Goal: Task Accomplishment & Management: Manage account settings

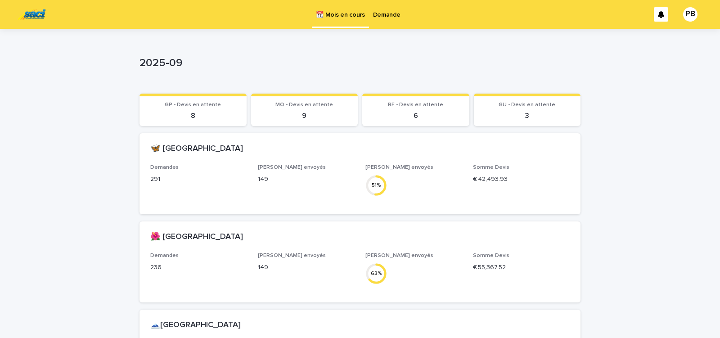
click at [385, 13] on p "Demande" at bounding box center [386, 9] width 27 height 19
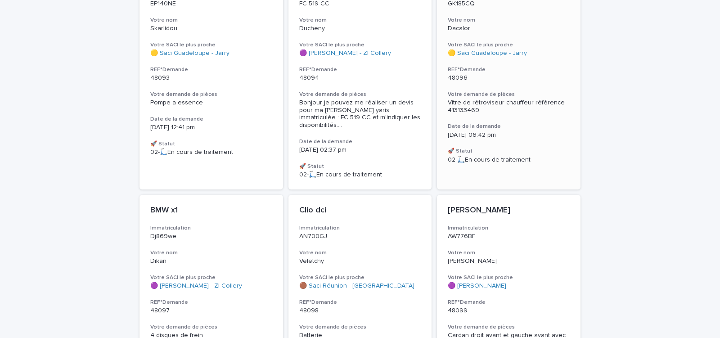
scroll to position [153, 0]
click at [540, 137] on p "[DATE] 06:42 pm" at bounding box center [509, 135] width 122 height 8
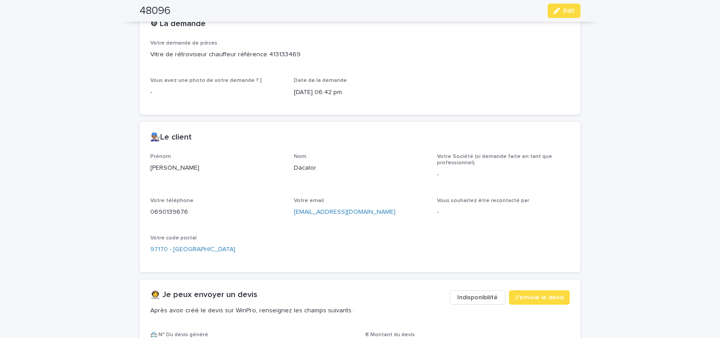
scroll to position [268, 0]
drag, startPoint x: 256, startPoint y: 54, endPoint x: 290, endPoint y: 54, distance: 34.2
click at [285, 54] on p "Vitre de rétroviseur chauffeur référence 413133469" at bounding box center [359, 53] width 419 height 9
click at [309, 58] on div "Votre demande de pièces Vitre de rétroviseur chauffeur référence 413133469" at bounding box center [359, 52] width 419 height 27
drag, startPoint x: 258, startPoint y: 55, endPoint x: 297, endPoint y: 53, distance: 39.6
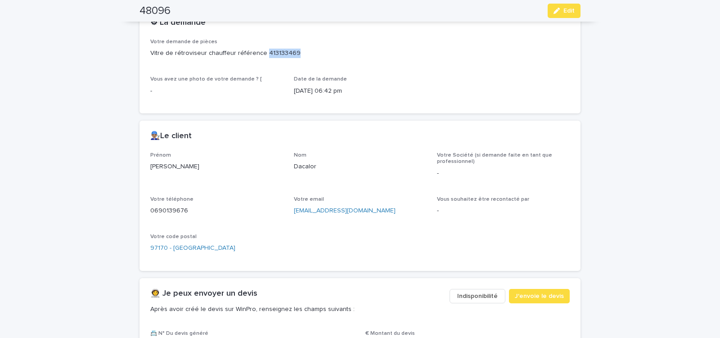
click at [293, 54] on p "Vitre de rétroviseur chauffeur référence 413133469" at bounding box center [359, 53] width 419 height 9
copy p "413133469"
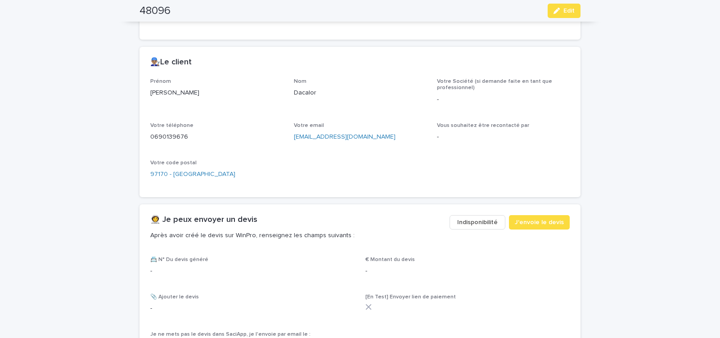
scroll to position [421, 0]
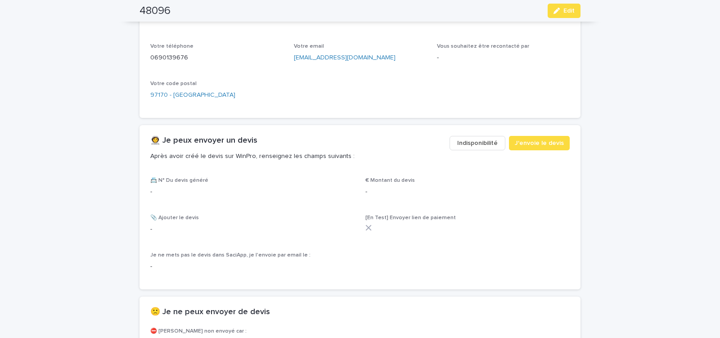
click at [471, 142] on span "Indisponibilité" at bounding box center [477, 143] width 40 height 9
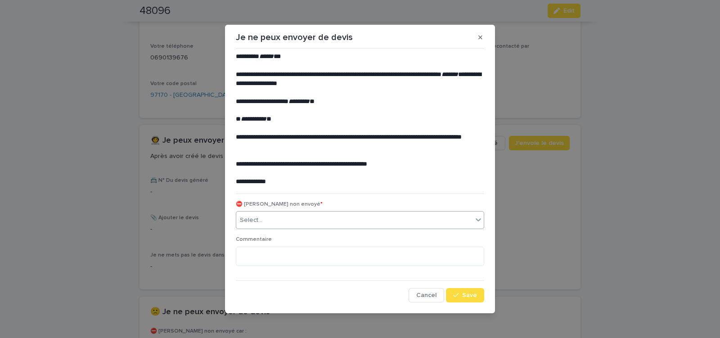
click at [330, 215] on div "Select..." at bounding box center [354, 220] width 236 height 15
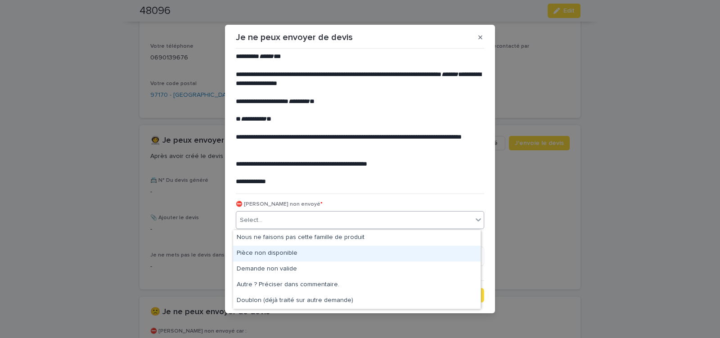
click at [295, 252] on div "Pièce non disponible" at bounding box center [356, 254] width 247 height 16
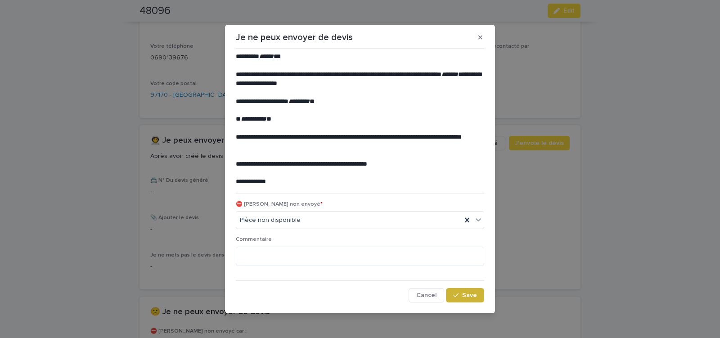
click at [465, 292] on span "Save" at bounding box center [469, 295] width 15 height 6
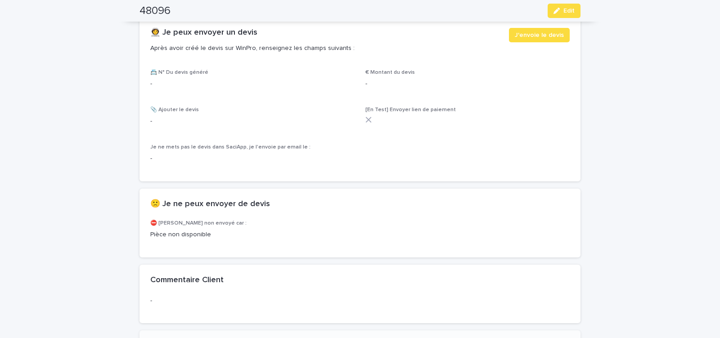
scroll to position [536, 0]
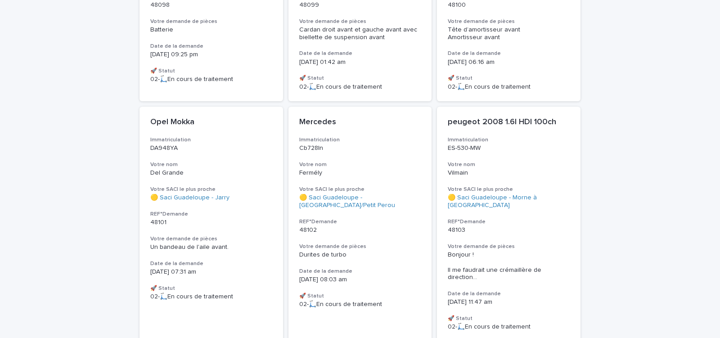
scroll to position [459, 0]
click at [259, 210] on h3 "REF°Demande" at bounding box center [211, 213] width 122 height 7
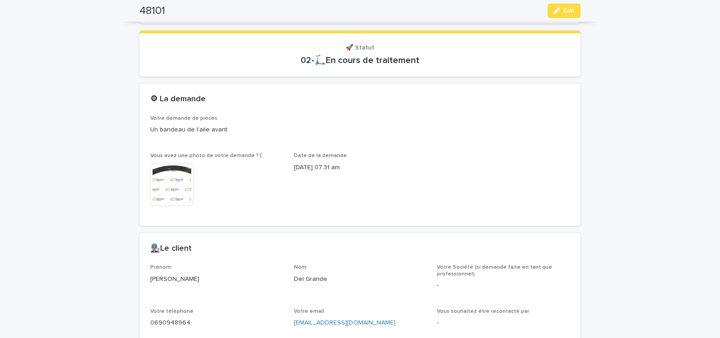
scroll to position [306, 0]
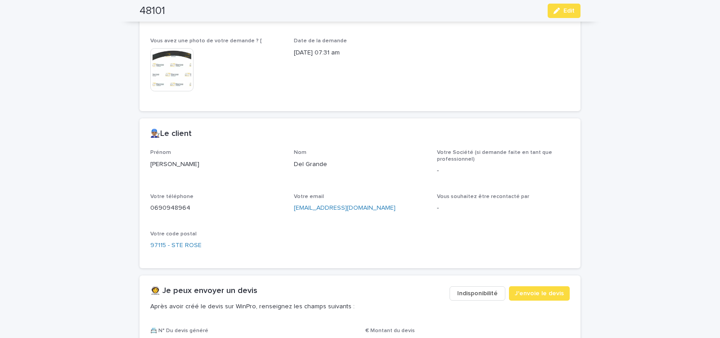
click at [467, 292] on span "Indisponibilité" at bounding box center [477, 293] width 40 height 9
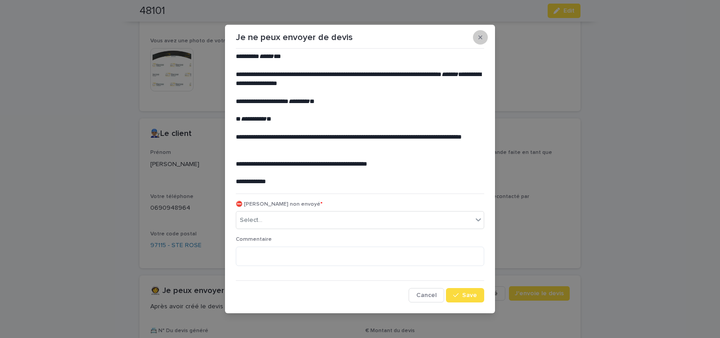
click at [480, 37] on button "button" at bounding box center [480, 37] width 15 height 14
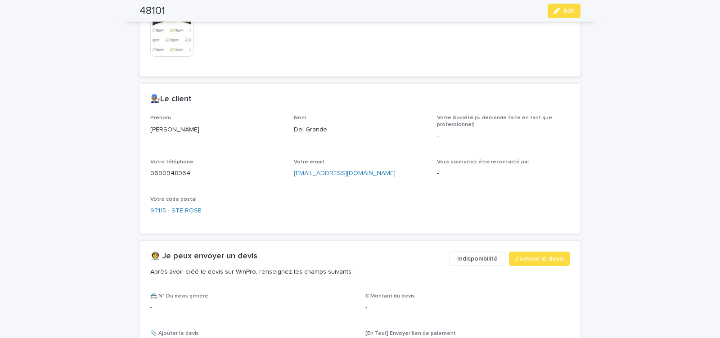
scroll to position [382, 0]
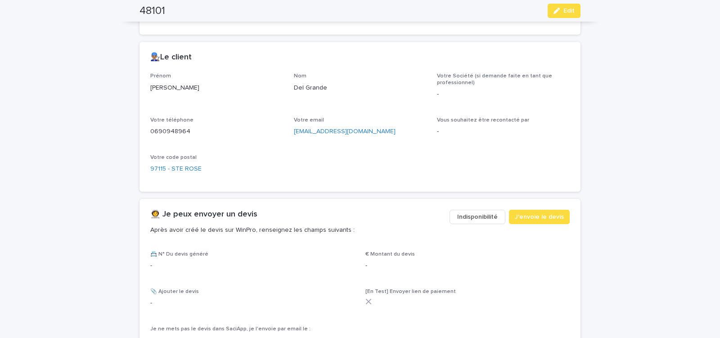
click at [475, 219] on span "Indisponibilité" at bounding box center [477, 216] width 40 height 9
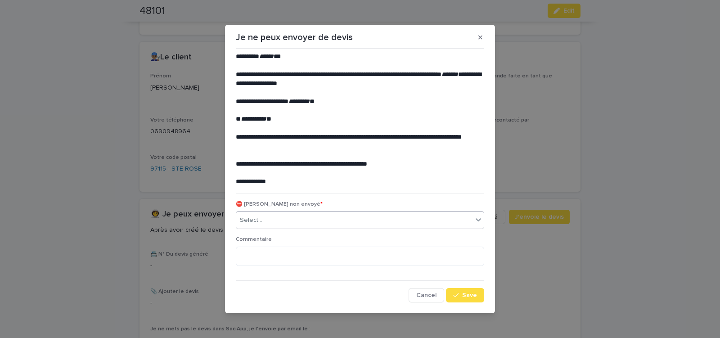
click at [350, 217] on div "Select..." at bounding box center [354, 220] width 236 height 15
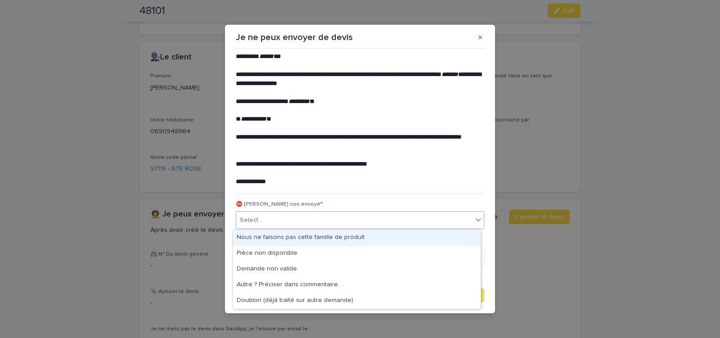
drag, startPoint x: 309, startPoint y: 237, endPoint x: 314, endPoint y: 235, distance: 5.3
click at [311, 236] on div "Nous ne faisons pas cette famille de produit" at bounding box center [356, 238] width 247 height 16
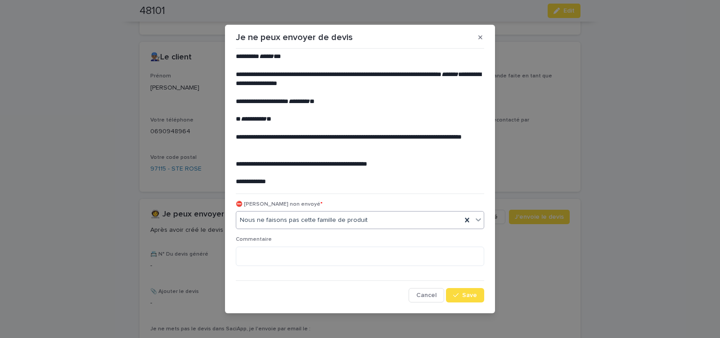
drag, startPoint x: 466, startPoint y: 294, endPoint x: 348, endPoint y: 224, distance: 137.4
click at [463, 291] on button "Save" at bounding box center [465, 295] width 38 height 14
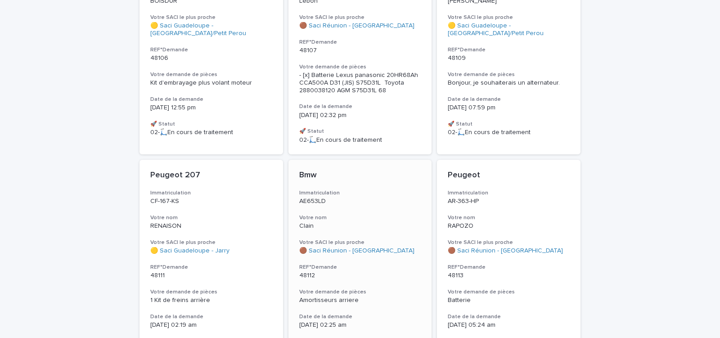
scroll to position [755, 0]
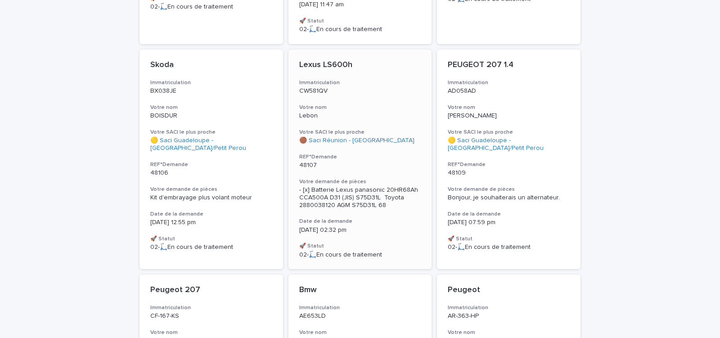
click at [365, 161] on p "48107" at bounding box center [360, 165] width 122 height 8
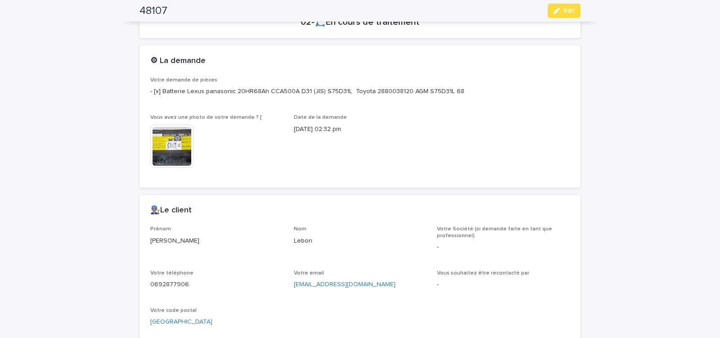
scroll to position [382, 0]
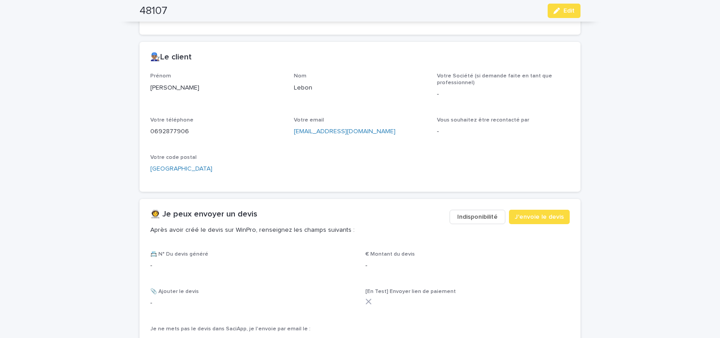
click at [468, 215] on span "Indisponibilité" at bounding box center [477, 216] width 40 height 9
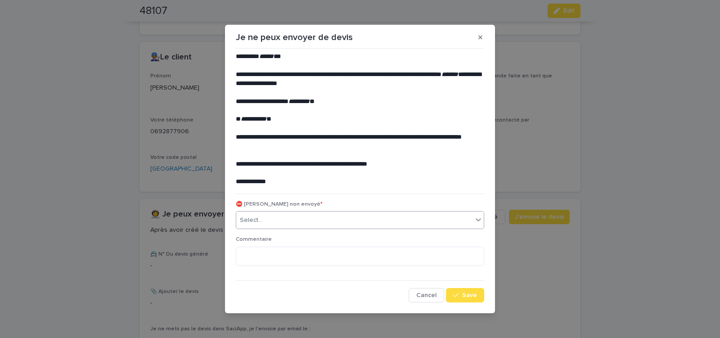
click at [325, 220] on div "Select..." at bounding box center [354, 220] width 236 height 15
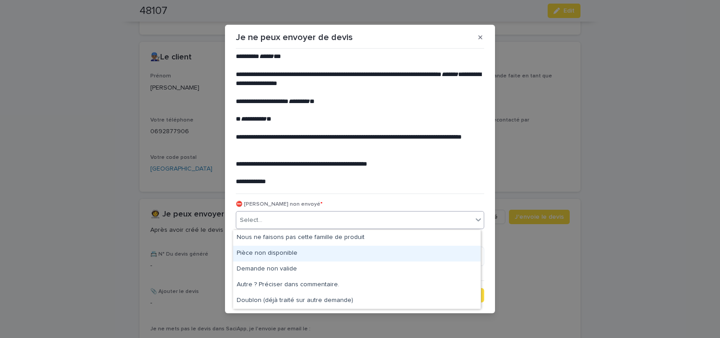
drag, startPoint x: 294, startPoint y: 249, endPoint x: 325, endPoint y: 250, distance: 30.6
click at [294, 250] on div "Pièce non disponible" at bounding box center [356, 254] width 247 height 16
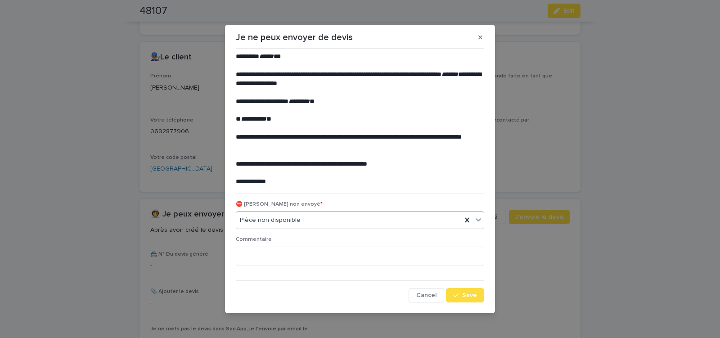
drag, startPoint x: 464, startPoint y: 293, endPoint x: 368, endPoint y: 217, distance: 122.0
click at [457, 289] on button "Save" at bounding box center [465, 295] width 38 height 14
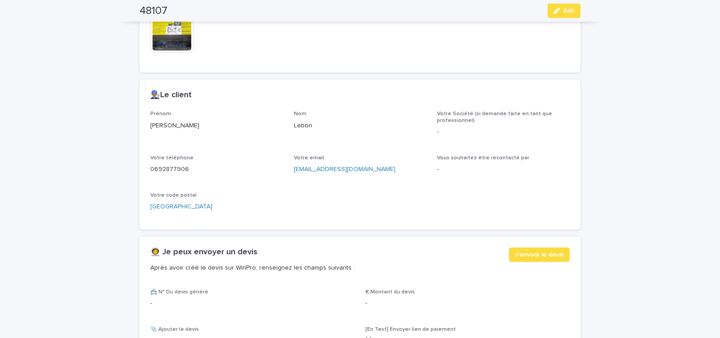
scroll to position [192, 0]
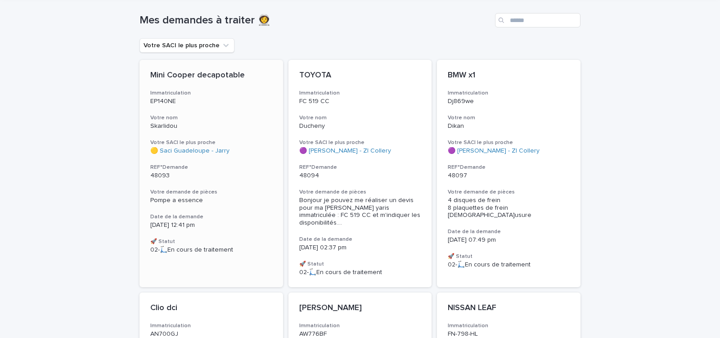
scroll to position [67, 0]
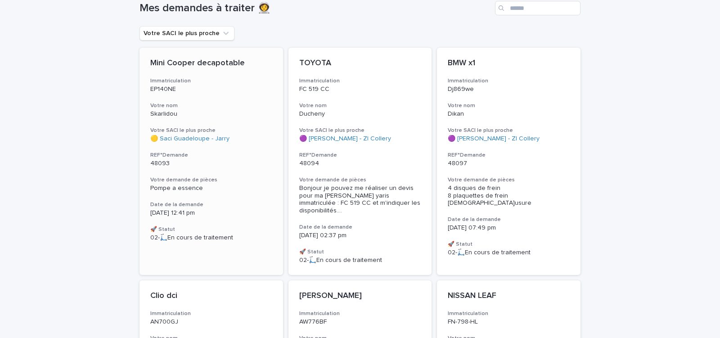
click at [250, 162] on p "48093" at bounding box center [211, 164] width 122 height 8
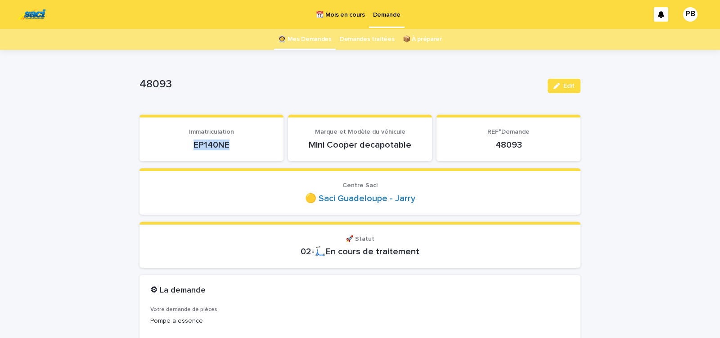
drag, startPoint x: 223, startPoint y: 144, endPoint x: 228, endPoint y: 143, distance: 5.0
click at [226, 143] on p "EP140NE" at bounding box center [211, 144] width 122 height 11
copy p "EP140NE"
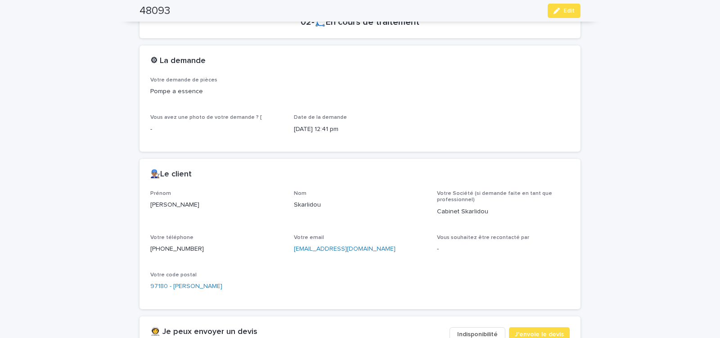
scroll to position [382, 0]
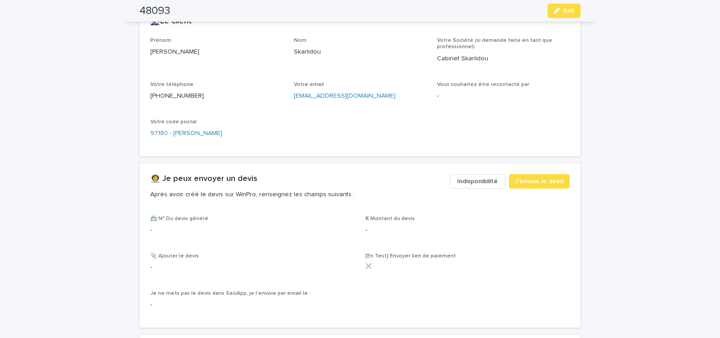
click at [477, 179] on span "Indisponibilité" at bounding box center [477, 181] width 40 height 9
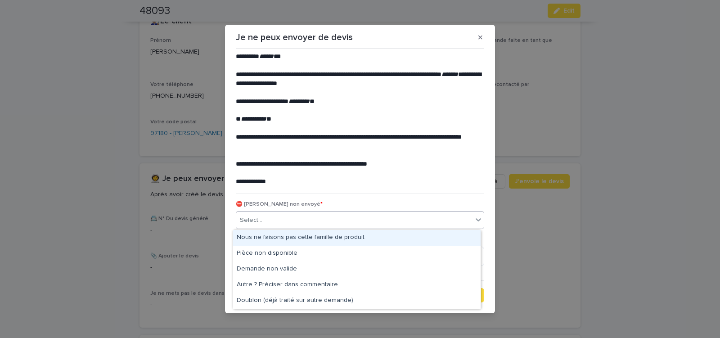
click at [311, 218] on div "Select..." at bounding box center [354, 220] width 236 height 15
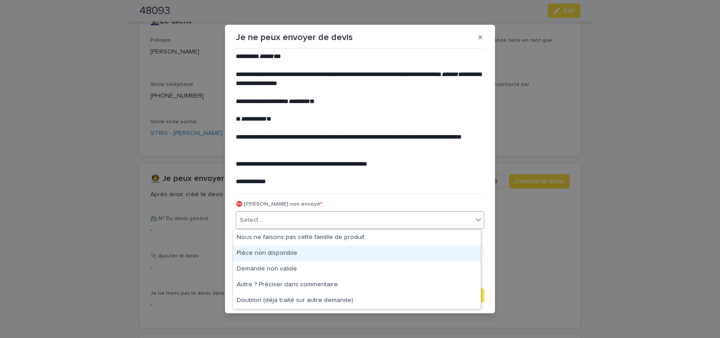
click at [294, 249] on div "Pièce non disponible" at bounding box center [356, 254] width 247 height 16
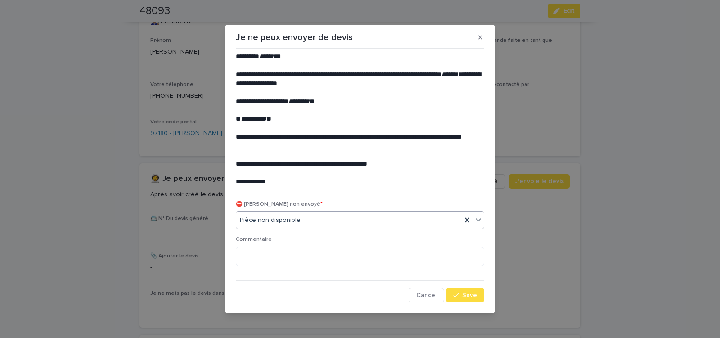
drag, startPoint x: 461, startPoint y: 293, endPoint x: 312, endPoint y: 226, distance: 163.3
click at [462, 294] on span "Save" at bounding box center [469, 295] width 15 height 6
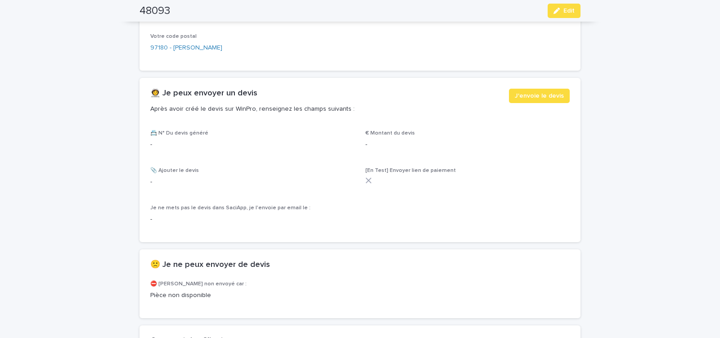
scroll to position [502, 0]
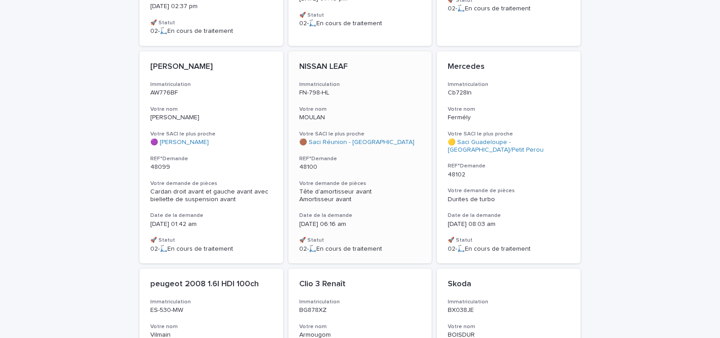
scroll to position [296, 0]
click at [509, 170] on p "48102" at bounding box center [509, 174] width 122 height 8
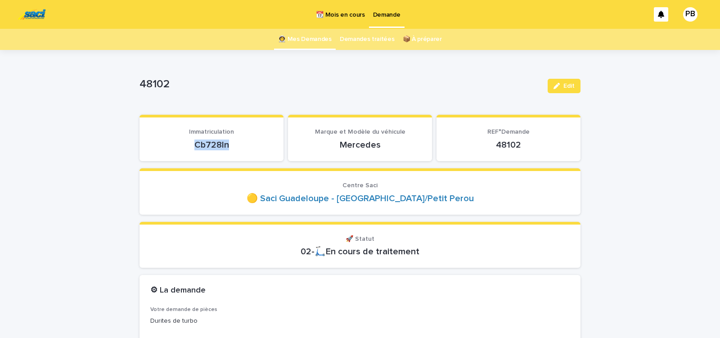
drag, startPoint x: 192, startPoint y: 143, endPoint x: 231, endPoint y: 142, distance: 38.7
click at [229, 142] on p "Cb728ln" at bounding box center [211, 144] width 122 height 11
copy p "Cb728ln"
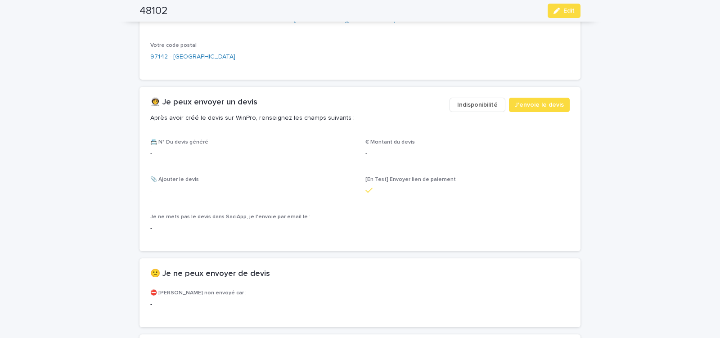
scroll to position [535, 0]
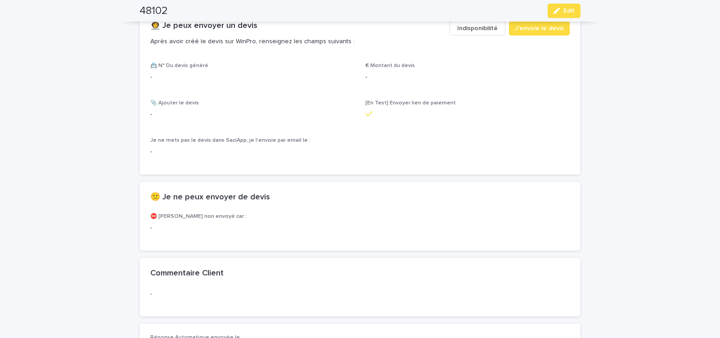
click at [467, 29] on span "Indisponibilité" at bounding box center [477, 28] width 40 height 9
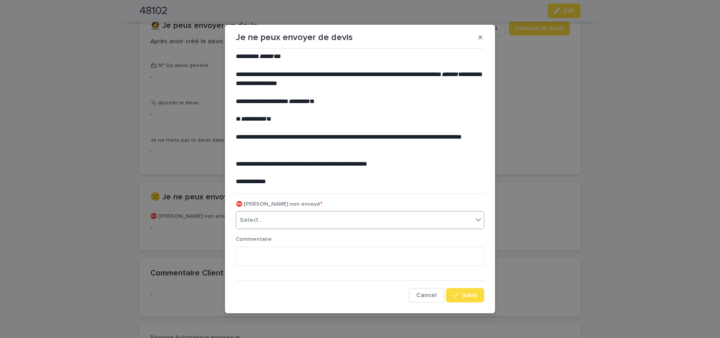
click at [280, 220] on div "Select..." at bounding box center [354, 220] width 236 height 15
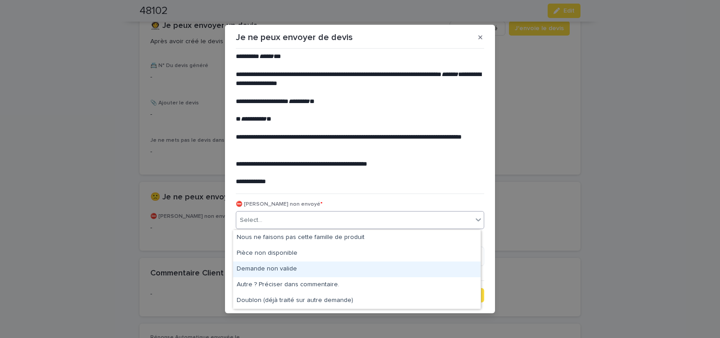
click at [280, 270] on div "Demande non valide" at bounding box center [356, 269] width 247 height 16
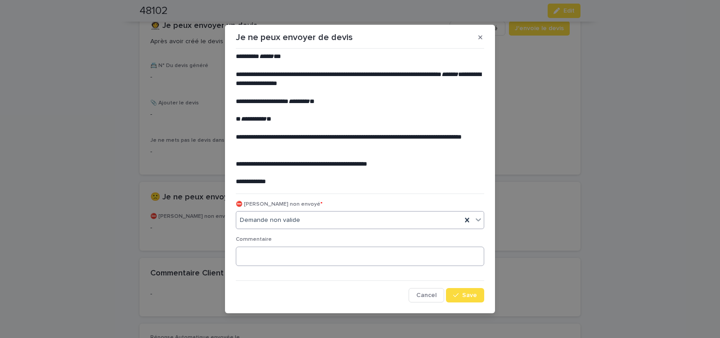
scroll to position [2, 0]
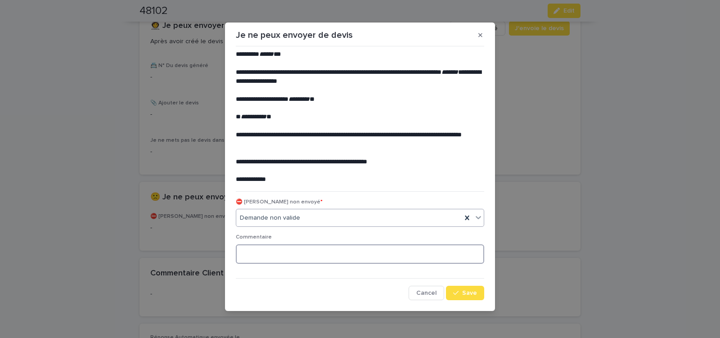
click at [260, 254] on textarea at bounding box center [360, 253] width 248 height 19
type textarea "*"
type textarea "**********"
click at [462, 291] on span "Save" at bounding box center [469, 293] width 15 height 6
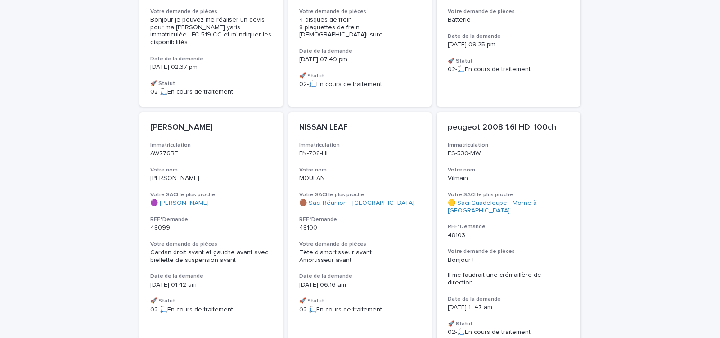
scroll to position [276, 0]
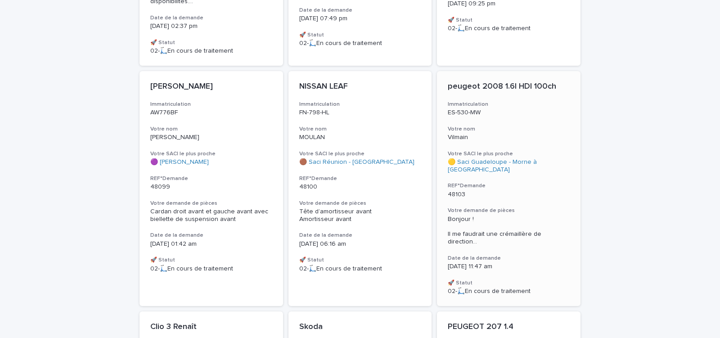
click at [520, 191] on p "48103" at bounding box center [509, 195] width 122 height 8
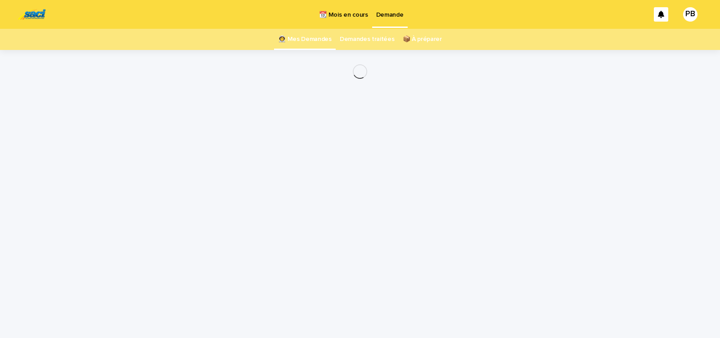
click at [520, 183] on div "Loading... Saving… Loading... Saving…" at bounding box center [360, 182] width 450 height 265
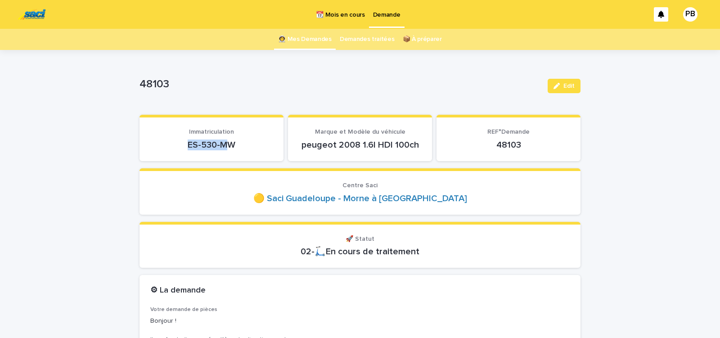
drag, startPoint x: 179, startPoint y: 148, endPoint x: 229, endPoint y: 145, distance: 49.6
click at [225, 145] on p "ES-530-MW" at bounding box center [211, 144] width 122 height 11
drag, startPoint x: 185, startPoint y: 148, endPoint x: 239, endPoint y: 147, distance: 54.4
click at [238, 148] on p "ES-530-MW" at bounding box center [211, 144] width 122 height 11
copy p "ES-530-MW"
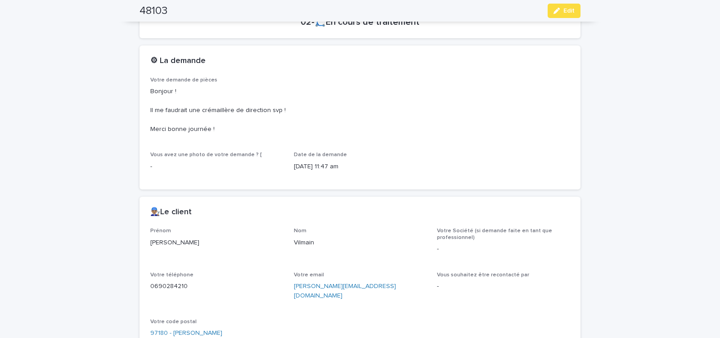
scroll to position [421, 0]
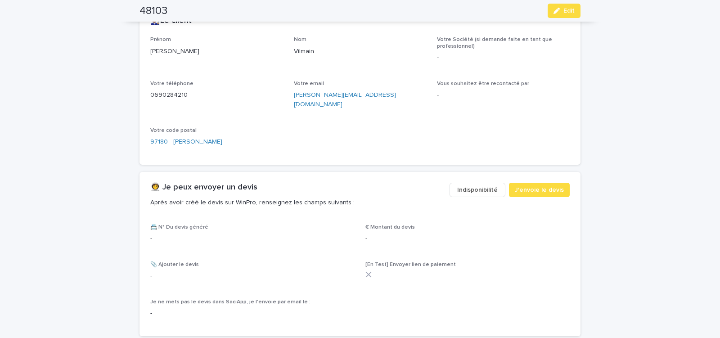
click at [465, 185] on span "Indisponibilité" at bounding box center [477, 189] width 40 height 9
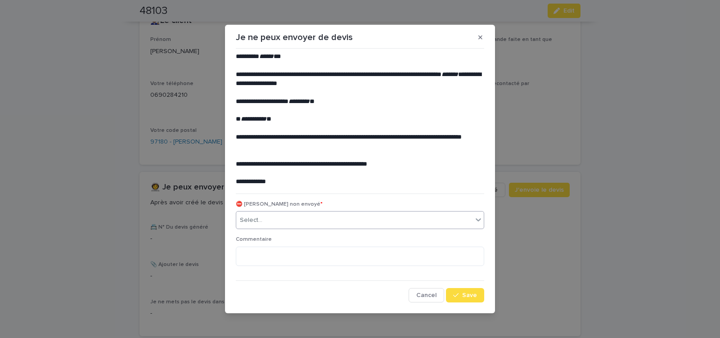
click at [309, 222] on div "Select..." at bounding box center [354, 220] width 236 height 15
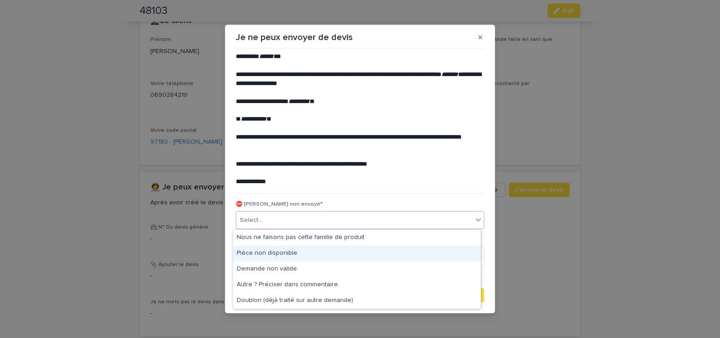
click at [300, 255] on div "Pièce non disponible" at bounding box center [356, 254] width 247 height 16
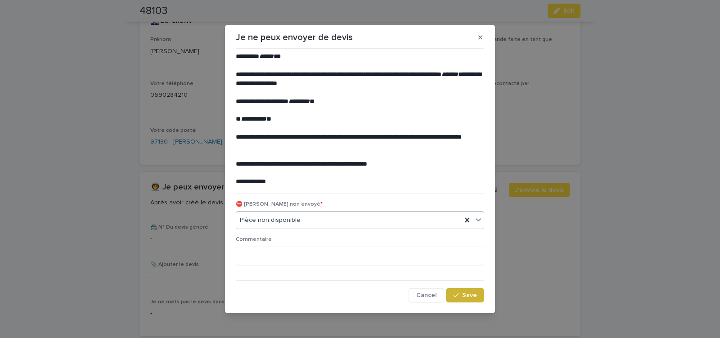
click at [466, 299] on button "Save" at bounding box center [465, 295] width 38 height 14
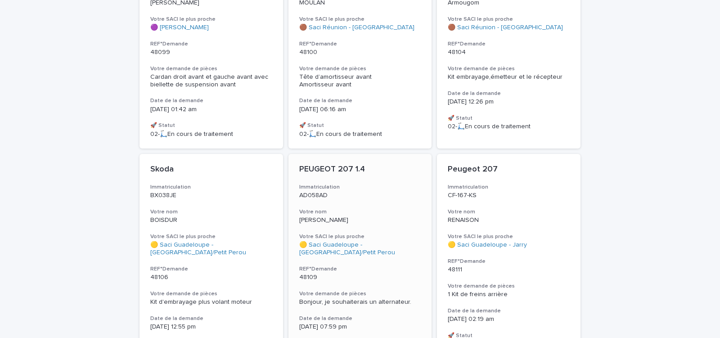
scroll to position [525, 0]
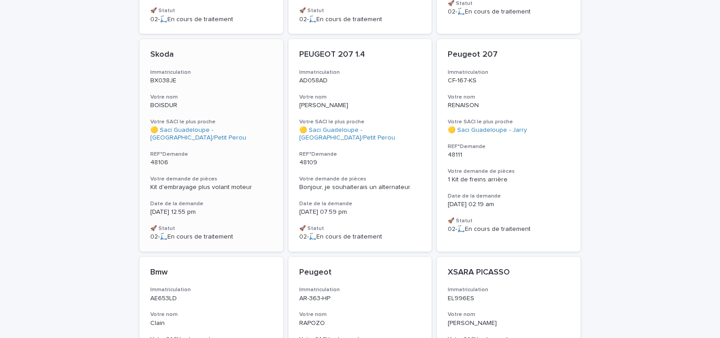
click at [248, 156] on div "Skoda Immatriculation BX038JE Votre nom BOISDUR Votre SACI le plus proche 🟡 Sac…" at bounding box center [210, 145] width 143 height 212
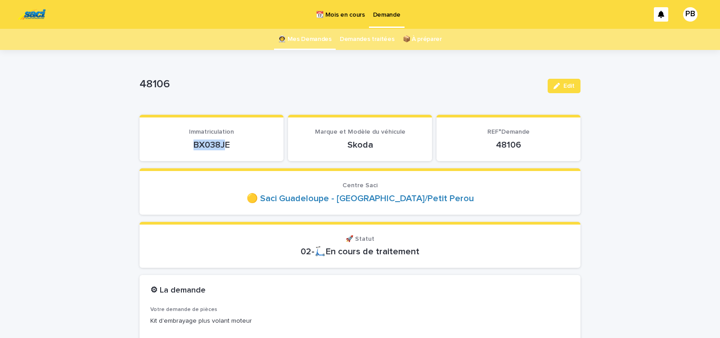
drag, startPoint x: 188, startPoint y: 145, endPoint x: 238, endPoint y: 143, distance: 49.6
click at [226, 144] on p "BX038JE" at bounding box center [211, 144] width 122 height 11
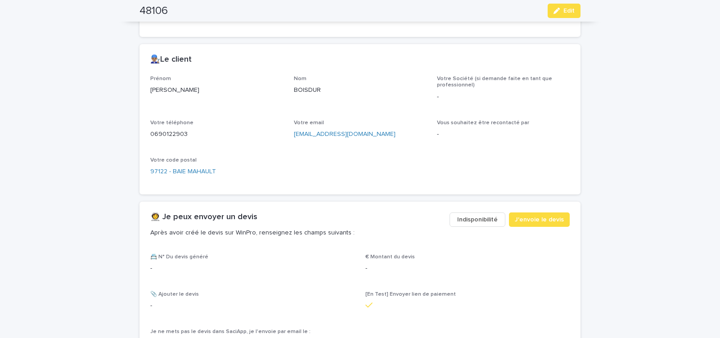
scroll to position [344, 0]
drag, startPoint x: 292, startPoint y: 139, endPoint x: 364, endPoint y: 143, distance: 71.6
click at [364, 143] on div "Prénom [PERSON_NAME] Nom BOISDUR Votre Société (si demande faite en tant que pr…" at bounding box center [359, 130] width 419 height 108
copy link "[EMAIL_ADDRESS][DOMAIN_NAME]"
click at [541, 217] on span "J'envoie le devis" at bounding box center [539, 219] width 49 height 9
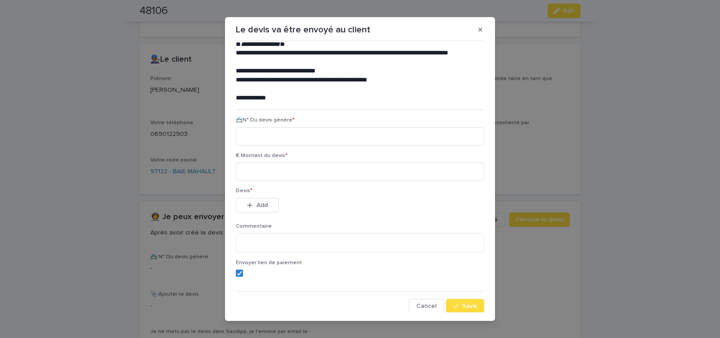
scroll to position [41, 0]
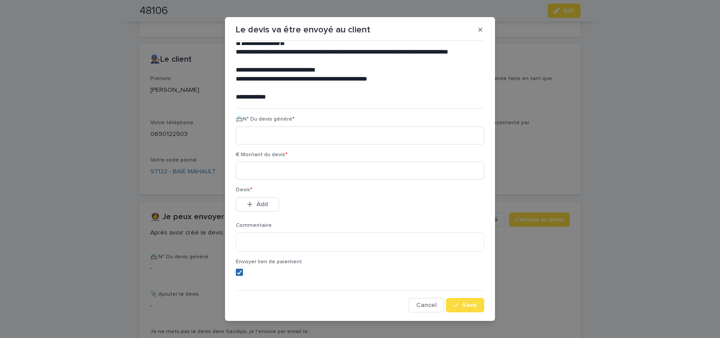
click at [237, 270] on icon at bounding box center [239, 272] width 5 height 4
paste input "********"
type input "********"
click at [275, 172] on input at bounding box center [360, 170] width 248 height 18
type input "******"
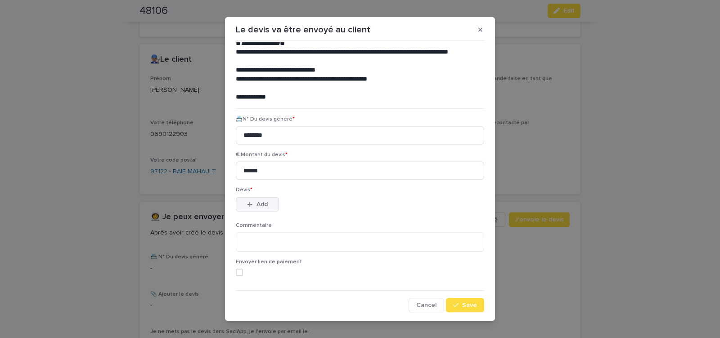
click at [262, 202] on span "Add" at bounding box center [261, 204] width 11 height 6
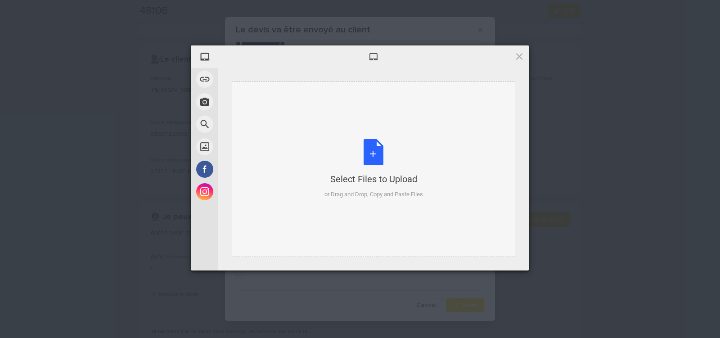
click at [373, 143] on div "Select Files to Upload or Drag and Drop, Copy and Paste Files" at bounding box center [373, 169] width 99 height 60
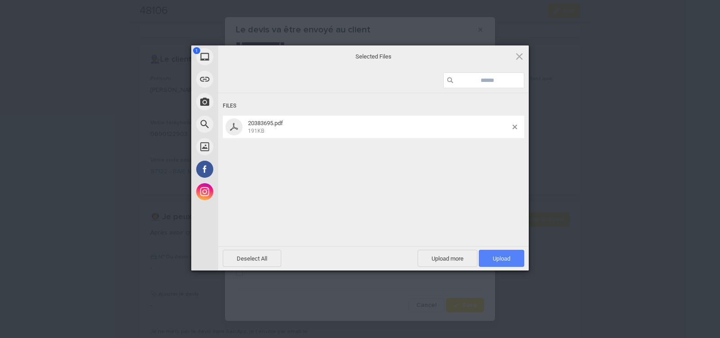
click at [492, 255] on span "Upload 1" at bounding box center [501, 258] width 45 height 17
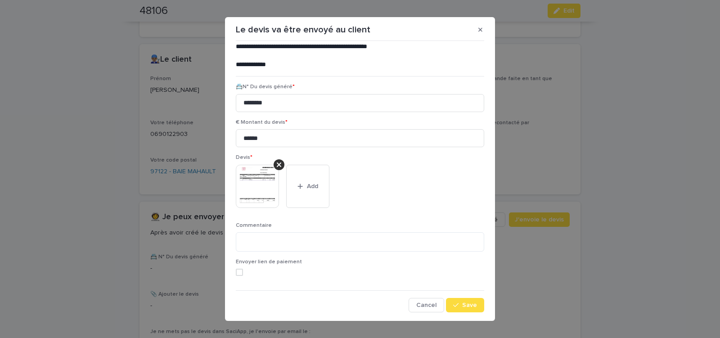
scroll to position [10, 0]
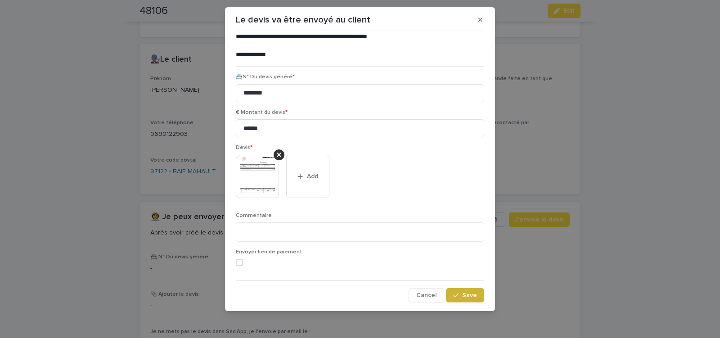
click at [465, 291] on button "Save" at bounding box center [465, 295] width 38 height 14
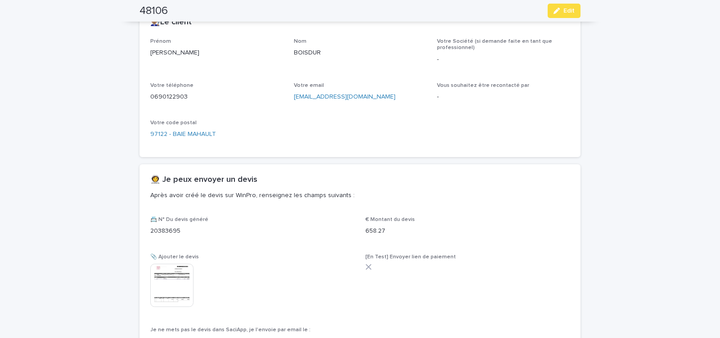
scroll to position [379, 0]
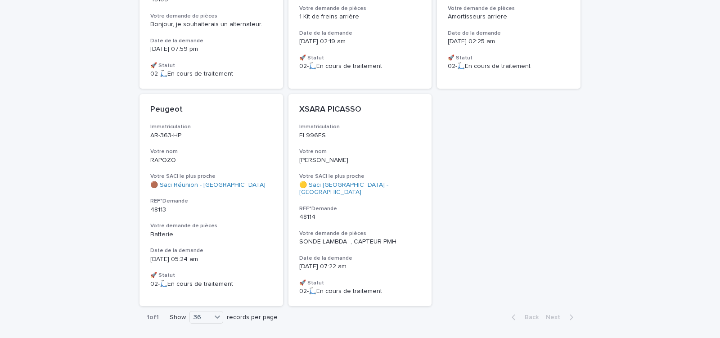
scroll to position [574, 0]
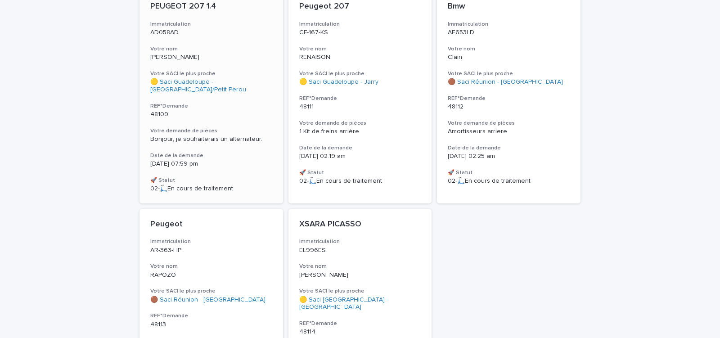
click at [249, 103] on h3 "REF°Demande" at bounding box center [211, 106] width 122 height 7
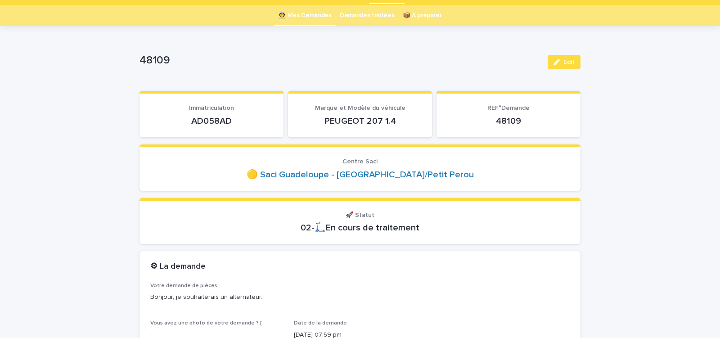
scroll to position [38, 0]
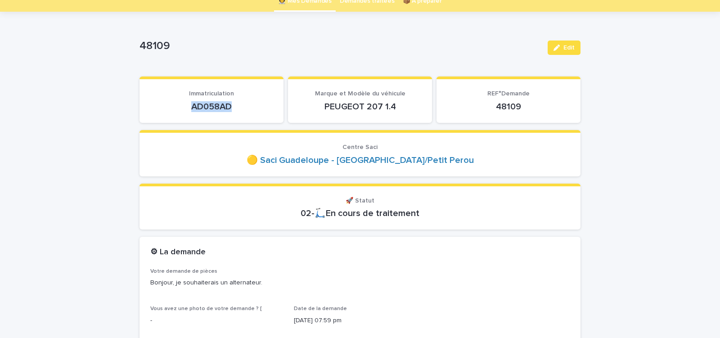
drag, startPoint x: 188, startPoint y: 107, endPoint x: 238, endPoint y: 109, distance: 50.0
click at [238, 109] on p "AD058AD" at bounding box center [211, 106] width 122 height 11
copy p "AD058AD"
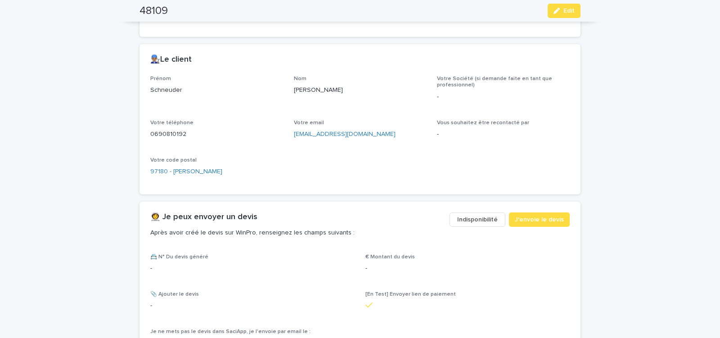
scroll to position [268, 0]
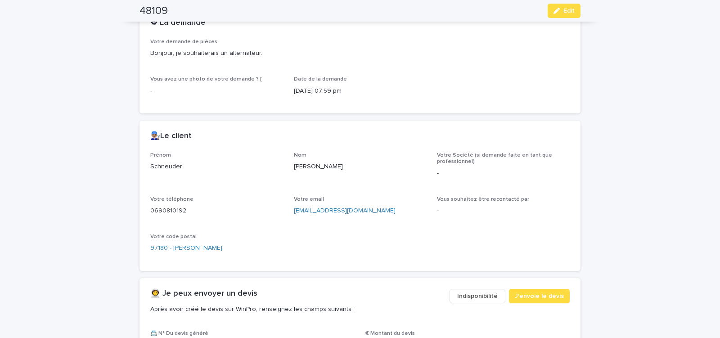
drag, startPoint x: 291, startPoint y: 215, endPoint x: 379, endPoint y: 219, distance: 88.3
click at [379, 215] on div "[EMAIL_ADDRESS][DOMAIN_NAME]" at bounding box center [360, 209] width 133 height 11
copy link "[EMAIL_ADDRESS][DOMAIN_NAME]"
click at [524, 294] on span "J'envoie le devis" at bounding box center [539, 295] width 49 height 9
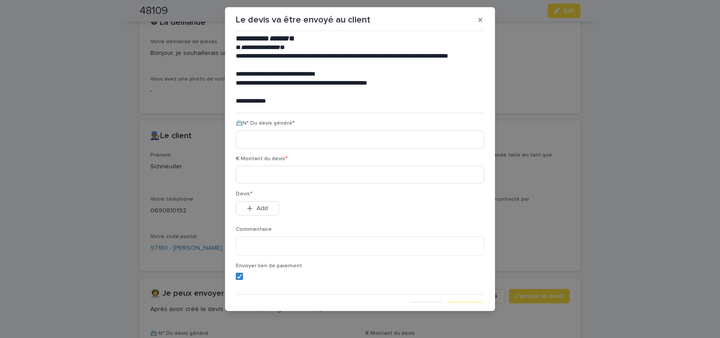
scroll to position [41, 0]
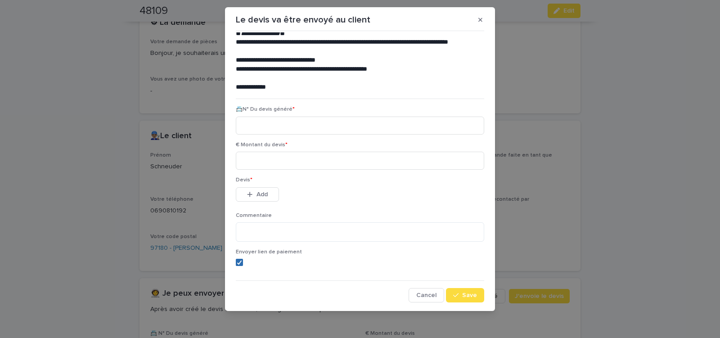
click at [237, 260] on icon at bounding box center [239, 262] width 5 height 4
paste input "********"
type input "********"
click at [275, 161] on input at bounding box center [360, 161] width 248 height 18
type input "******"
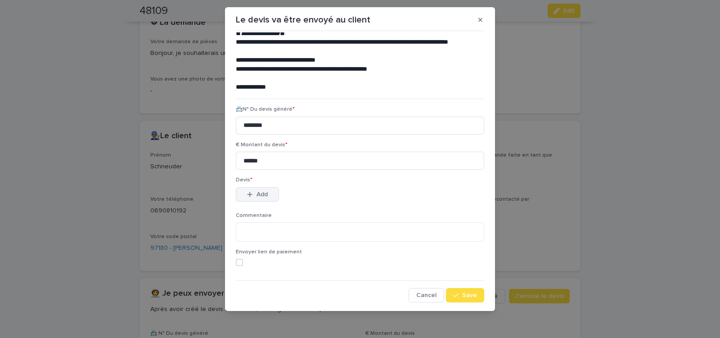
click at [267, 194] on button "Add" at bounding box center [257, 194] width 43 height 14
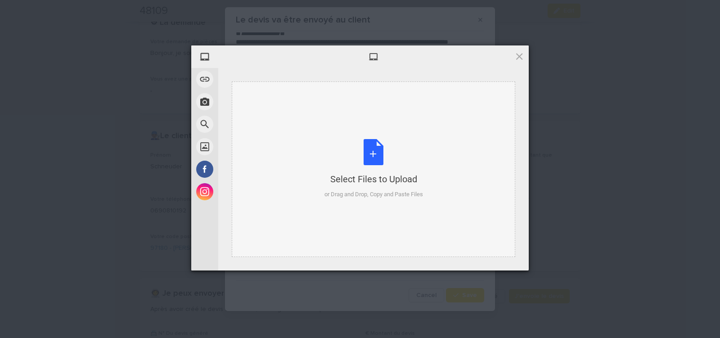
click at [382, 152] on div "Select Files to Upload or Drag and Drop, Copy and Paste Files" at bounding box center [373, 169] width 99 height 60
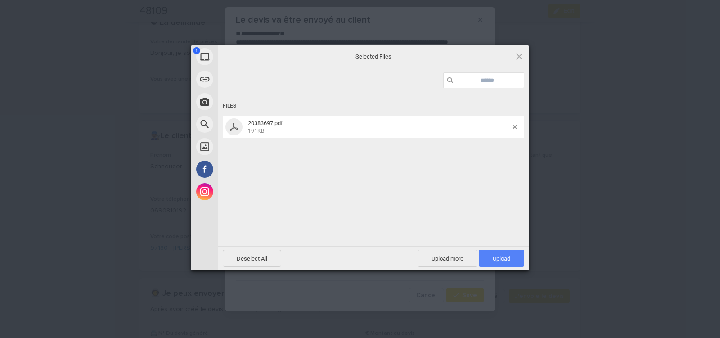
click at [501, 257] on span "Upload 1" at bounding box center [502, 258] width 18 height 7
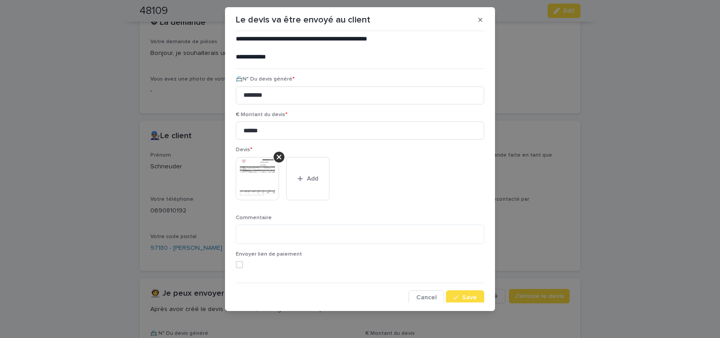
scroll to position [73, 0]
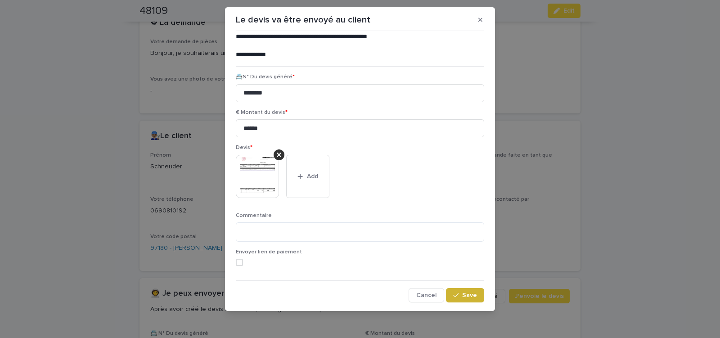
click at [464, 296] on span "Save" at bounding box center [469, 295] width 15 height 6
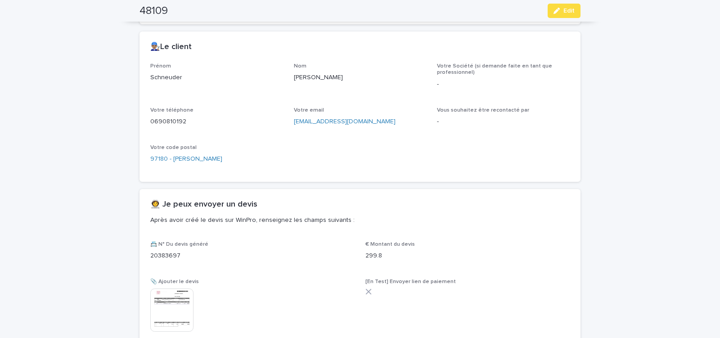
scroll to position [432, 0]
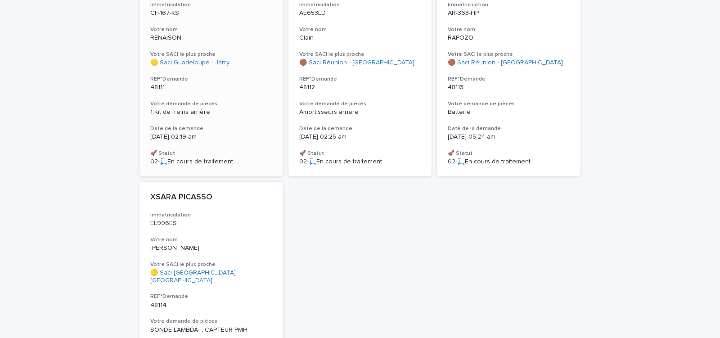
scroll to position [574, 0]
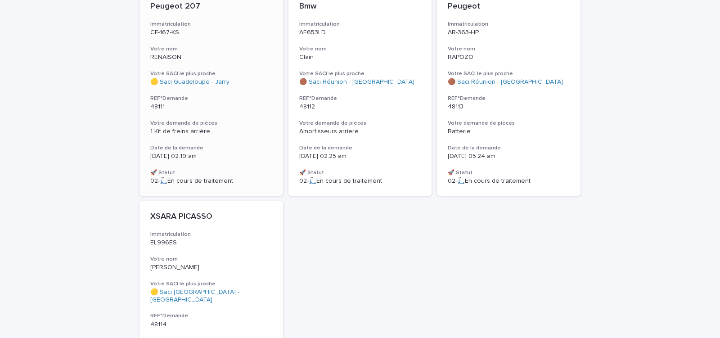
click at [267, 103] on p "48111" at bounding box center [211, 107] width 122 height 8
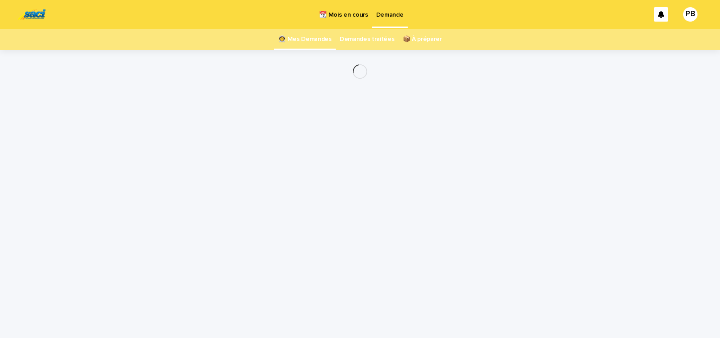
click at [266, 96] on div "Loading... Saving… Loading... Saving…" at bounding box center [360, 182] width 450 height 265
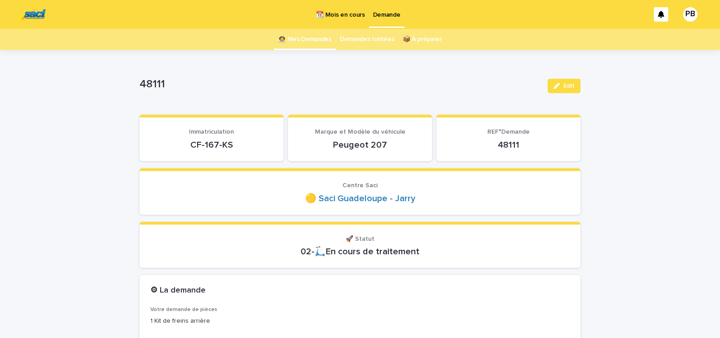
drag, startPoint x: 184, startPoint y: 152, endPoint x: 249, endPoint y: 152, distance: 65.2
click at [248, 152] on section "Immatriculation CF-167-KS" at bounding box center [211, 138] width 144 height 46
copy p "CF-167-KS"
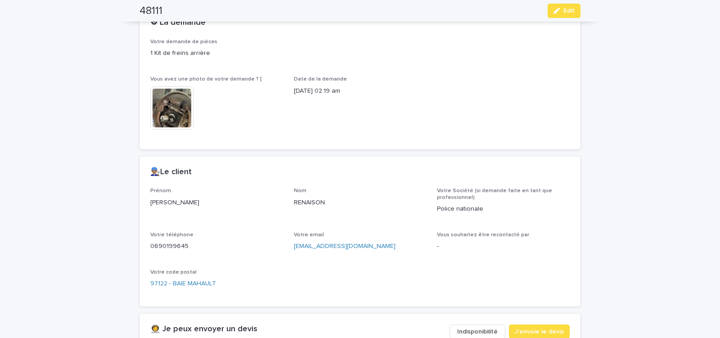
scroll to position [306, 0]
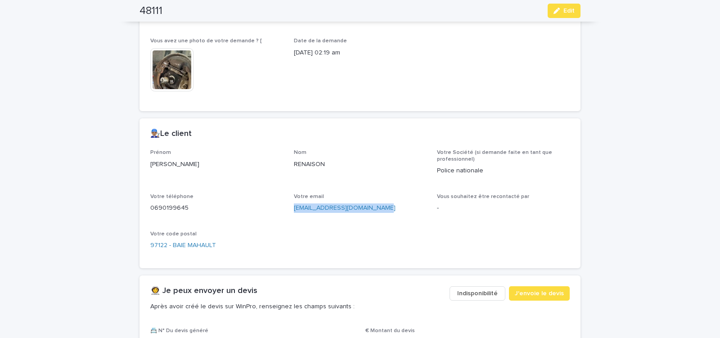
drag, startPoint x: 289, startPoint y: 215, endPoint x: 376, endPoint y: 215, distance: 87.3
click at [376, 216] on div "Prénom [PERSON_NAME] RENAISON Votre Société (si demande faite en tant que profe…" at bounding box center [359, 203] width 419 height 108
copy link "[EMAIL_ADDRESS][DOMAIN_NAME]"
click at [531, 294] on span "J'envoie le devis" at bounding box center [539, 293] width 49 height 9
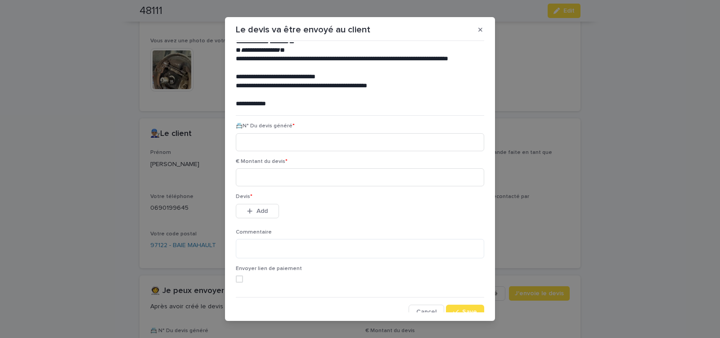
scroll to position [41, 0]
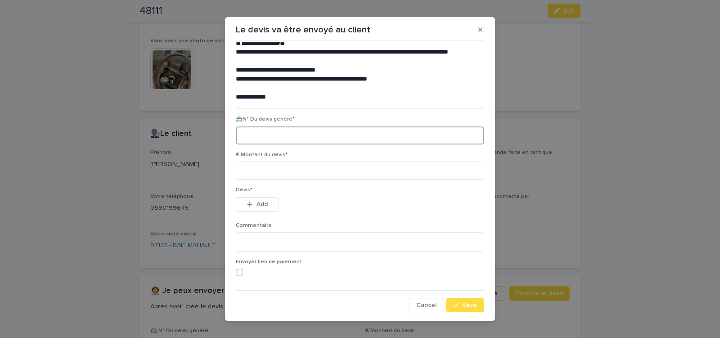
paste input "********"
type input "********"
click at [269, 170] on input at bounding box center [360, 170] width 248 height 18
type input "******"
click at [259, 206] on span "Add" at bounding box center [261, 204] width 11 height 6
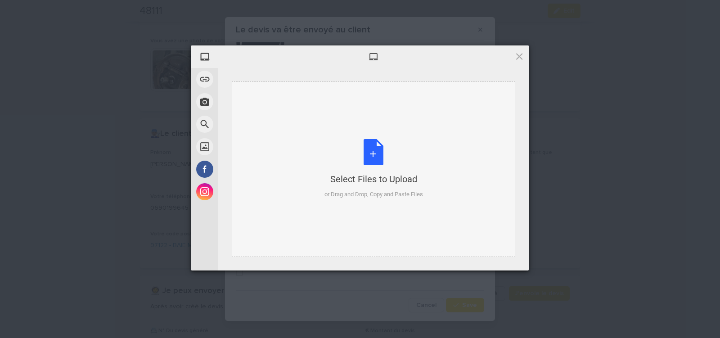
click at [372, 148] on div "Select Files to Upload or Drag and Drop, Copy and Paste Files" at bounding box center [373, 169] width 99 height 60
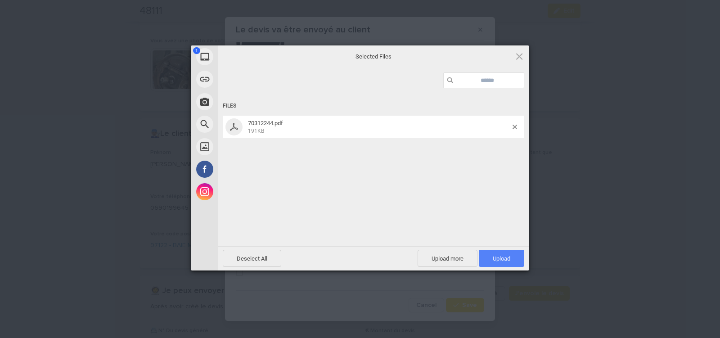
click at [512, 260] on span "Upload 1" at bounding box center [501, 258] width 45 height 17
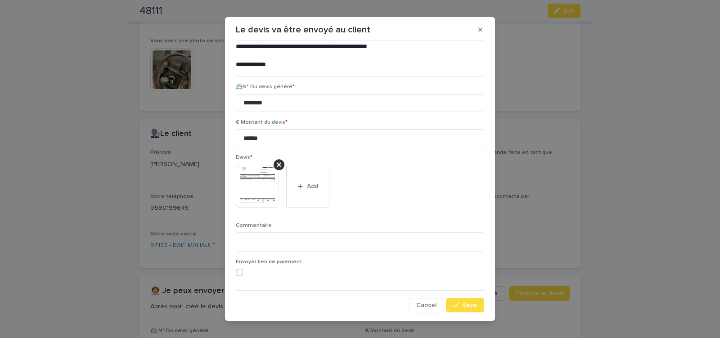
scroll to position [10, 0]
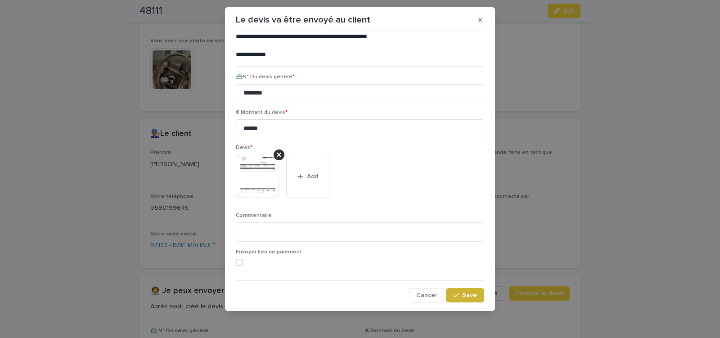
click at [465, 295] on span "Save" at bounding box center [469, 295] width 15 height 6
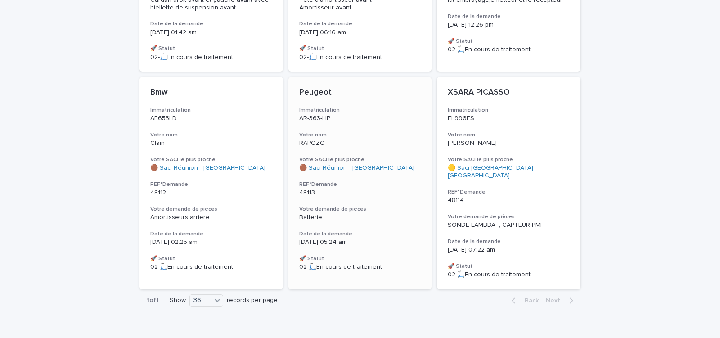
scroll to position [491, 0]
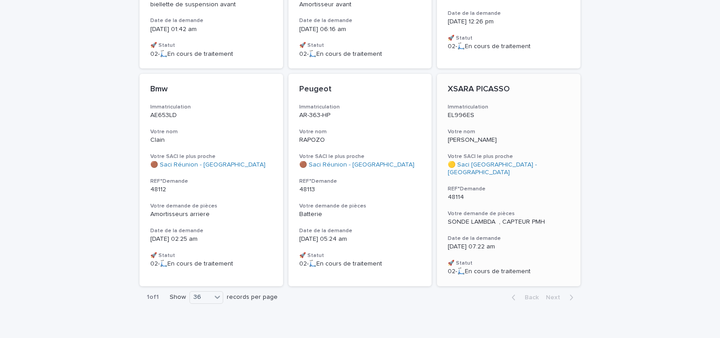
click at [526, 185] on h3 "REF°Demande" at bounding box center [509, 188] width 122 height 7
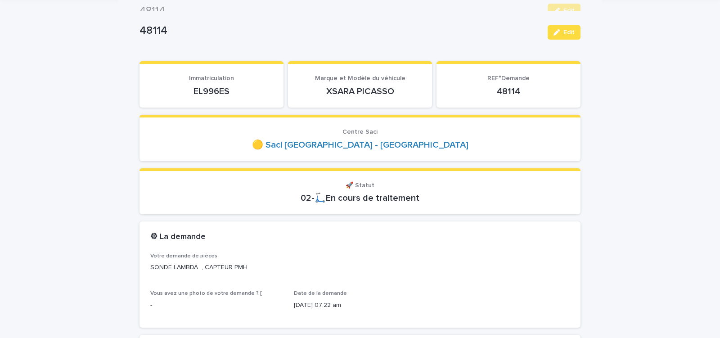
scroll to position [38, 0]
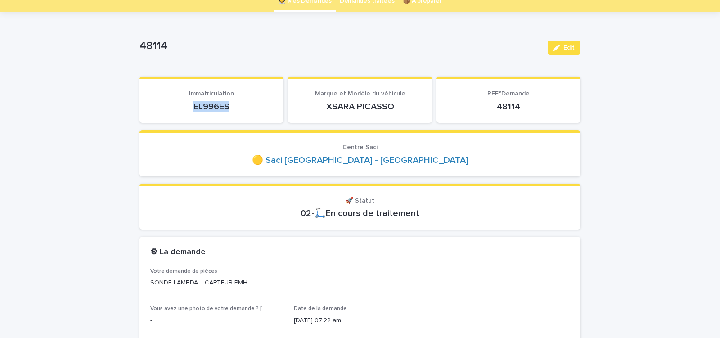
drag, startPoint x: 187, startPoint y: 113, endPoint x: 242, endPoint y: 112, distance: 54.4
click at [240, 113] on section "Immatriculation EL996ES" at bounding box center [211, 99] width 144 height 46
copy p "EL996ES"
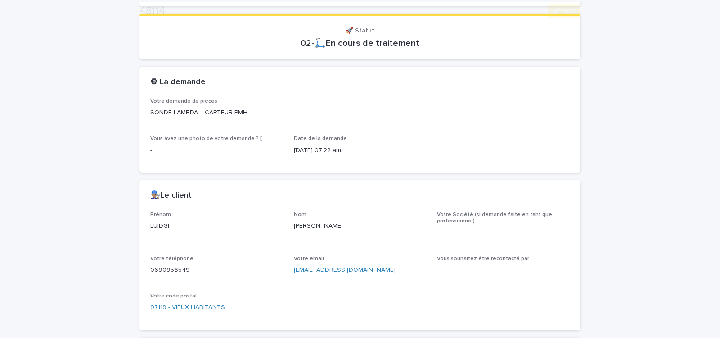
scroll to position [229, 0]
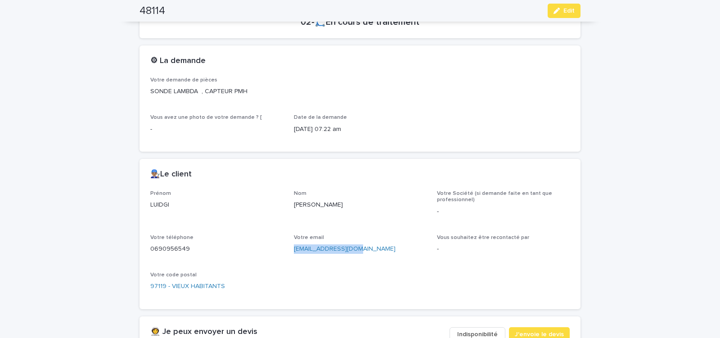
drag, startPoint x: 288, startPoint y: 254, endPoint x: 357, endPoint y: 253, distance: 68.4
click at [355, 253] on div "Prénom [PERSON_NAME] [PERSON_NAME] Société (si demande faite en tant que profes…" at bounding box center [359, 244] width 419 height 108
click at [522, 332] on span "J'envoie le devis" at bounding box center [539, 334] width 49 height 9
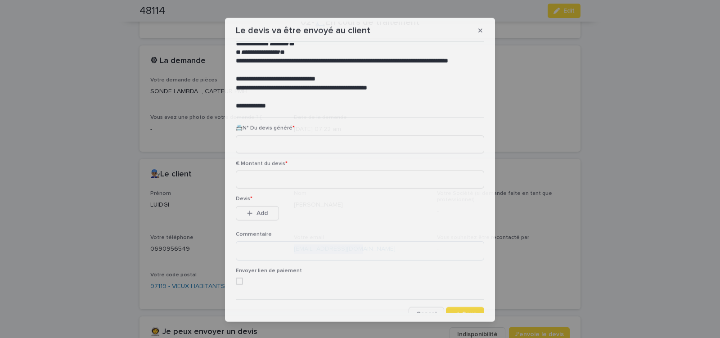
scroll to position [41, 0]
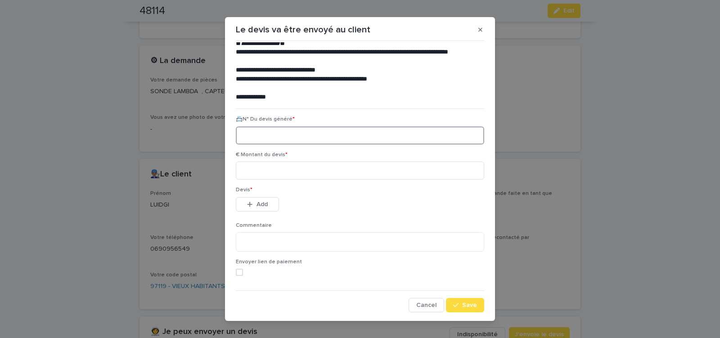
paste input "********"
type input "********"
drag, startPoint x: 264, startPoint y: 169, endPoint x: 271, endPoint y: 182, distance: 14.1
click at [264, 169] on input at bounding box center [360, 170] width 248 height 18
type input "*****"
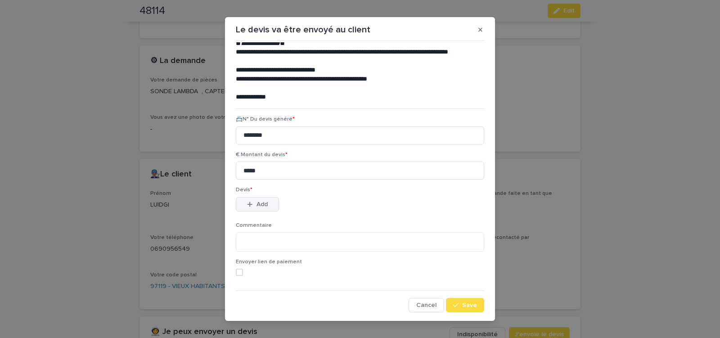
click at [260, 204] on span "Add" at bounding box center [261, 204] width 11 height 6
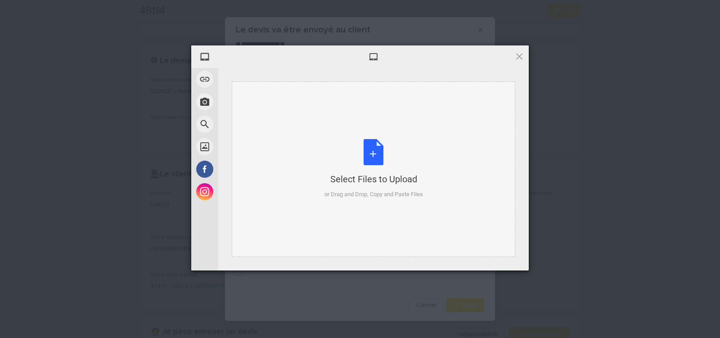
click at [369, 151] on div "Select Files to Upload or Drag and Drop, Copy and Paste Files" at bounding box center [373, 169] width 99 height 60
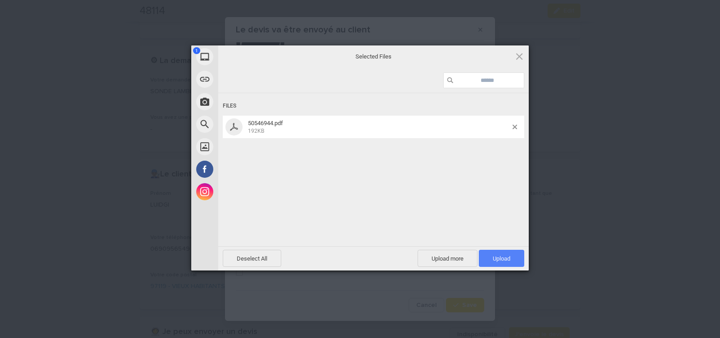
click at [505, 255] on span "Upload 1" at bounding box center [502, 258] width 18 height 7
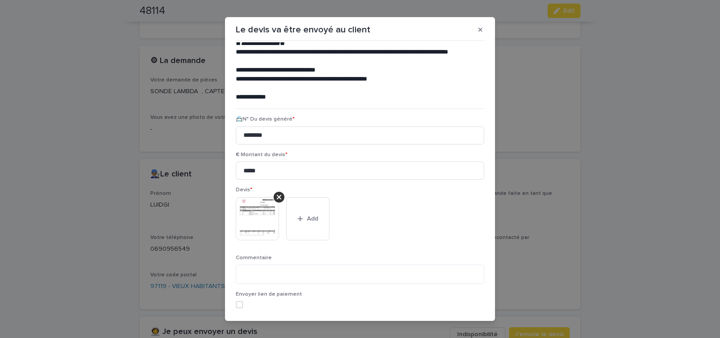
scroll to position [73, 0]
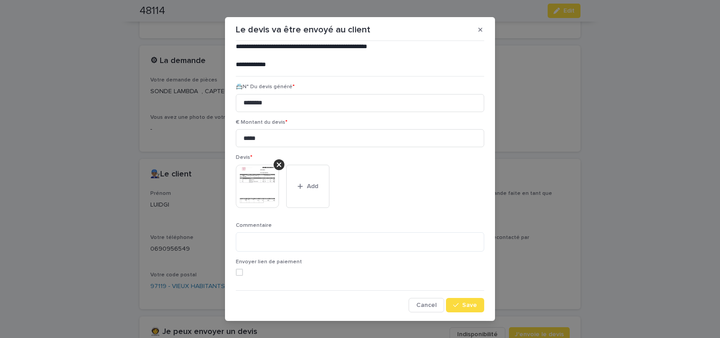
drag, startPoint x: 464, startPoint y: 303, endPoint x: 98, endPoint y: 173, distance: 388.1
click at [463, 303] on span "Save" at bounding box center [469, 305] width 15 height 6
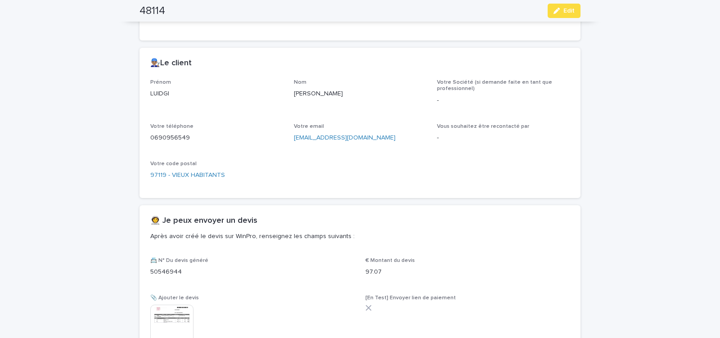
scroll to position [394, 0]
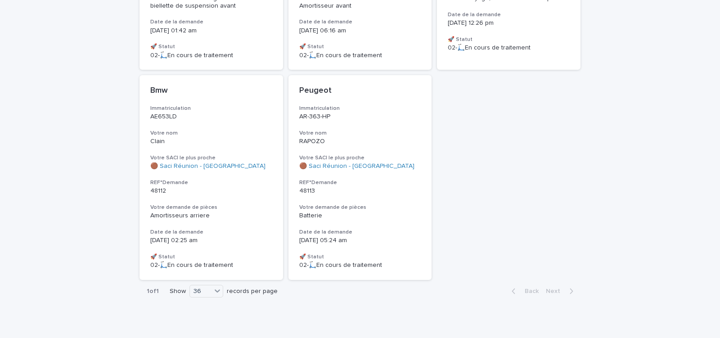
scroll to position [491, 0]
click at [366, 191] on div "Peugeot Immatriculation AR-363-HP Votre nom RAPOZO Votre SACI le plus proche 🟤 …" at bounding box center [359, 176] width 143 height 205
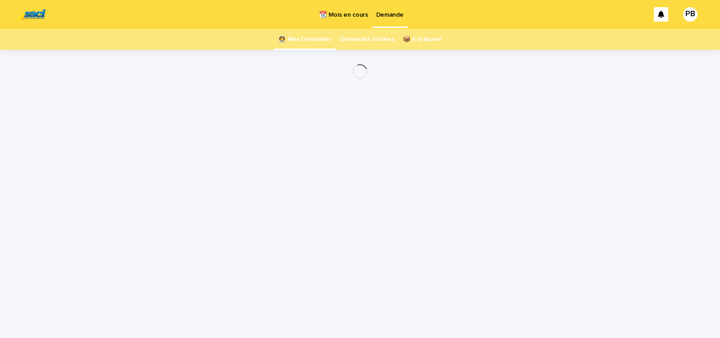
click at [366, 191] on div "Loading... Saving… Loading... Saving…" at bounding box center [360, 182] width 450 height 265
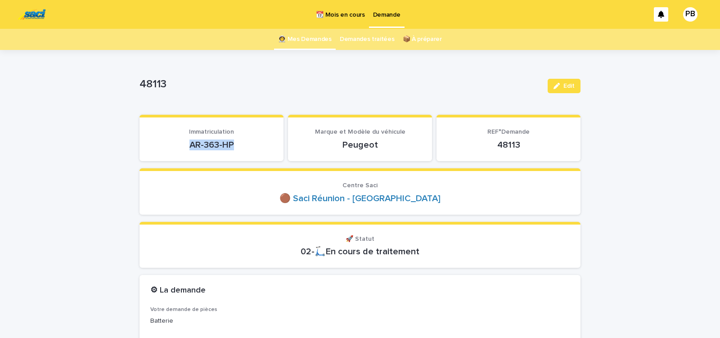
drag, startPoint x: 189, startPoint y: 147, endPoint x: 248, endPoint y: 144, distance: 58.5
click at [244, 145] on p "AR-363-HP" at bounding box center [211, 144] width 122 height 11
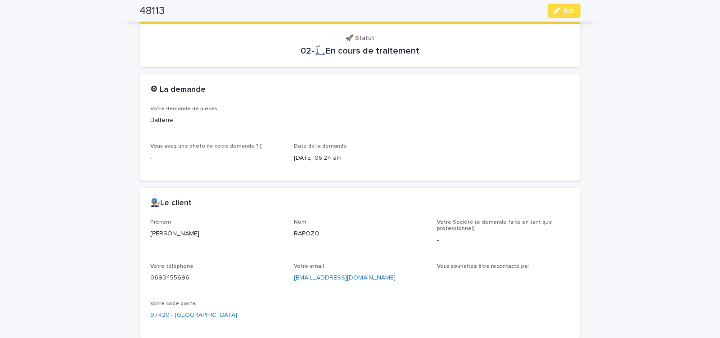
scroll to position [229, 0]
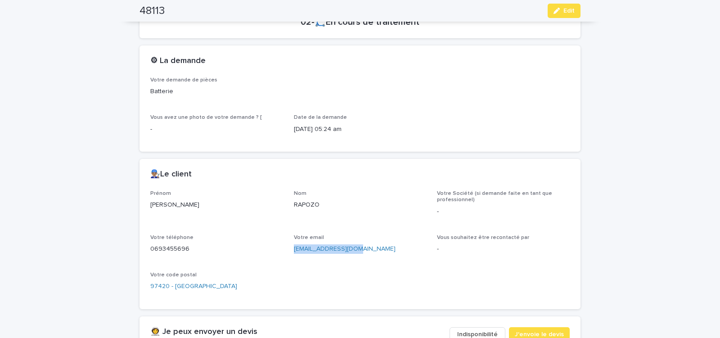
drag, startPoint x: 290, startPoint y: 250, endPoint x: 359, endPoint y: 251, distance: 69.3
click at [359, 252] on div "Prénom [PERSON_NAME] RAPOZO Votre Société (si demande faite en tant que profess…" at bounding box center [359, 244] width 419 height 108
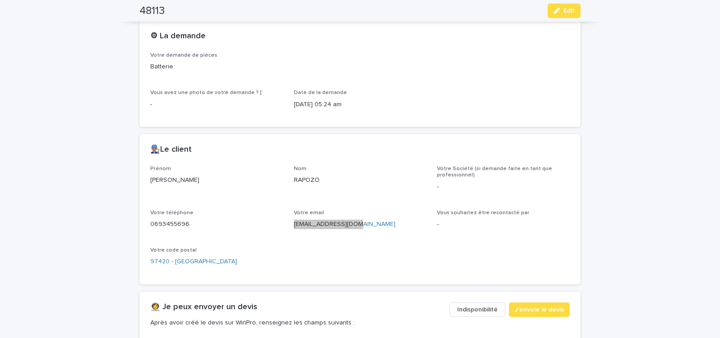
scroll to position [268, 0]
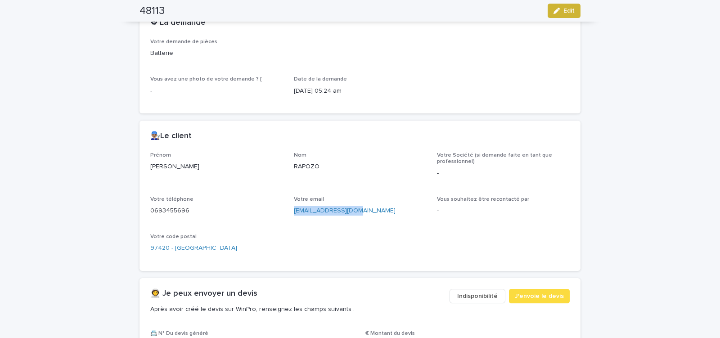
click at [556, 13] on icon "button" at bounding box center [556, 11] width 6 height 6
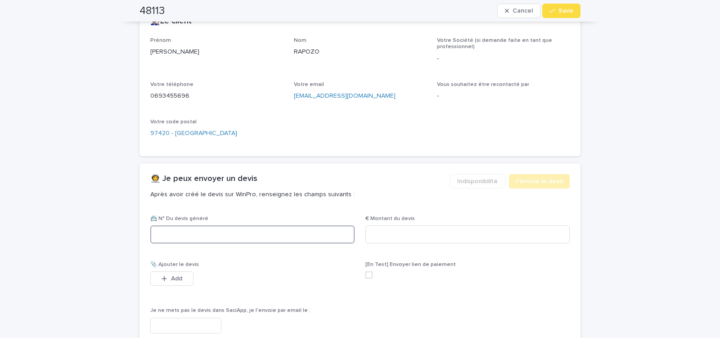
paste input "**********"
paste input "********"
click at [163, 235] on input "**********" at bounding box center [252, 234] width 204 height 18
click at [227, 238] on input "********" at bounding box center [252, 234] width 204 height 18
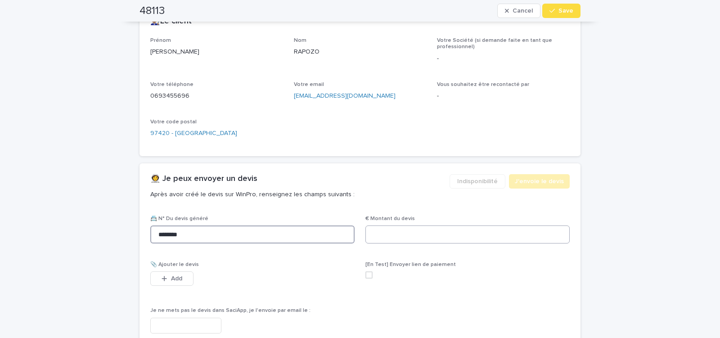
type input "********"
click at [429, 238] on input at bounding box center [467, 234] width 204 height 18
type input "******"
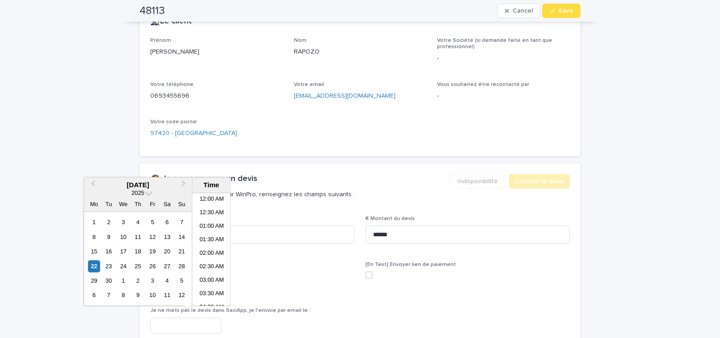
click at [190, 331] on input "text" at bounding box center [185, 326] width 71 height 16
click at [211, 249] on li "08:00 AM" at bounding box center [212, 248] width 38 height 13
type input "**********"
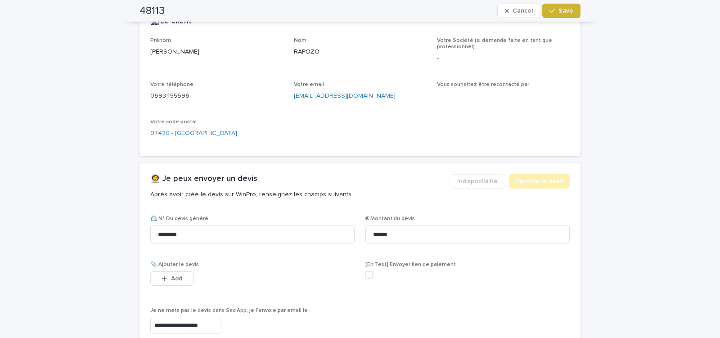
click at [560, 13] on span "Save" at bounding box center [565, 11] width 15 height 6
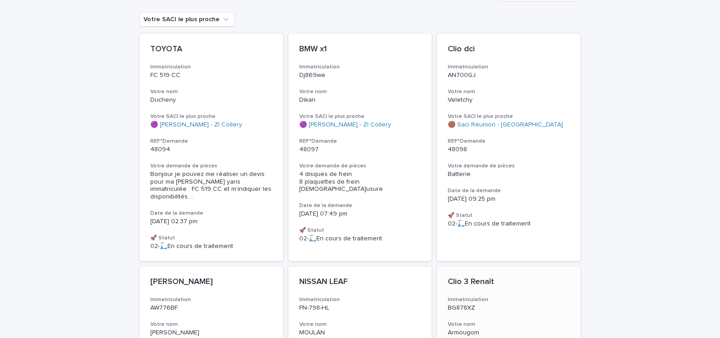
scroll to position [67, 0]
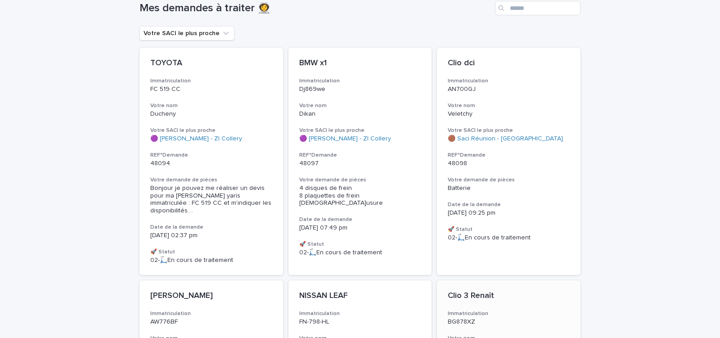
click at [511, 155] on h3 "REF°Demande" at bounding box center [509, 155] width 122 height 7
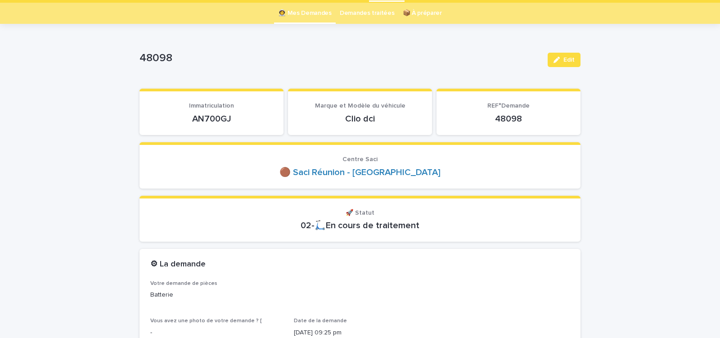
scroll to position [38, 0]
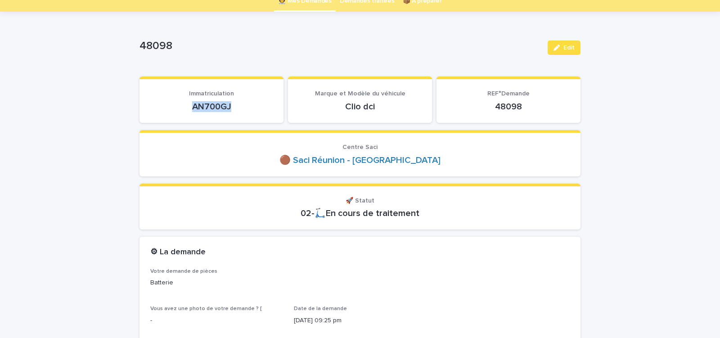
drag, startPoint x: 184, startPoint y: 107, endPoint x: 242, endPoint y: 111, distance: 57.7
click at [240, 111] on p "AN700GJ" at bounding box center [211, 106] width 122 height 11
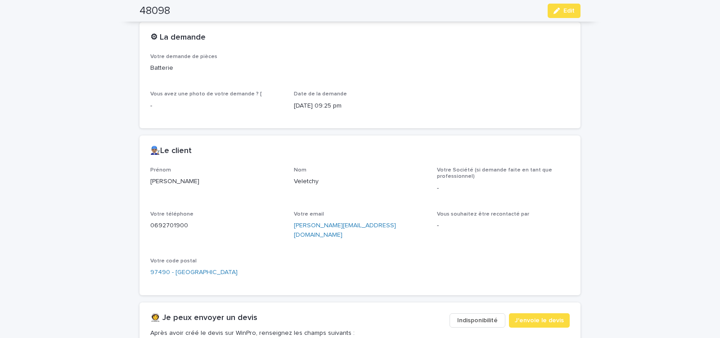
scroll to position [306, 0]
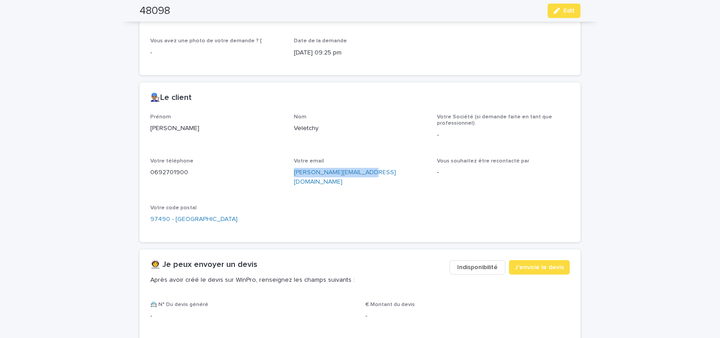
drag, startPoint x: 289, startPoint y: 175, endPoint x: 359, endPoint y: 179, distance: 69.3
click at [358, 179] on div "Prénom [PERSON_NAME] Nom Veletchy Votre Société (si demande faite en tant que p…" at bounding box center [359, 172] width 419 height 117
drag, startPoint x: 559, startPoint y: 15, endPoint x: 477, endPoint y: 130, distance: 141.0
click at [559, 14] on button "Edit" at bounding box center [563, 11] width 33 height 14
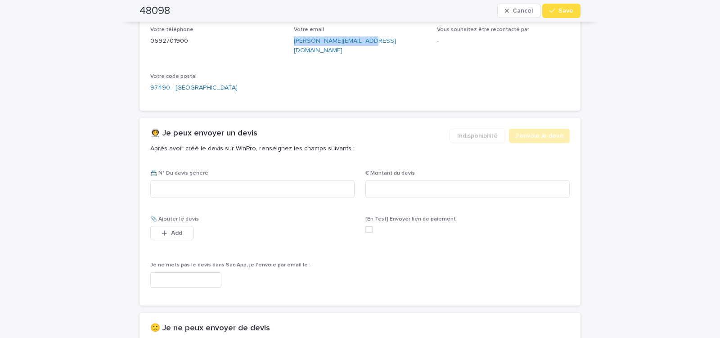
scroll to position [459, 0]
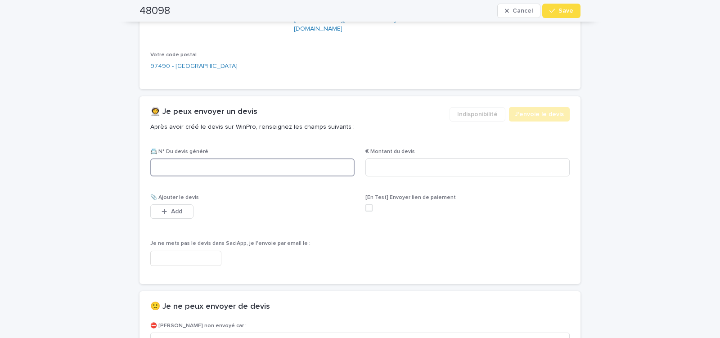
paste input "********"
type input "********"
click at [387, 158] on input at bounding box center [467, 167] width 204 height 18
type input "******"
click at [197, 251] on input "text" at bounding box center [185, 259] width 71 height 16
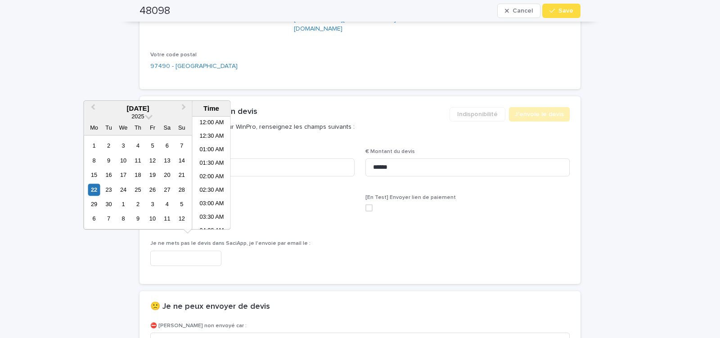
scroll to position [166, 0]
click at [208, 173] on li "08:00 AM" at bounding box center [212, 172] width 38 height 13
type input "**********"
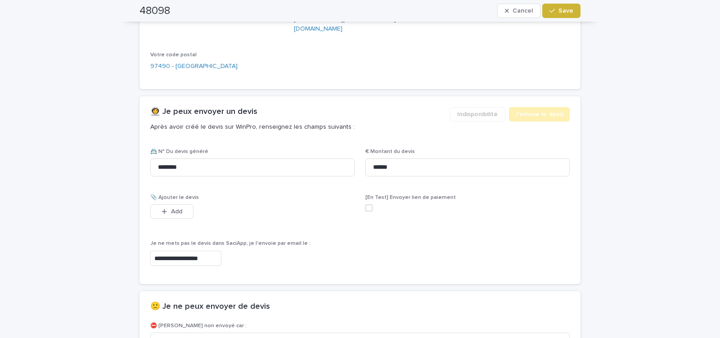
click at [562, 10] on span "Save" at bounding box center [565, 11] width 15 height 6
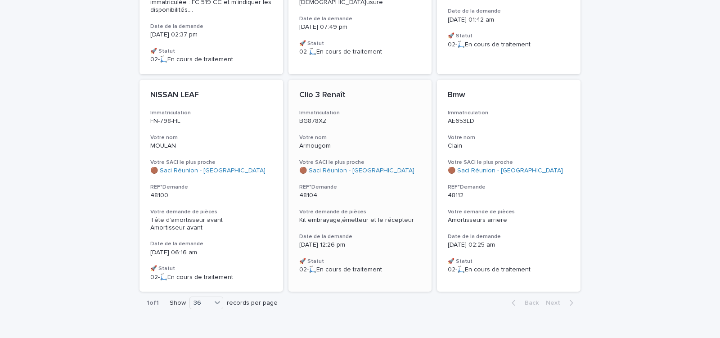
scroll to position [281, 0]
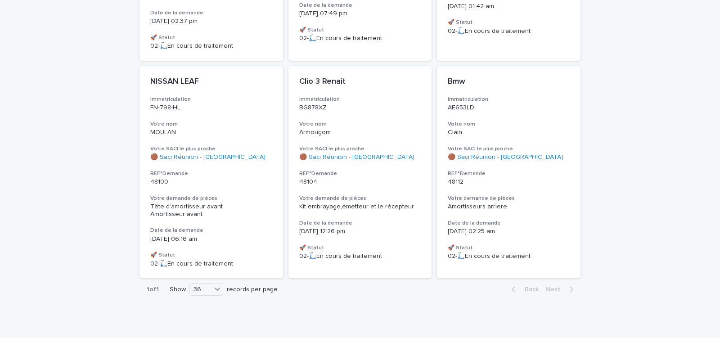
click at [504, 176] on div "48112" at bounding box center [509, 180] width 122 height 9
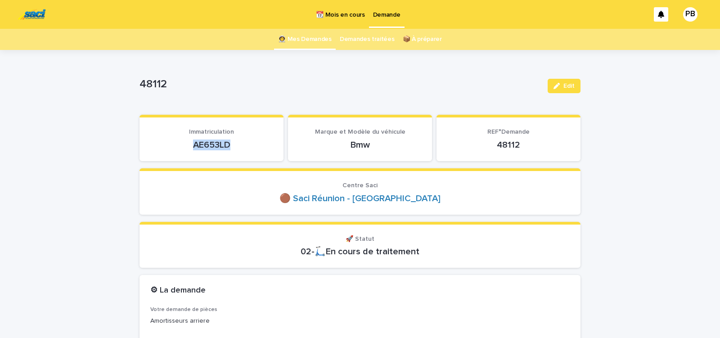
drag, startPoint x: 185, startPoint y: 144, endPoint x: 252, endPoint y: 150, distance: 67.7
click at [251, 150] on div "AE653LD" at bounding box center [211, 144] width 122 height 13
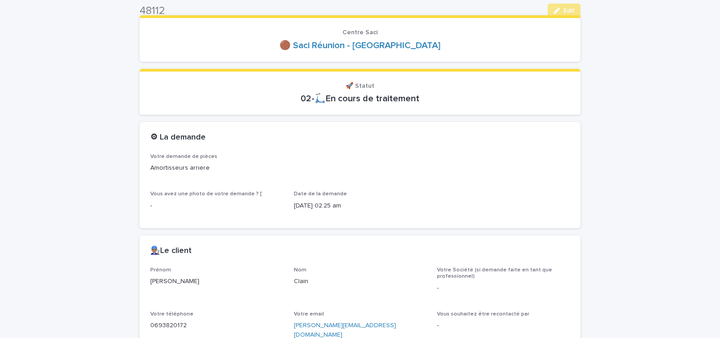
scroll to position [344, 0]
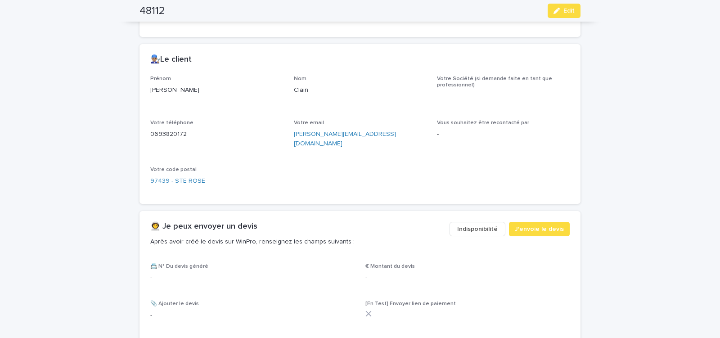
click at [479, 224] on span "Indisponibilité" at bounding box center [477, 228] width 40 height 9
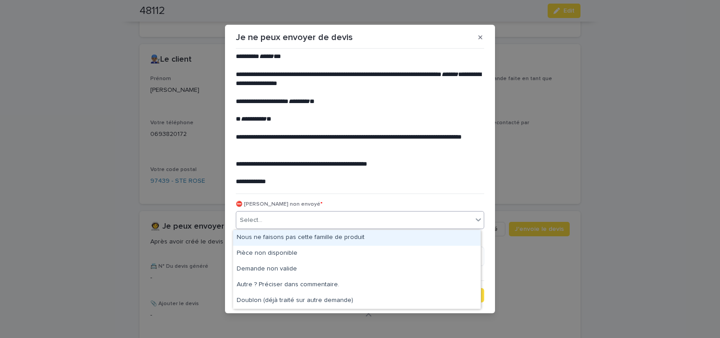
click at [299, 221] on div "Select..." at bounding box center [354, 220] width 236 height 15
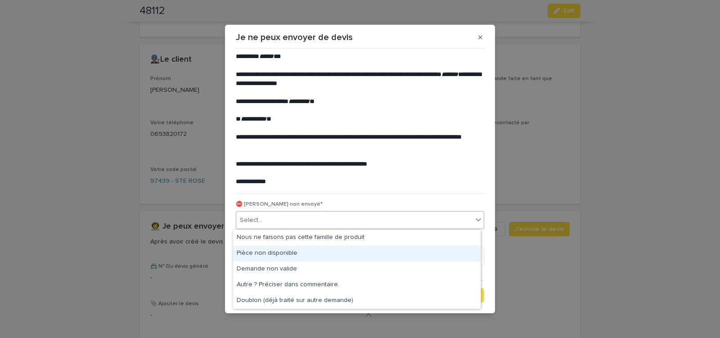
click at [280, 251] on div "Pièce non disponible" at bounding box center [356, 254] width 247 height 16
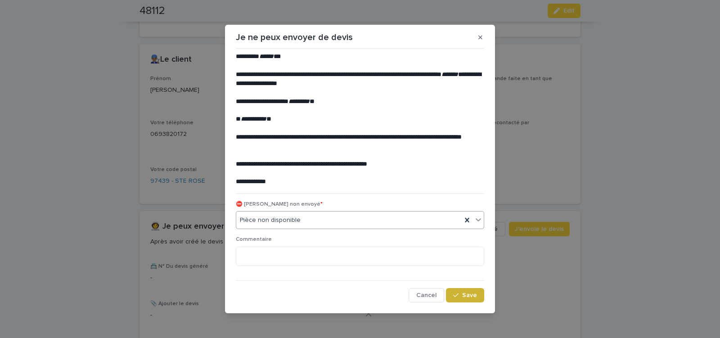
click at [467, 295] on span "Save" at bounding box center [469, 295] width 15 height 6
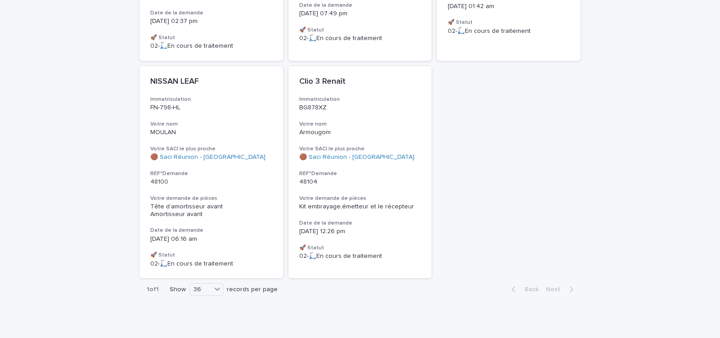
scroll to position [281, 0]
click at [243, 203] on div "Tête d’amortisseur avant Amortisseur avant" at bounding box center [211, 210] width 122 height 15
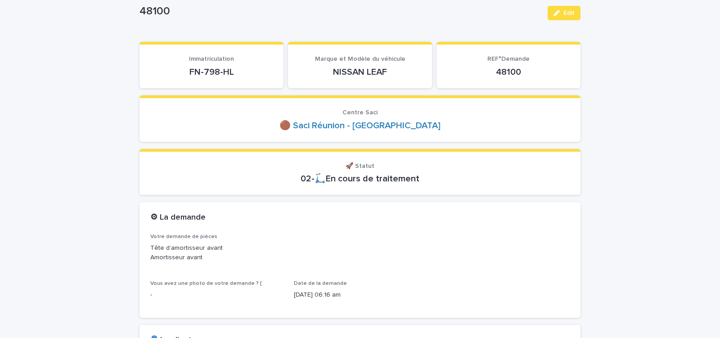
scroll to position [76, 0]
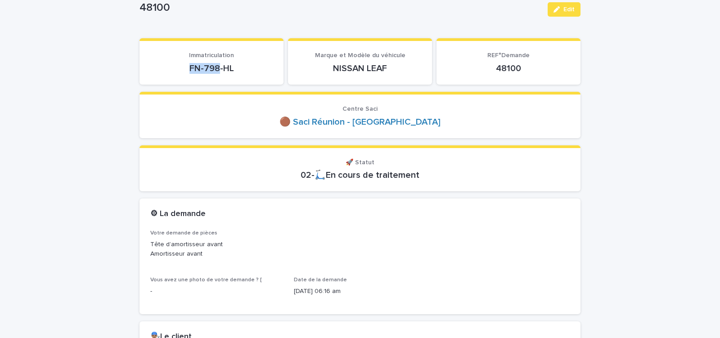
drag, startPoint x: 203, startPoint y: 69, endPoint x: 220, endPoint y: 68, distance: 16.7
click at [219, 68] on p "FN-798-HL" at bounding box center [211, 68] width 122 height 11
drag, startPoint x: 187, startPoint y: 72, endPoint x: 238, endPoint y: 71, distance: 50.8
click at [238, 71] on p "FN-798-HL" at bounding box center [211, 68] width 122 height 11
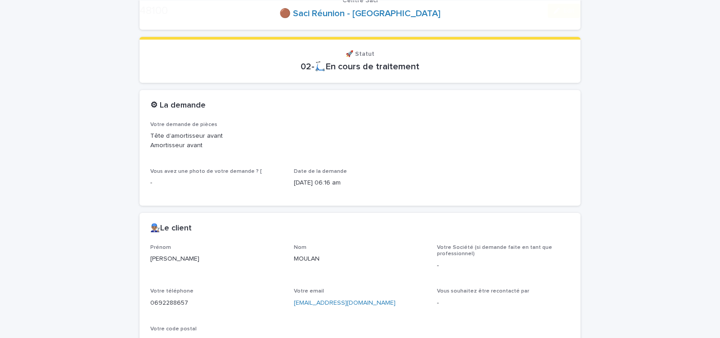
scroll to position [344, 0]
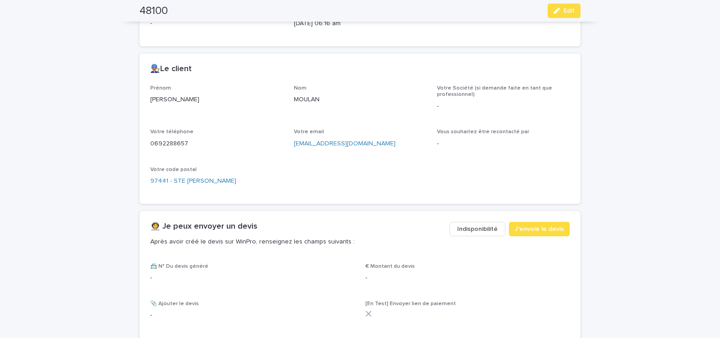
click at [471, 231] on span "Indisponibilité" at bounding box center [477, 228] width 40 height 9
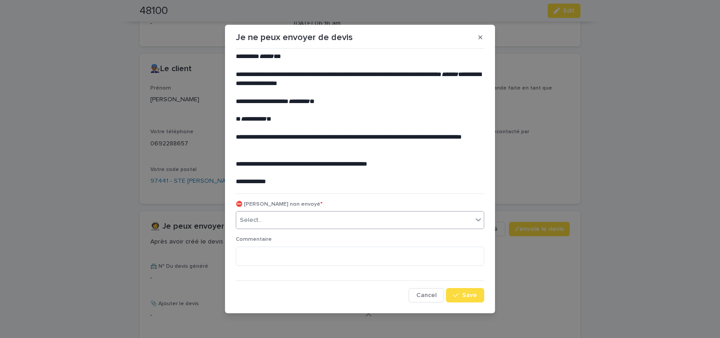
click at [274, 220] on div "Select..." at bounding box center [354, 220] width 236 height 15
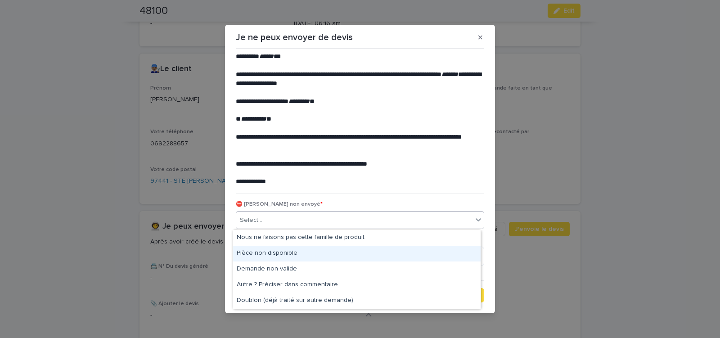
drag, startPoint x: 267, startPoint y: 246, endPoint x: 342, endPoint y: 281, distance: 83.1
click at [267, 251] on div "Pièce non disponible" at bounding box center [356, 254] width 247 height 16
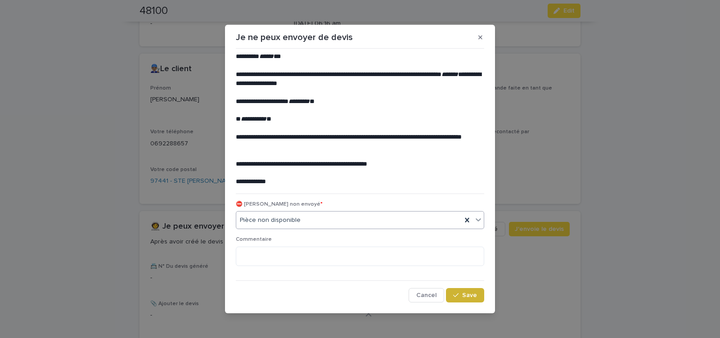
click at [463, 294] on span "Save" at bounding box center [469, 295] width 15 height 6
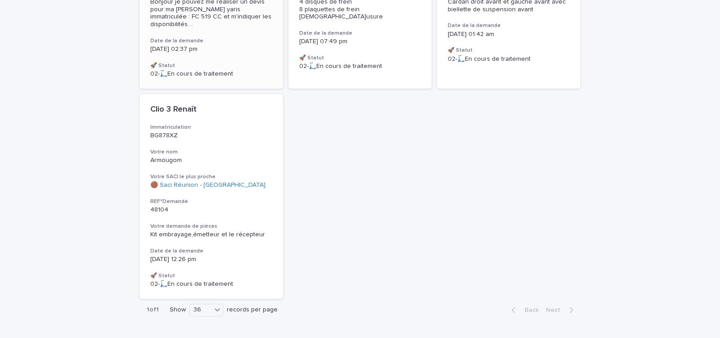
scroll to position [258, 0]
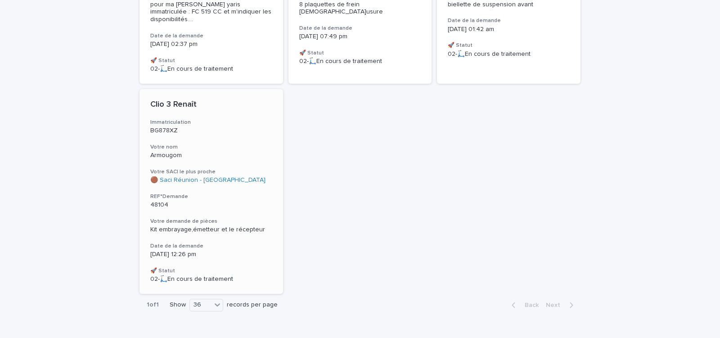
click at [260, 203] on div "Clio 3 Renaît Immatriculation BG878XZ Votre nom Armougom Votre SACI le plus pro…" at bounding box center [210, 191] width 143 height 205
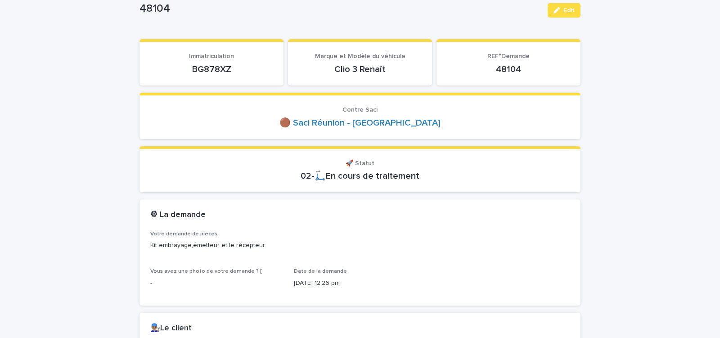
scroll to position [76, 0]
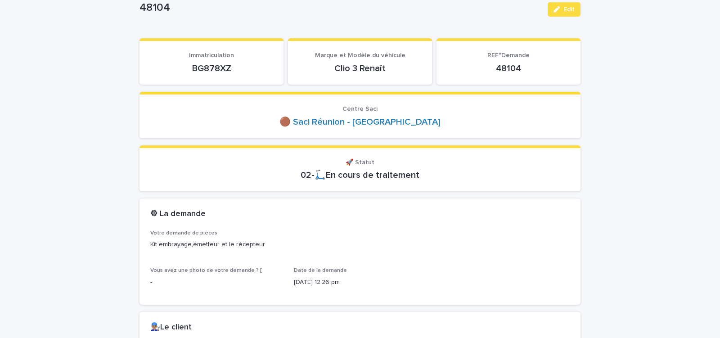
drag, startPoint x: 214, startPoint y: 71, endPoint x: 240, endPoint y: 69, distance: 25.7
click at [238, 70] on p "BG878XZ" at bounding box center [211, 68] width 122 height 11
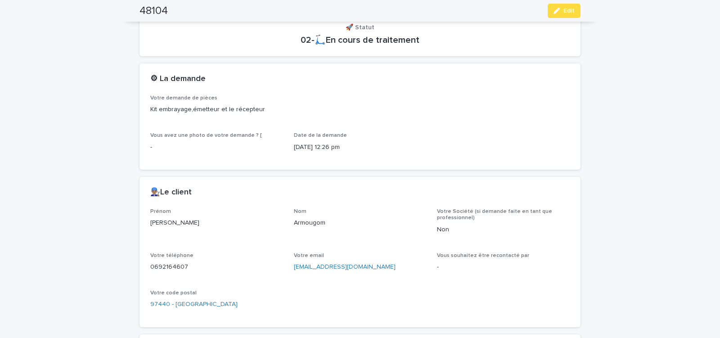
scroll to position [229, 0]
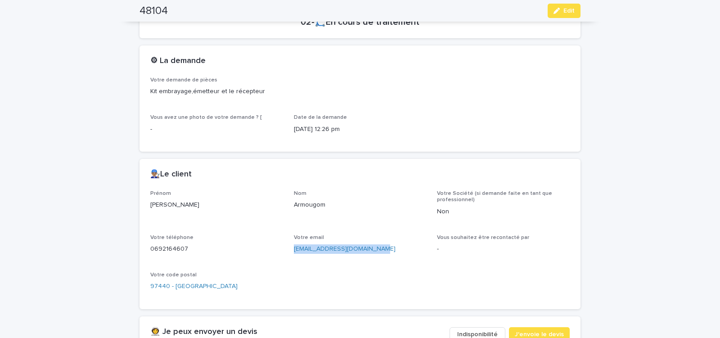
drag, startPoint x: 288, startPoint y: 250, endPoint x: 385, endPoint y: 257, distance: 97.9
click at [385, 257] on div "Prénom [PERSON_NAME] Votre Société (si demande faite en tant que professionnel)…" at bounding box center [359, 244] width 419 height 108
click at [556, 11] on icon "button" at bounding box center [556, 11] width 6 height 6
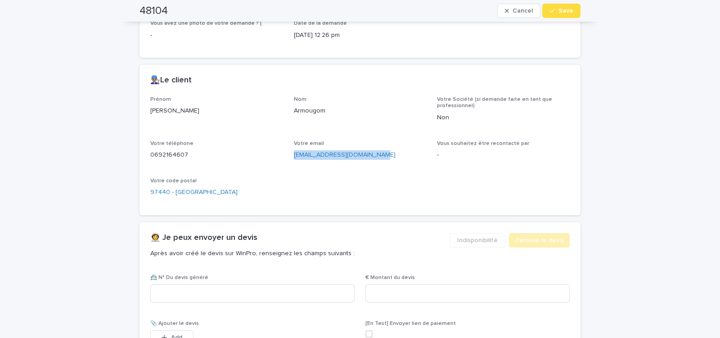
scroll to position [382, 0]
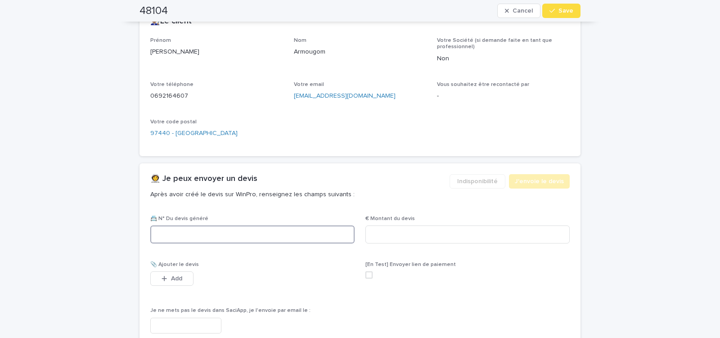
paste input "********"
type input "********"
click at [386, 236] on input at bounding box center [467, 234] width 204 height 18
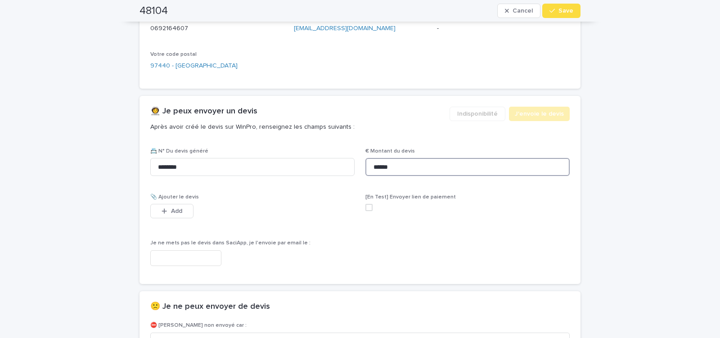
scroll to position [459, 0]
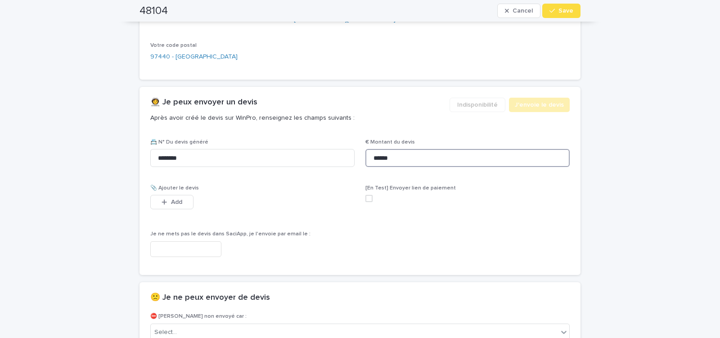
type input "******"
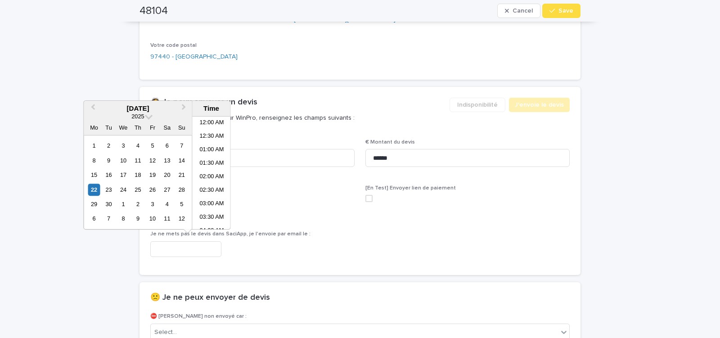
click at [207, 249] on input "text" at bounding box center [185, 249] width 71 height 16
click at [211, 169] on li "08:00 AM" at bounding box center [212, 172] width 38 height 13
type input "**********"
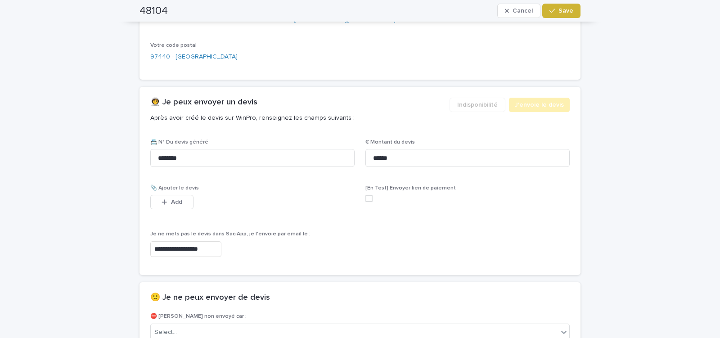
click at [560, 12] on span "Save" at bounding box center [565, 11] width 15 height 6
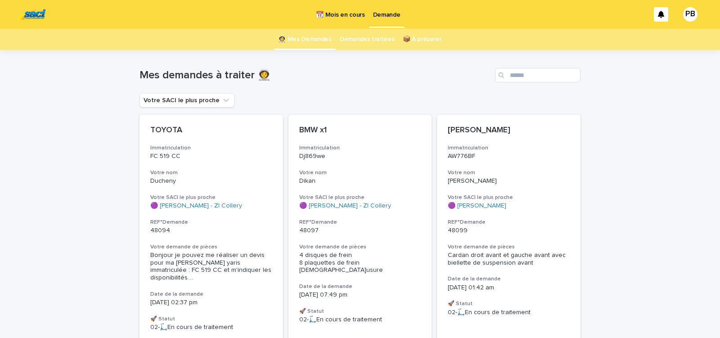
click at [334, 15] on p "📆 Mois en cours" at bounding box center [340, 9] width 49 height 19
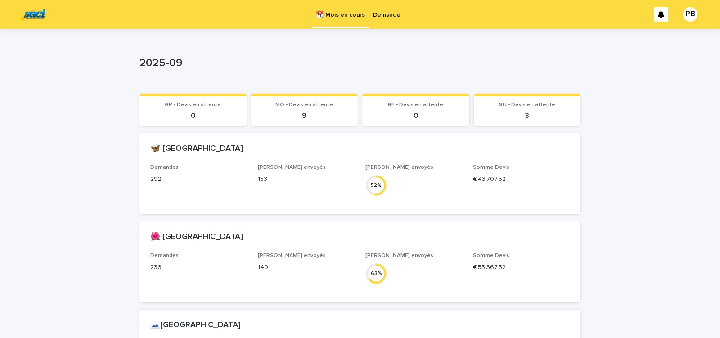
click at [388, 11] on p "Demande" at bounding box center [386, 9] width 27 height 19
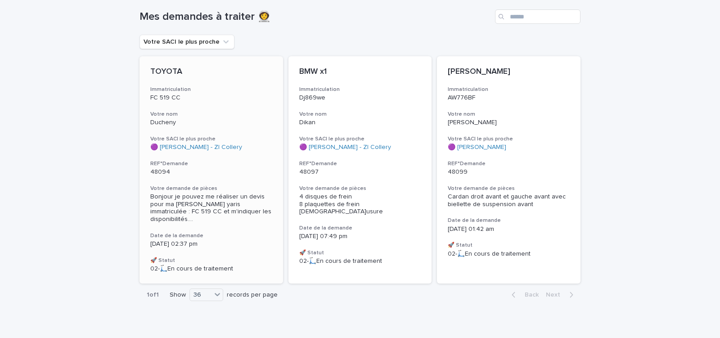
scroll to position [63, 0]
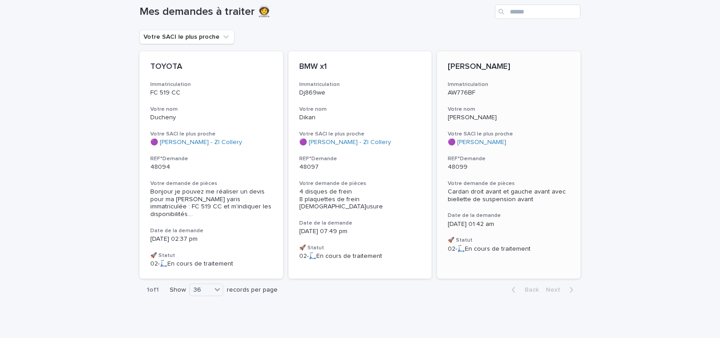
click at [531, 175] on div "Dacia Sandero Immatriculation AW776BF Votre nom Dubois Votre SACI le plus proch…" at bounding box center [508, 157] width 143 height 212
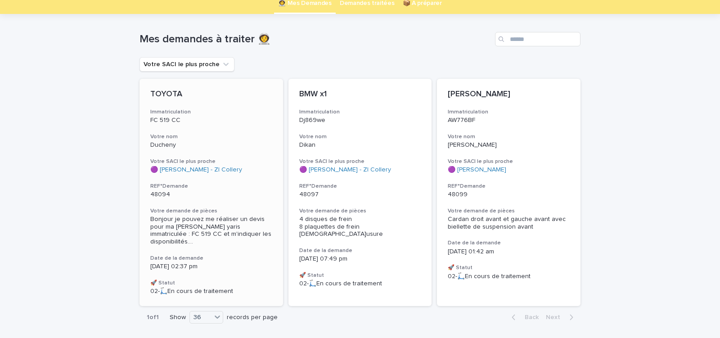
scroll to position [63, 0]
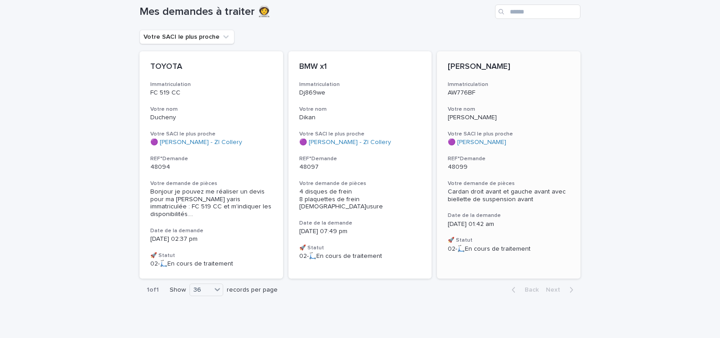
click at [510, 169] on p "48099" at bounding box center [509, 167] width 122 height 8
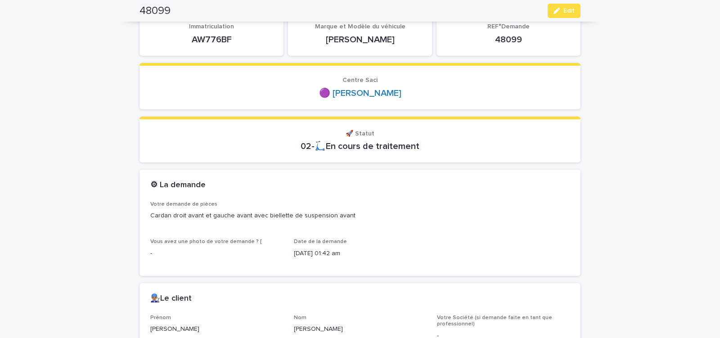
scroll to position [67, 0]
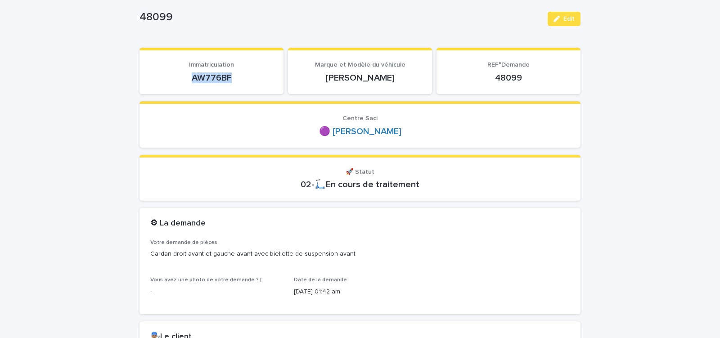
drag, startPoint x: 186, startPoint y: 81, endPoint x: 247, endPoint y: 80, distance: 61.6
click at [245, 80] on p "AW776BF" at bounding box center [211, 77] width 122 height 11
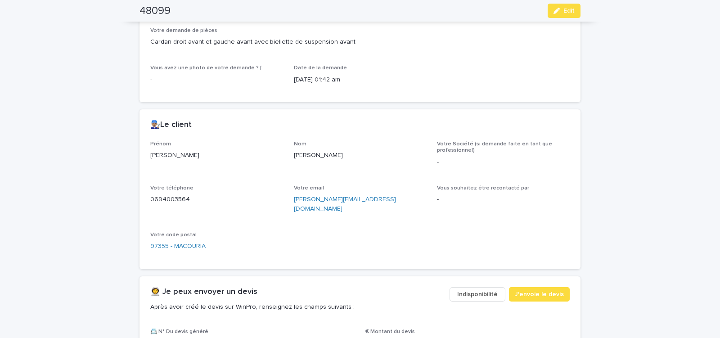
scroll to position [296, 0]
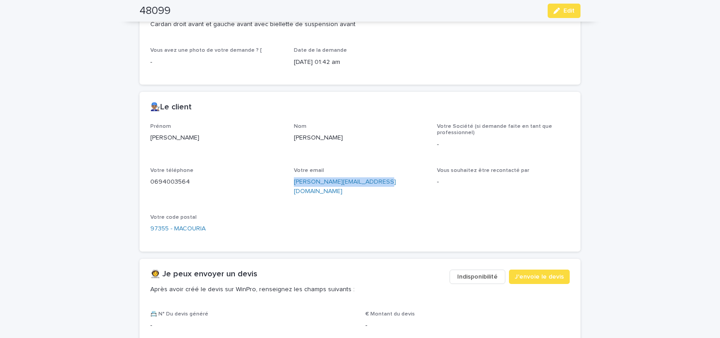
drag, startPoint x: 291, startPoint y: 186, endPoint x: 385, endPoint y: 189, distance: 94.0
click at [384, 189] on div "Votre email [PERSON_NAME][EMAIL_ADDRESS][DOMAIN_NAME]" at bounding box center [360, 185] width 133 height 36
click at [526, 272] on span "J'envoie le devis" at bounding box center [539, 276] width 49 height 9
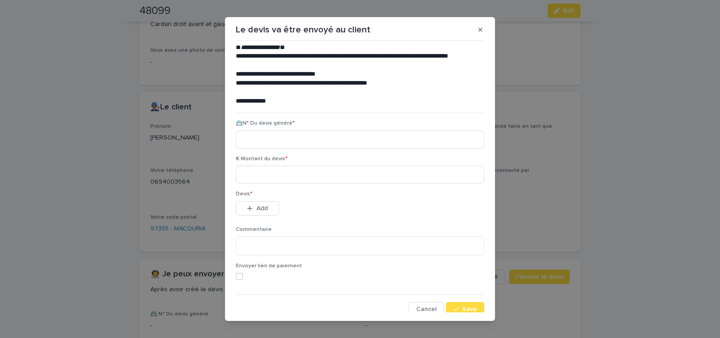
scroll to position [41, 0]
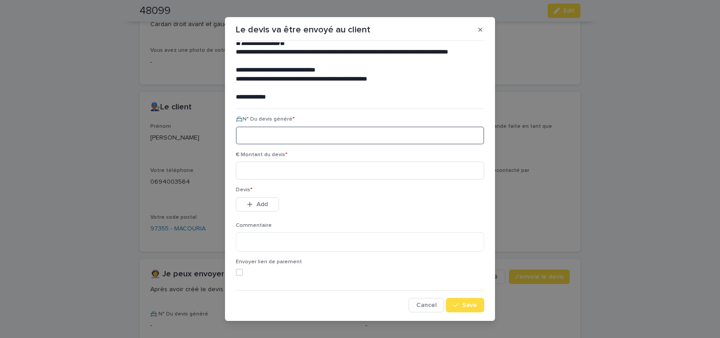
paste input "********"
type input "********"
click at [294, 170] on input at bounding box center [360, 170] width 248 height 18
type input "*****"
click at [259, 206] on span "Add" at bounding box center [261, 204] width 11 height 6
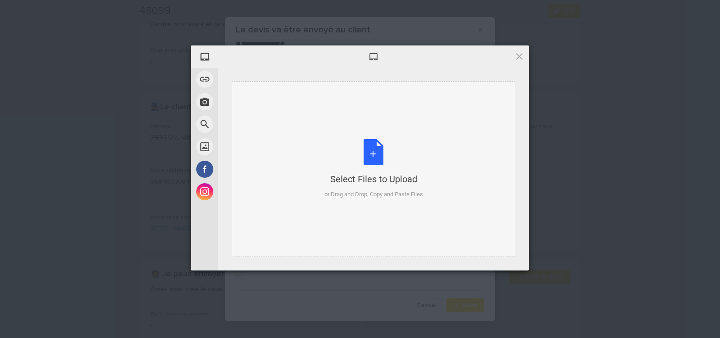
click at [369, 155] on div "Select Files to Upload or Drag and Drop, Copy and Paste Files" at bounding box center [373, 169] width 99 height 60
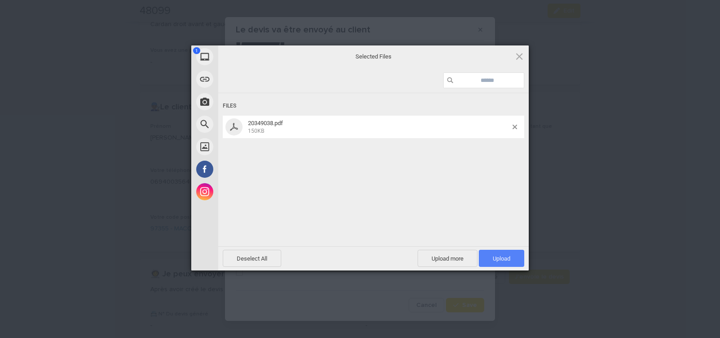
drag, startPoint x: 509, startPoint y: 262, endPoint x: 506, endPoint y: 258, distance: 5.1
click at [509, 262] on span "Upload 1" at bounding box center [501, 258] width 45 height 17
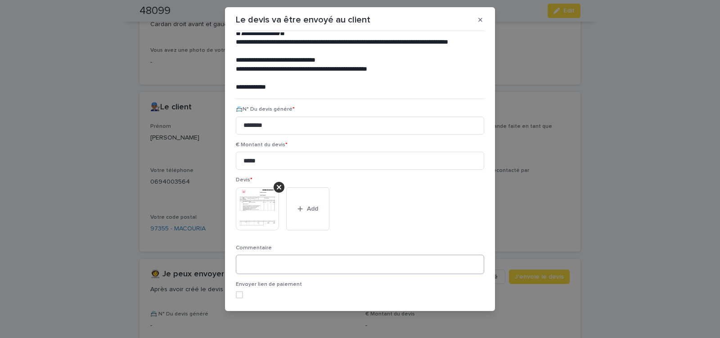
scroll to position [73, 0]
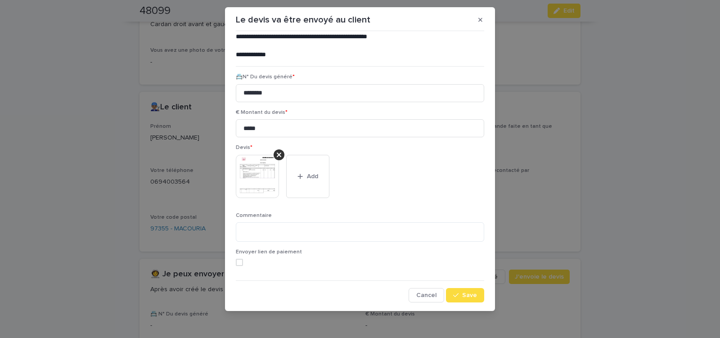
drag, startPoint x: 463, startPoint y: 294, endPoint x: 220, endPoint y: 238, distance: 249.1
click at [462, 294] on span "Save" at bounding box center [469, 295] width 15 height 6
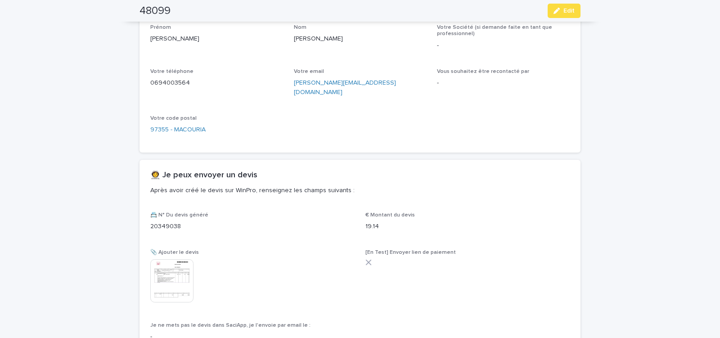
scroll to position [332, 0]
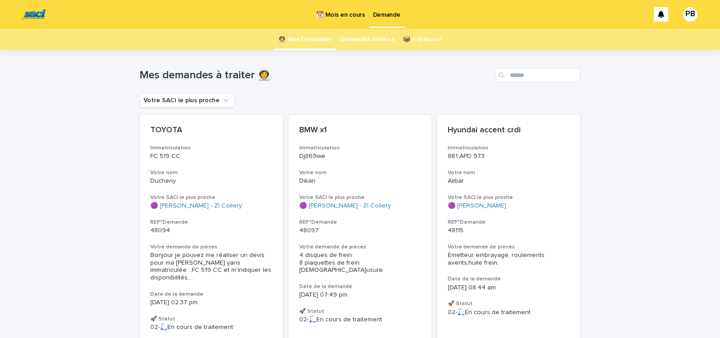
click at [343, 13] on p "📆 Mois en cours" at bounding box center [340, 9] width 49 height 19
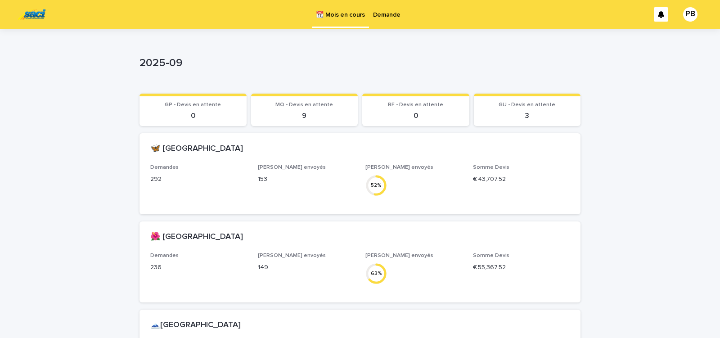
click at [385, 12] on p "Demande" at bounding box center [386, 9] width 27 height 19
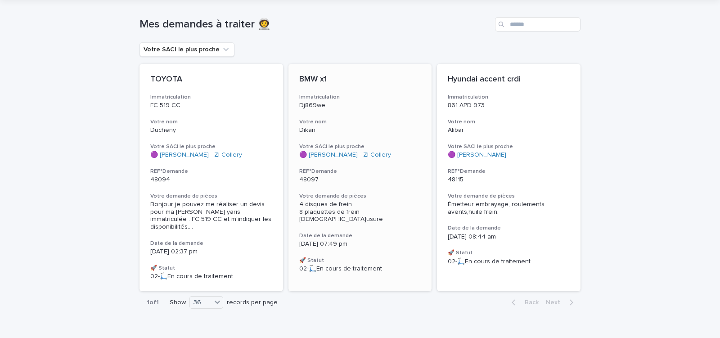
scroll to position [63, 0]
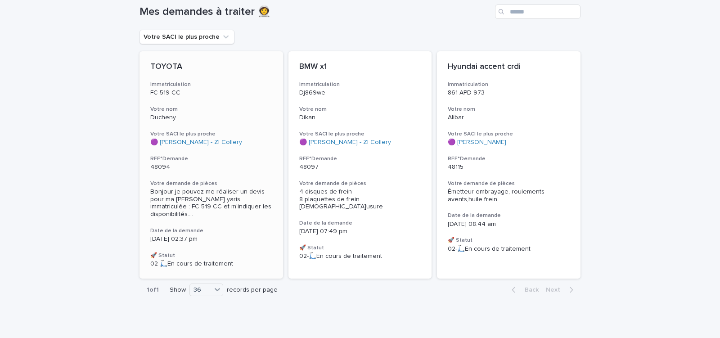
click at [255, 166] on p "48094" at bounding box center [211, 167] width 122 height 8
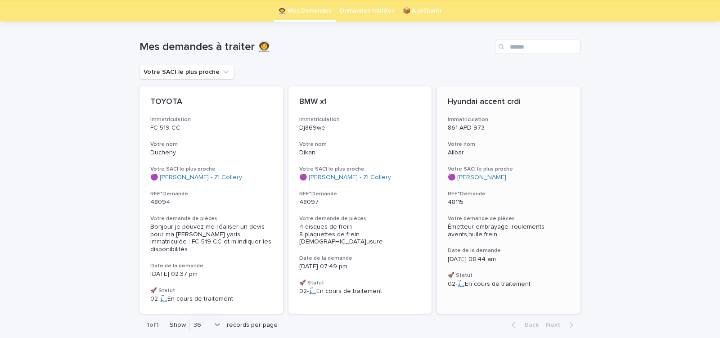
scroll to position [29, 0]
click at [531, 244] on div "Hyundai accent crdi Immatriculation 861 APD 973 Votre nom [PERSON_NAME] SACI le…" at bounding box center [508, 192] width 143 height 212
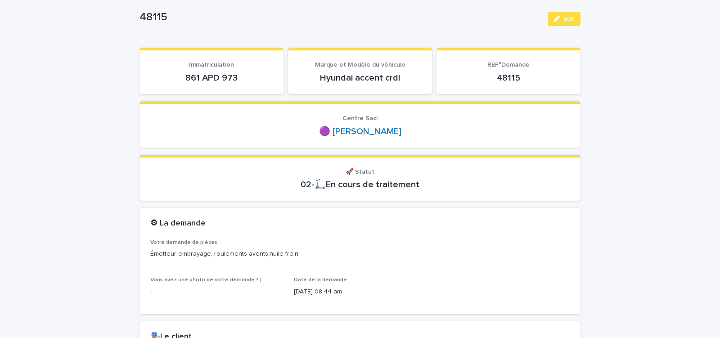
scroll to position [76, 0]
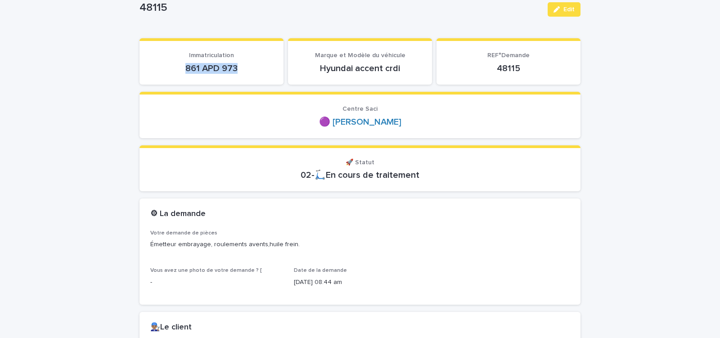
drag, startPoint x: 181, startPoint y: 72, endPoint x: 244, endPoint y: 70, distance: 62.5
click at [240, 71] on p "861 APD 973" at bounding box center [211, 68] width 122 height 11
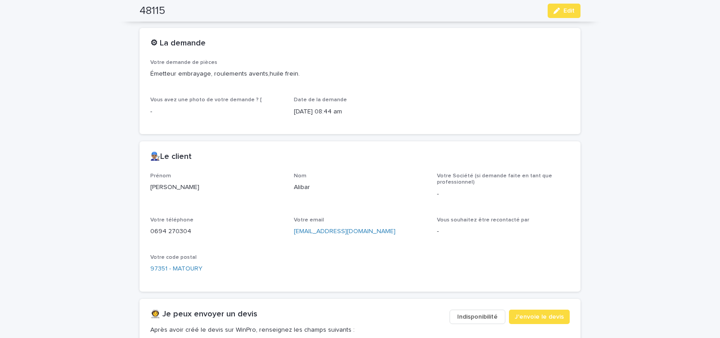
scroll to position [268, 0]
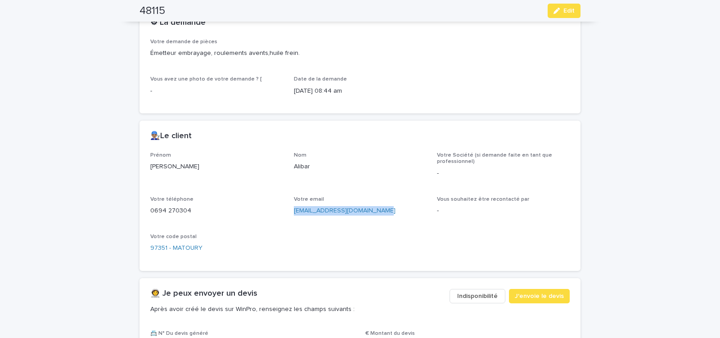
drag, startPoint x: 286, startPoint y: 211, endPoint x: 383, endPoint y: 210, distance: 97.2
click at [382, 210] on div "Prénom [PERSON_NAME] Société (si demande faite en tant que professionnel) - Vot…" at bounding box center [359, 206] width 419 height 108
click at [540, 293] on span "J'envoie le devis" at bounding box center [539, 295] width 49 height 9
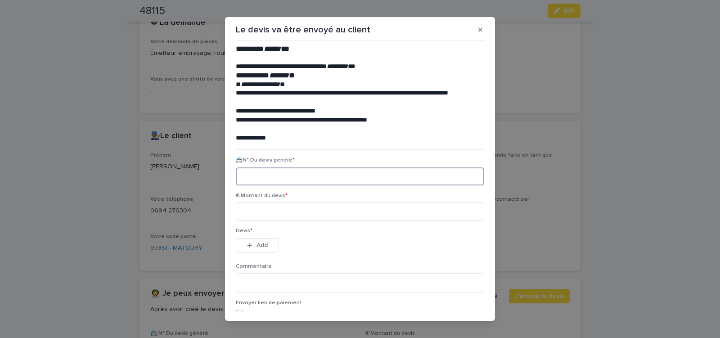
paste input "********"
type input "********"
click at [265, 216] on input at bounding box center [360, 211] width 248 height 18
type input "*****"
click at [260, 246] on span "Add" at bounding box center [261, 245] width 11 height 6
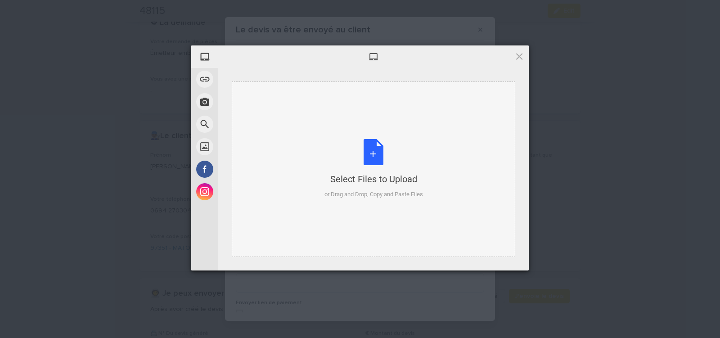
click at [381, 151] on div "Select Files to Upload or Drag and Drop, Copy and Paste Files" at bounding box center [373, 169] width 99 height 60
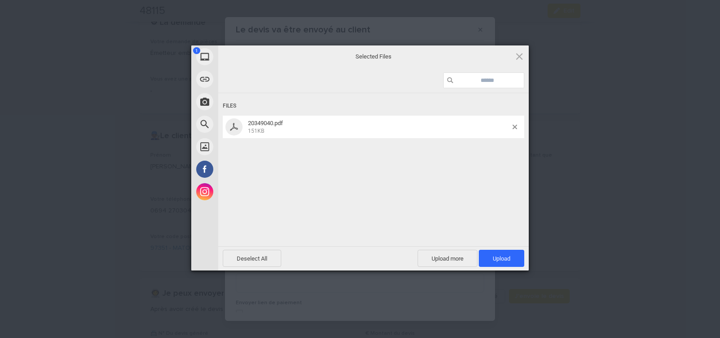
drag, startPoint x: 505, startPoint y: 260, endPoint x: 512, endPoint y: 248, distance: 13.1
click at [505, 259] on span "Upload 1" at bounding box center [502, 258] width 18 height 7
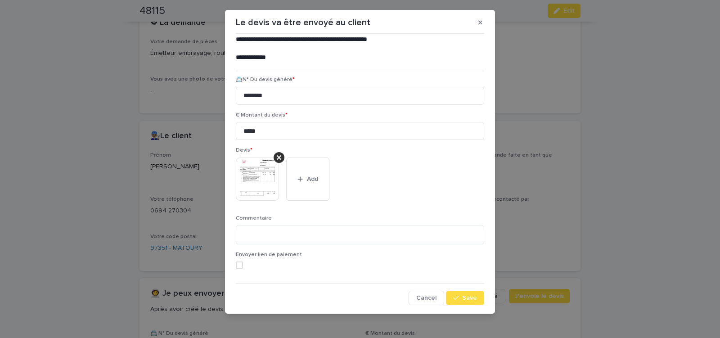
scroll to position [10, 0]
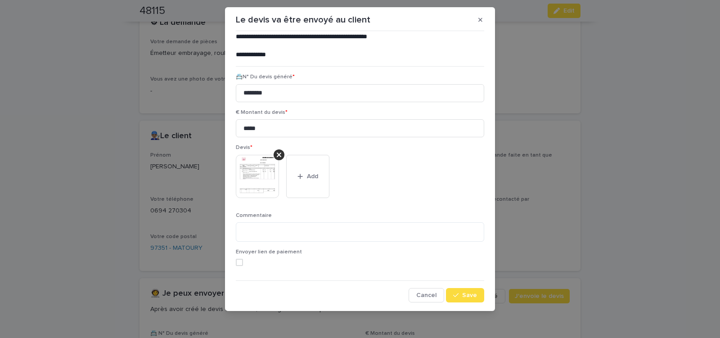
drag, startPoint x: 462, startPoint y: 294, endPoint x: 422, endPoint y: 264, distance: 49.8
click at [462, 293] on span "Save" at bounding box center [469, 295] width 15 height 6
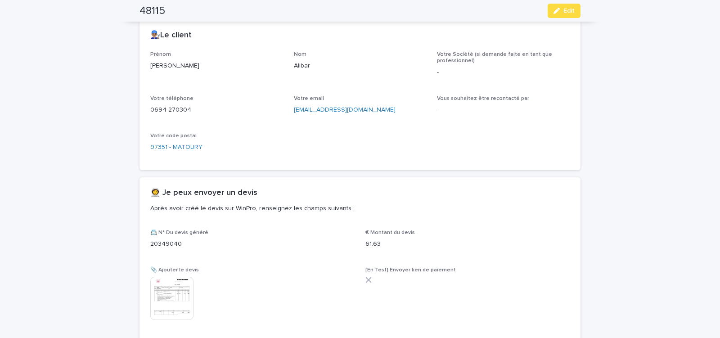
scroll to position [432, 0]
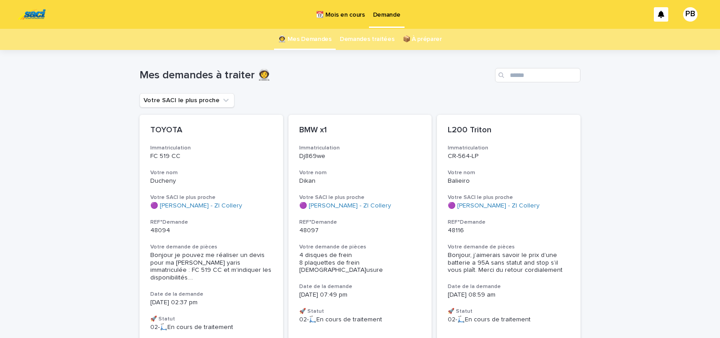
click at [338, 13] on p "📆 Mois en cours" at bounding box center [340, 9] width 49 height 19
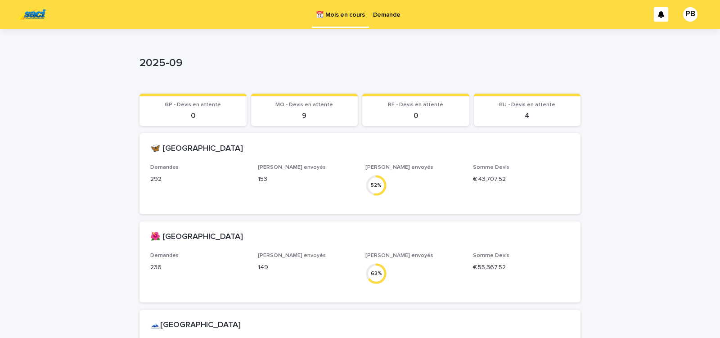
click at [390, 12] on p "Demande" at bounding box center [386, 9] width 27 height 19
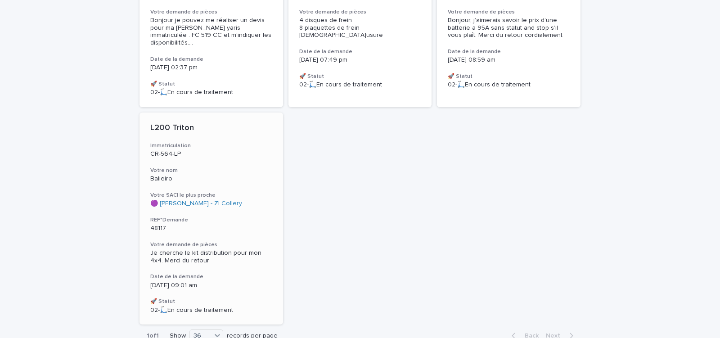
scroll to position [237, 0]
click at [256, 223] on p "48117" at bounding box center [211, 227] width 122 height 8
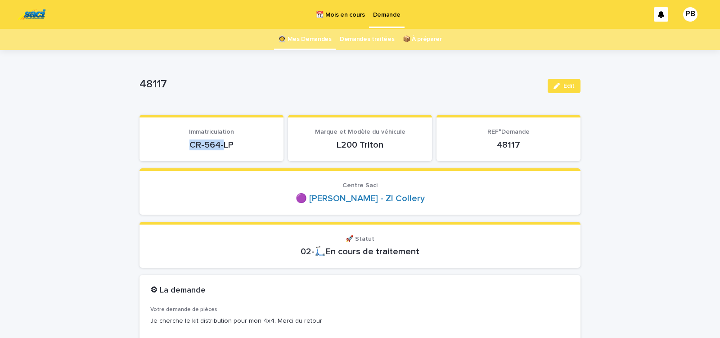
drag, startPoint x: 184, startPoint y: 147, endPoint x: 233, endPoint y: 146, distance: 48.6
click at [228, 146] on p "CR-564-LP" at bounding box center [211, 144] width 122 height 11
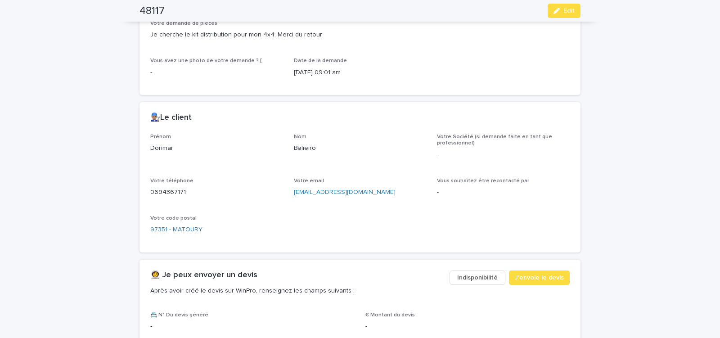
scroll to position [306, 0]
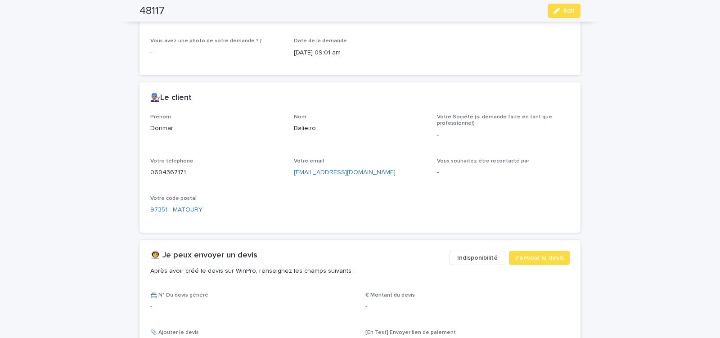
click at [471, 256] on span "Indisponibilité" at bounding box center [477, 257] width 40 height 9
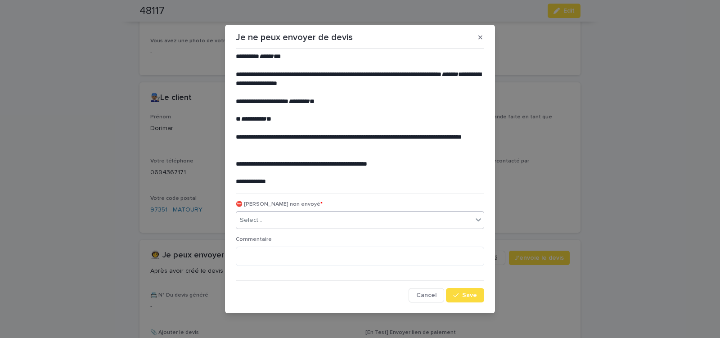
click at [305, 218] on div "Select..." at bounding box center [354, 220] width 236 height 15
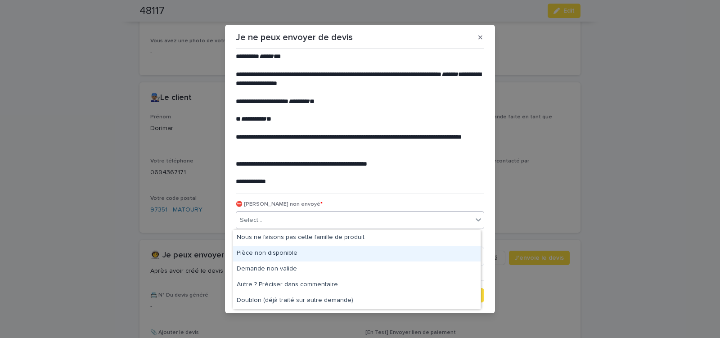
click at [278, 250] on div "Pièce non disponible" at bounding box center [356, 254] width 247 height 16
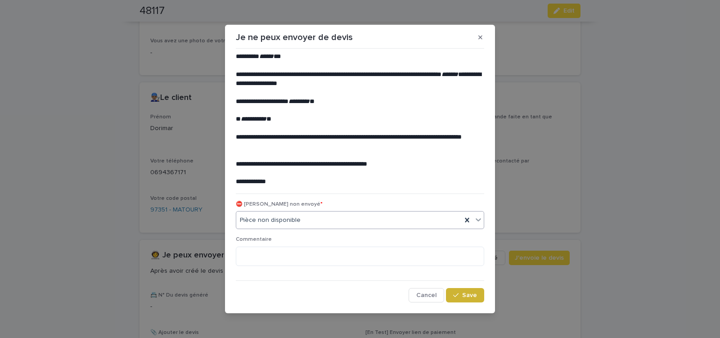
click at [463, 292] on span "Save" at bounding box center [469, 295] width 15 height 6
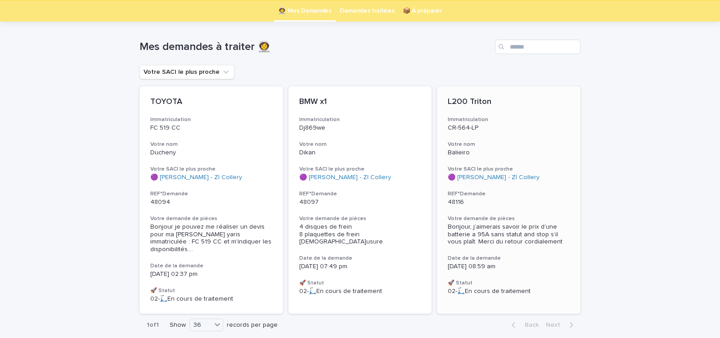
scroll to position [63, 0]
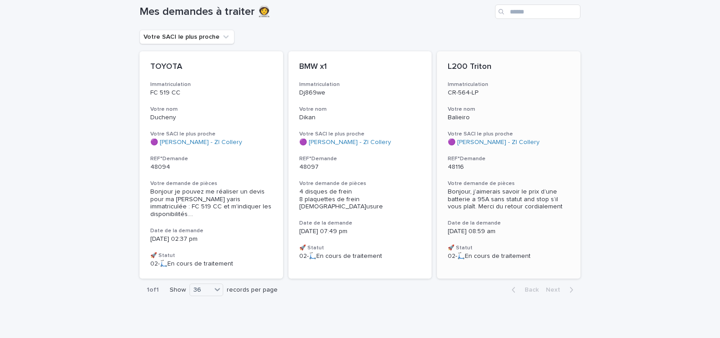
click at [538, 167] on p "48116" at bounding box center [509, 167] width 122 height 8
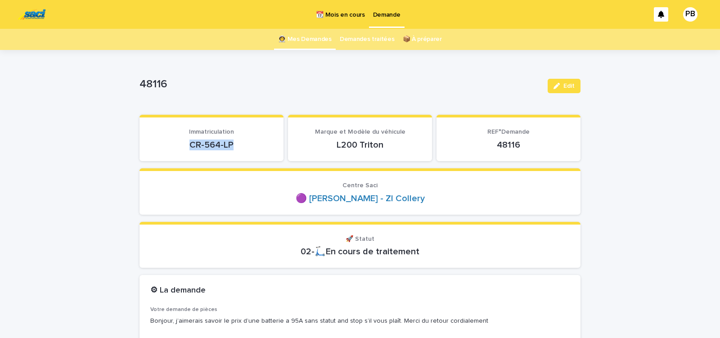
drag, startPoint x: 187, startPoint y: 143, endPoint x: 252, endPoint y: 145, distance: 65.7
click at [251, 145] on p "CR-564-LP" at bounding box center [211, 144] width 122 height 11
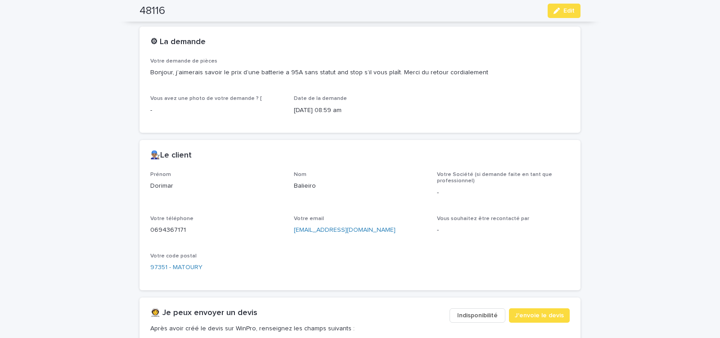
scroll to position [268, 0]
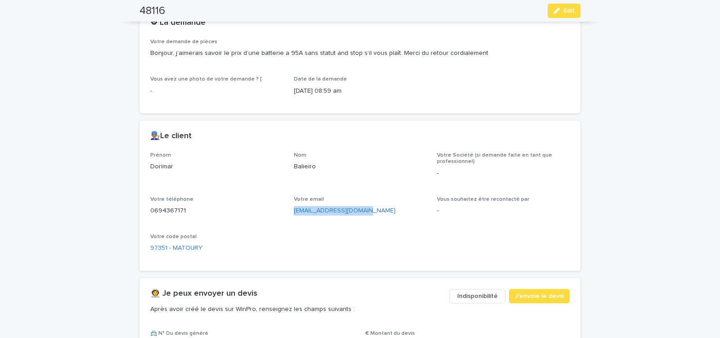
drag, startPoint x: 291, startPoint y: 215, endPoint x: 357, endPoint y: 218, distance: 66.2
click at [355, 218] on div "Votre email [EMAIL_ADDRESS][DOMAIN_NAME]" at bounding box center [360, 209] width 133 height 27
drag, startPoint x: 520, startPoint y: 295, endPoint x: 524, endPoint y: 293, distance: 4.6
click at [524, 293] on span "J'envoie le devis" at bounding box center [539, 295] width 49 height 9
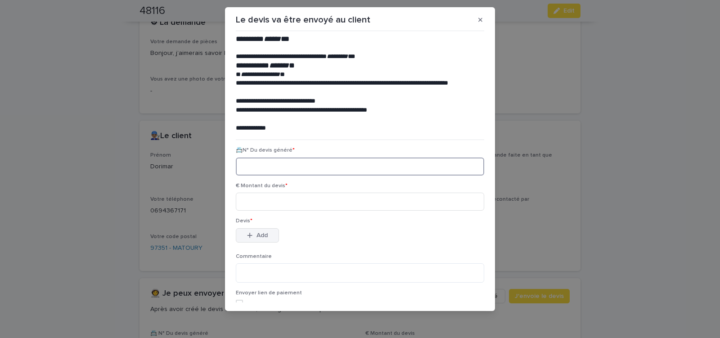
scroll to position [41, 0]
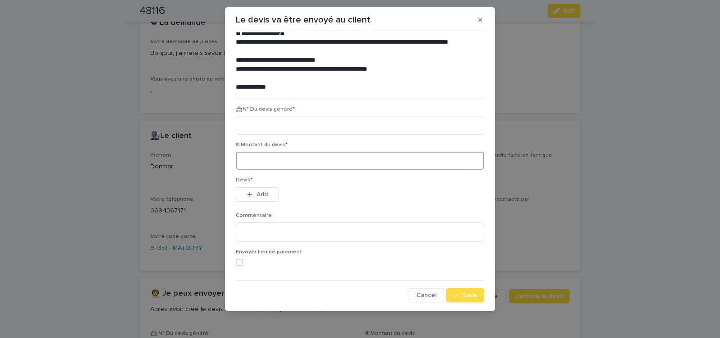
drag, startPoint x: 269, startPoint y: 161, endPoint x: 259, endPoint y: 164, distance: 10.1
click at [269, 161] on input at bounding box center [360, 161] width 248 height 18
type input "******"
paste input "********"
type input "********"
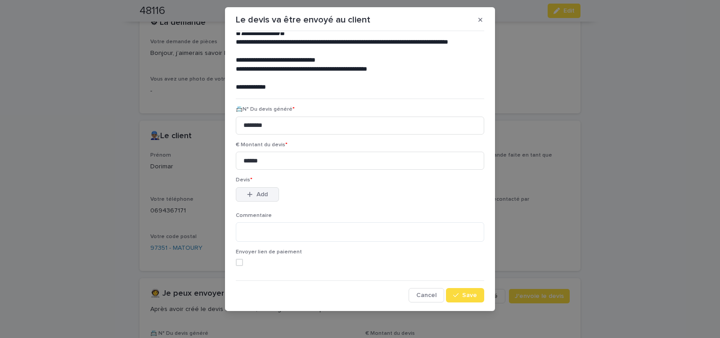
click at [260, 193] on span "Add" at bounding box center [261, 194] width 11 height 6
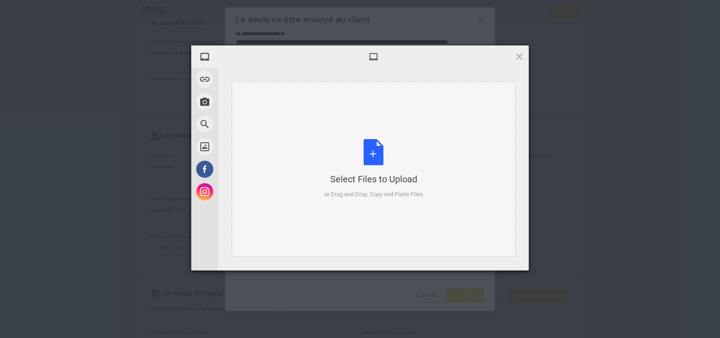
click at [376, 148] on div "Select Files to Upload or Drag and Drop, Copy and Paste Files" at bounding box center [373, 169] width 99 height 60
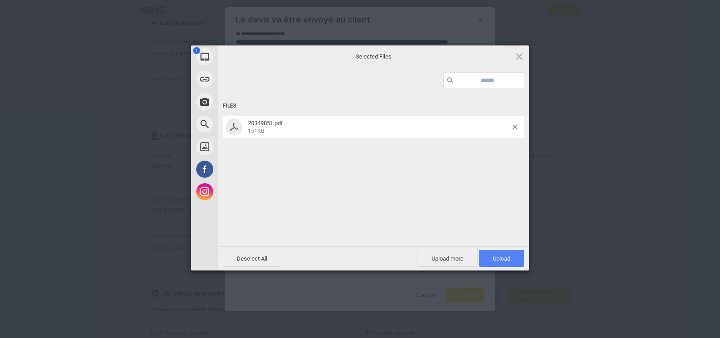
click at [496, 253] on span "Upload 1" at bounding box center [501, 258] width 45 height 17
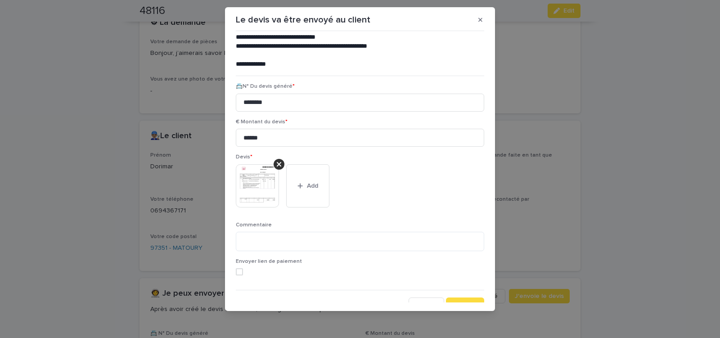
scroll to position [73, 0]
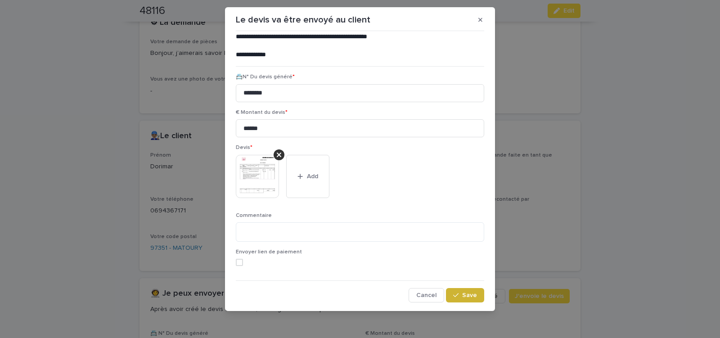
click at [462, 294] on span "Save" at bounding box center [469, 295] width 15 height 6
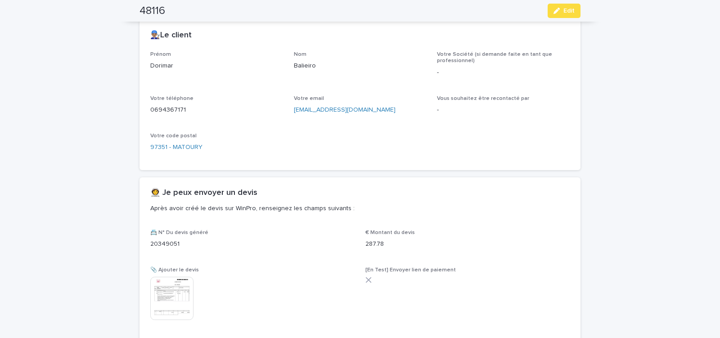
scroll to position [432, 0]
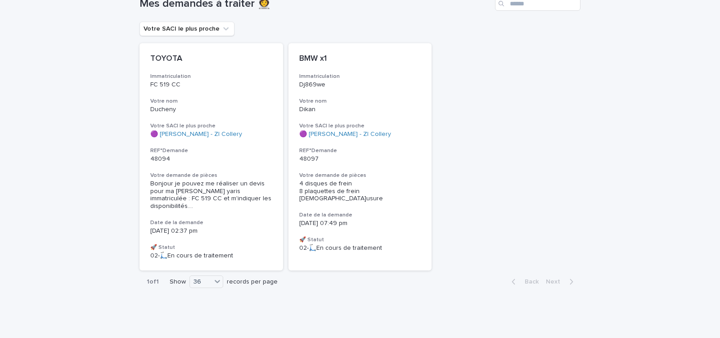
scroll to position [13, 0]
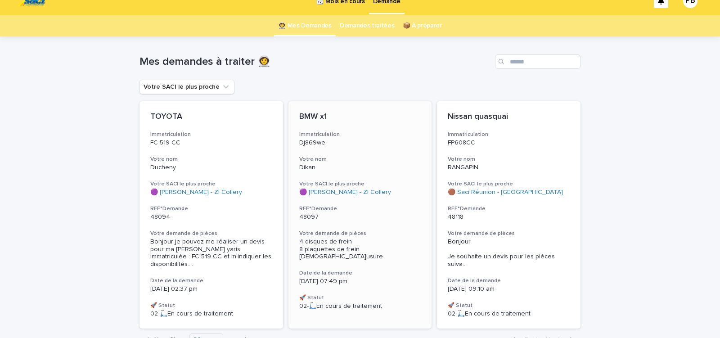
click at [397, 225] on div "BMW x1 Immatriculation Dj869we Votre nom Dikan Votre SACI le plus proche 🟣 Saci…" at bounding box center [359, 211] width 143 height 220
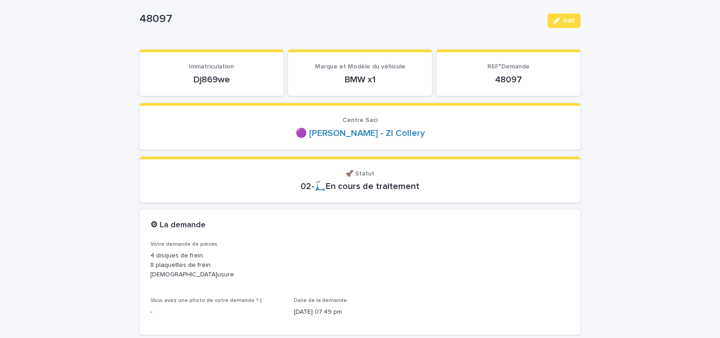
scroll to position [76, 0]
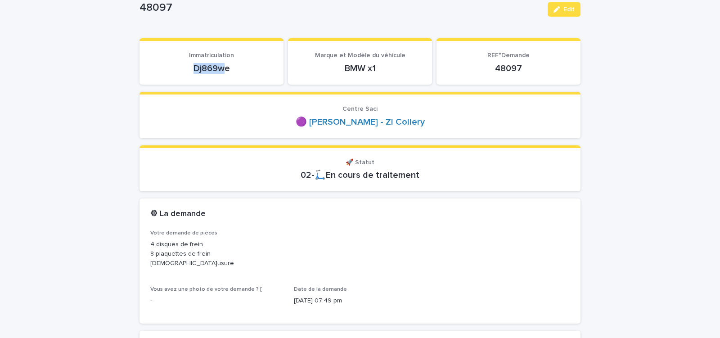
drag, startPoint x: 184, startPoint y: 72, endPoint x: 237, endPoint y: 71, distance: 53.5
click at [237, 71] on p "Dj869we" at bounding box center [211, 68] width 122 height 11
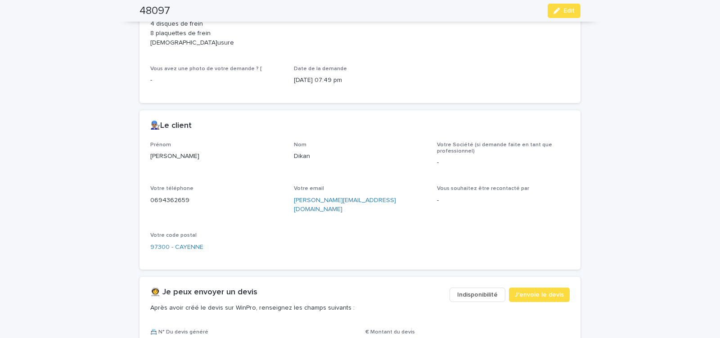
scroll to position [344, 0]
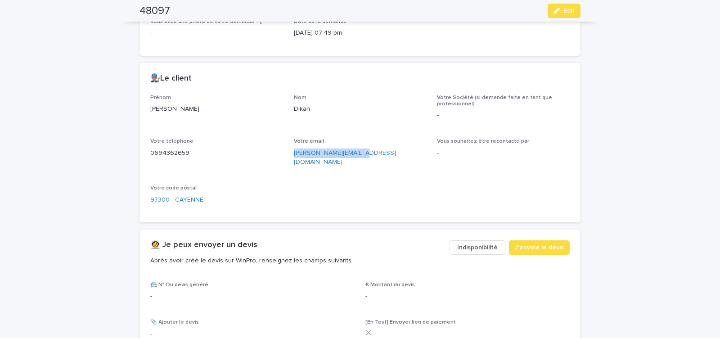
drag, startPoint x: 291, startPoint y: 157, endPoint x: 360, endPoint y: 156, distance: 69.3
click at [356, 156] on p "[PERSON_NAME][EMAIL_ADDRESS][DOMAIN_NAME]" at bounding box center [360, 157] width 133 height 19
click at [308, 165] on div "Prénom [PERSON_NAME] Dikan Votre Société (si demande faite en tant que professi…" at bounding box center [359, 152] width 419 height 117
drag, startPoint x: 293, startPoint y: 156, endPoint x: 363, endPoint y: 160, distance: 69.8
click at [363, 160] on div "Prénom [PERSON_NAME] Dikan Votre Société (si demande faite en tant que professi…" at bounding box center [359, 152] width 419 height 117
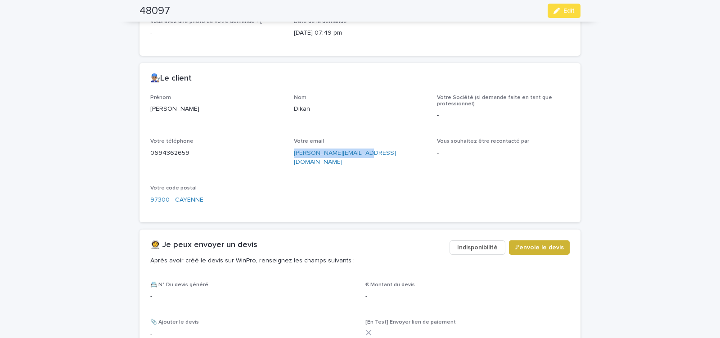
click at [536, 243] on span "J'envoie le devis" at bounding box center [539, 247] width 49 height 9
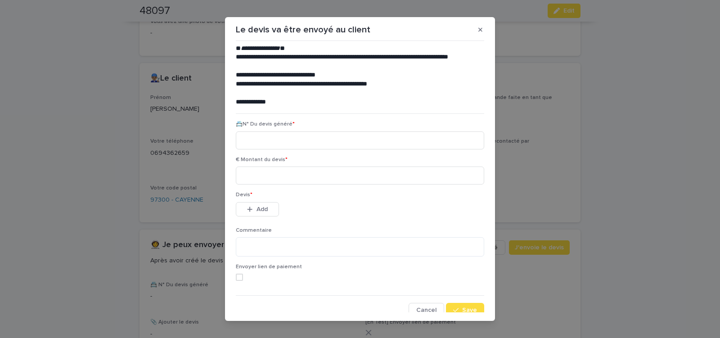
scroll to position [41, 0]
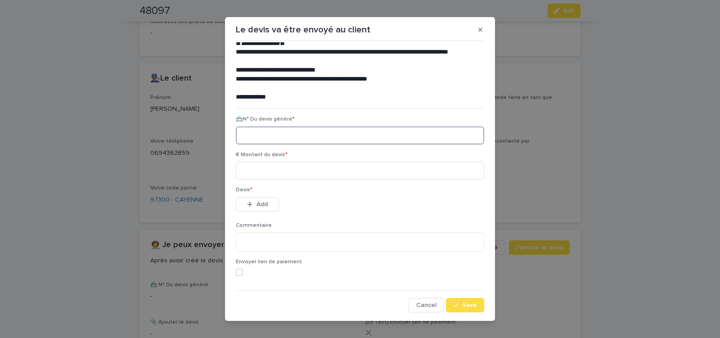
paste input "********"
type input "********"
click at [286, 172] on input at bounding box center [360, 170] width 248 height 18
type input "******"
click at [261, 207] on span "Add" at bounding box center [261, 204] width 11 height 6
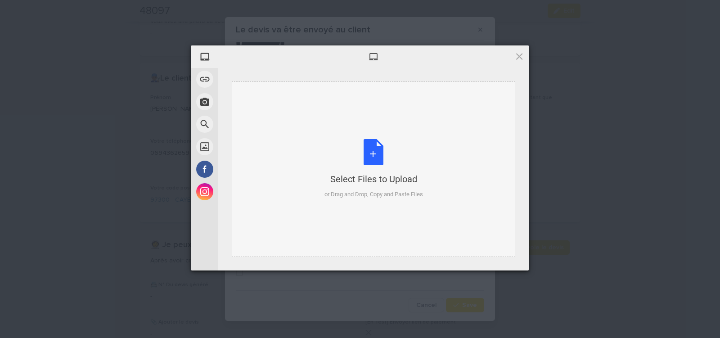
click at [376, 148] on div "Select Files to Upload or Drag and Drop, Copy and Paste Files" at bounding box center [373, 169] width 99 height 60
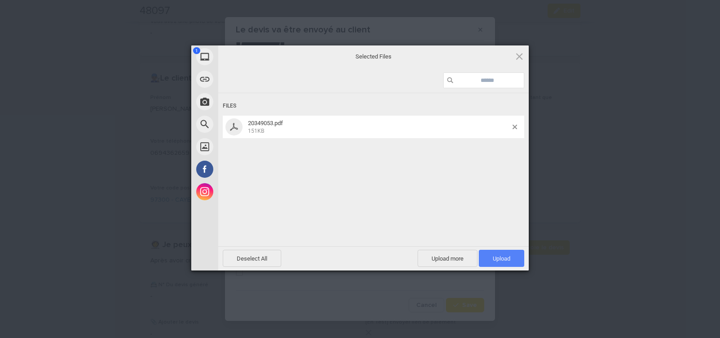
click at [503, 257] on span "Upload 1" at bounding box center [502, 258] width 18 height 7
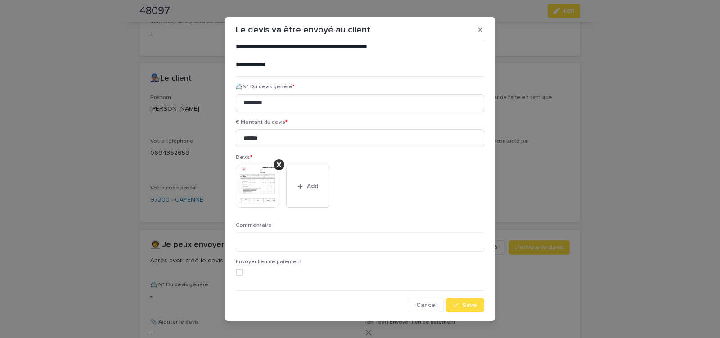
scroll to position [10, 0]
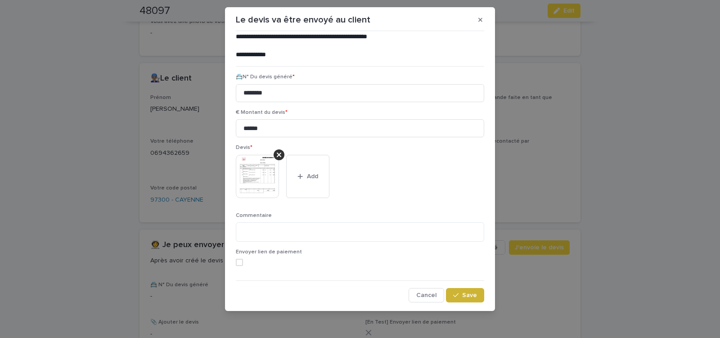
click at [462, 295] on span "Save" at bounding box center [469, 295] width 15 height 6
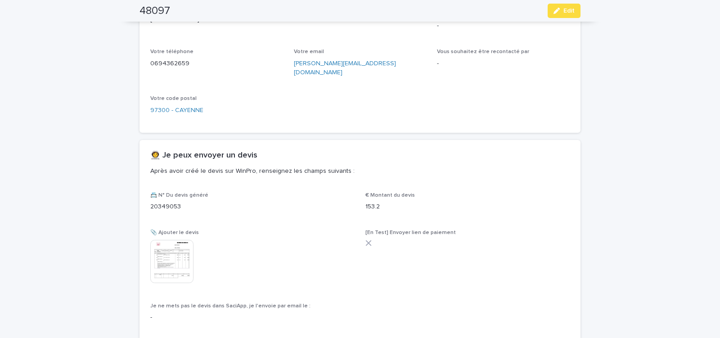
scroll to position [508, 0]
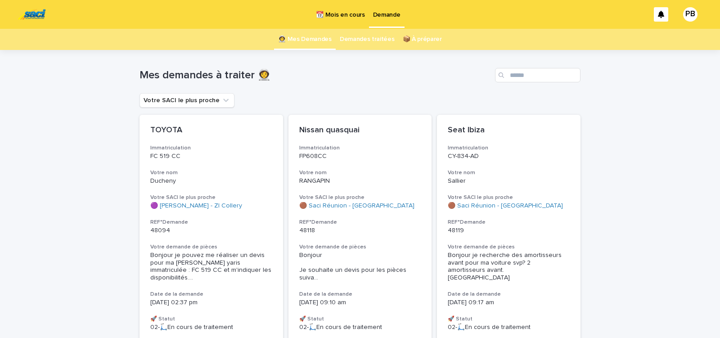
click at [347, 16] on p "📆 Mois en cours" at bounding box center [340, 9] width 49 height 19
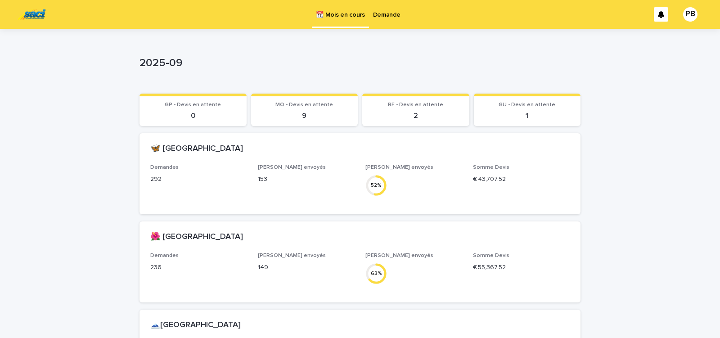
click at [384, 13] on p "Demande" at bounding box center [386, 9] width 27 height 19
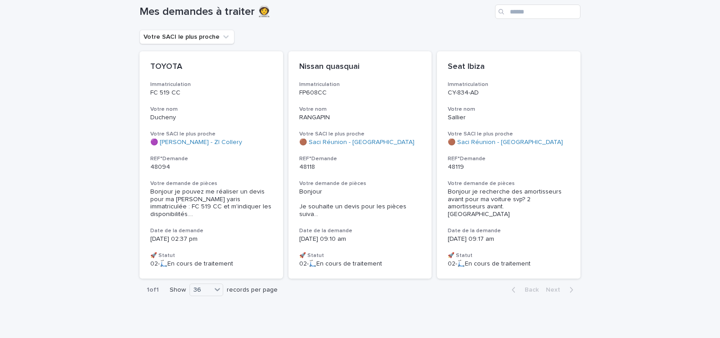
scroll to position [63, 0]
click at [395, 183] on h3 "Votre demande de pièces" at bounding box center [360, 183] width 122 height 7
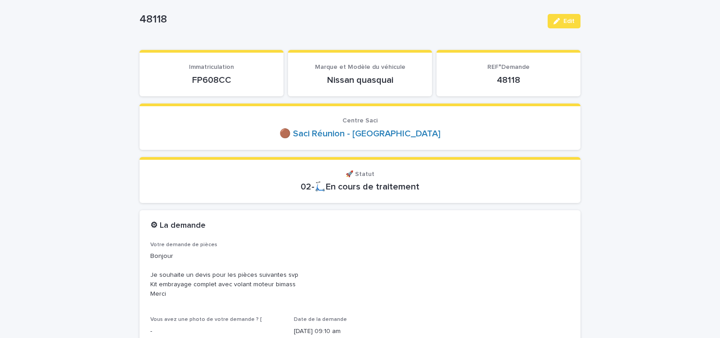
scroll to position [115, 0]
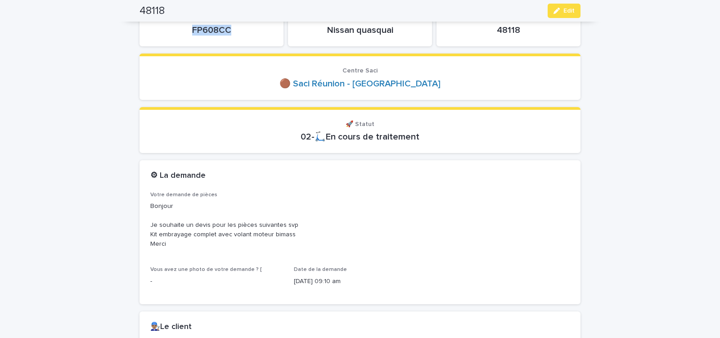
drag, startPoint x: 188, startPoint y: 42, endPoint x: 244, endPoint y: 42, distance: 56.2
click at [242, 42] on section "Immatriculation FP608CC" at bounding box center [211, 23] width 144 height 46
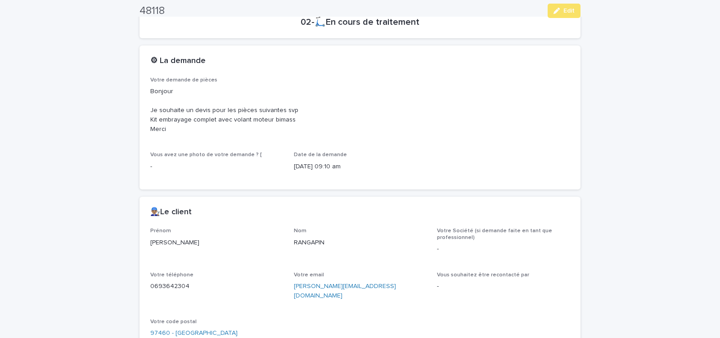
scroll to position [382, 0]
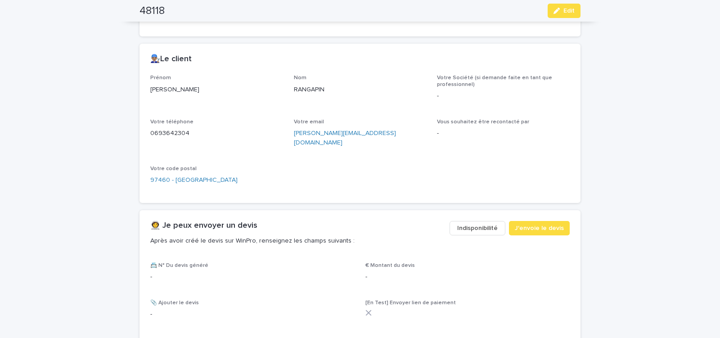
click at [472, 224] on span "Indisponibilité" at bounding box center [477, 228] width 40 height 9
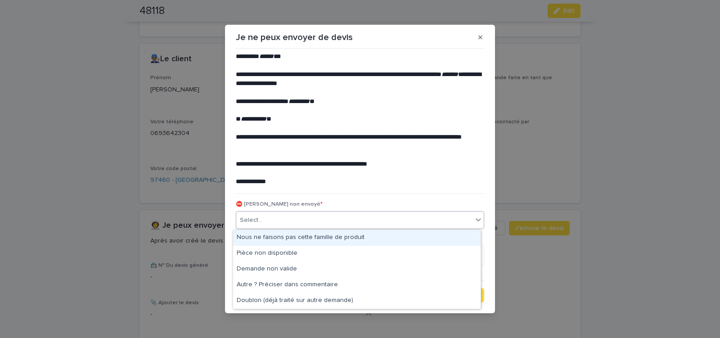
click at [270, 221] on div "Select..." at bounding box center [354, 220] width 236 height 15
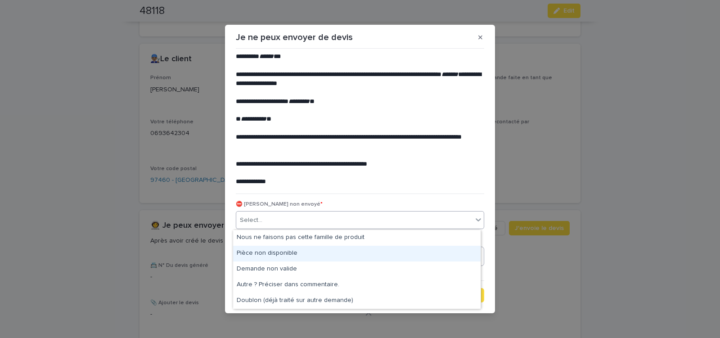
click at [269, 251] on div "Pièce non disponible" at bounding box center [356, 254] width 247 height 16
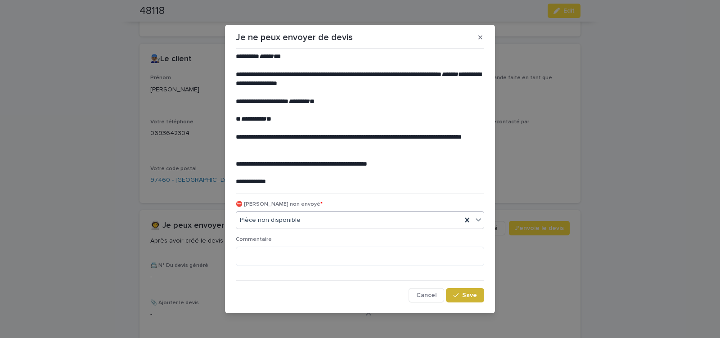
click at [470, 293] on span "Save" at bounding box center [469, 295] width 15 height 6
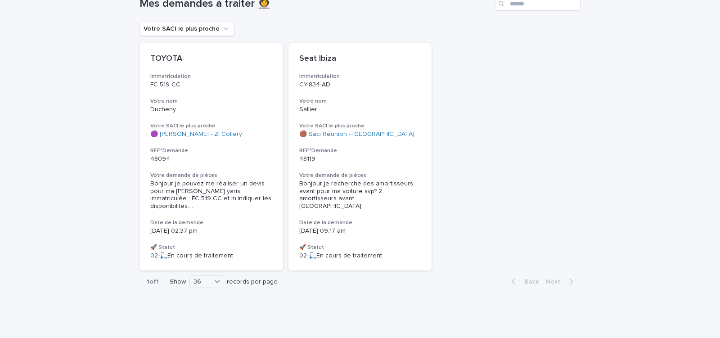
scroll to position [27, 0]
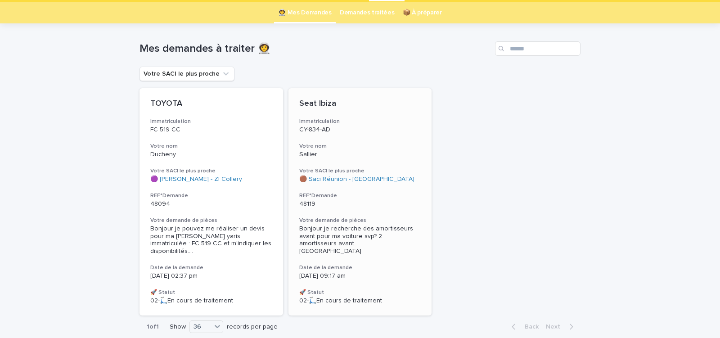
click at [398, 211] on div "Seat Ibiza Immatriculation CY-834-AD Votre nom Sallier Votre SACI le plus proch…" at bounding box center [359, 201] width 143 height 227
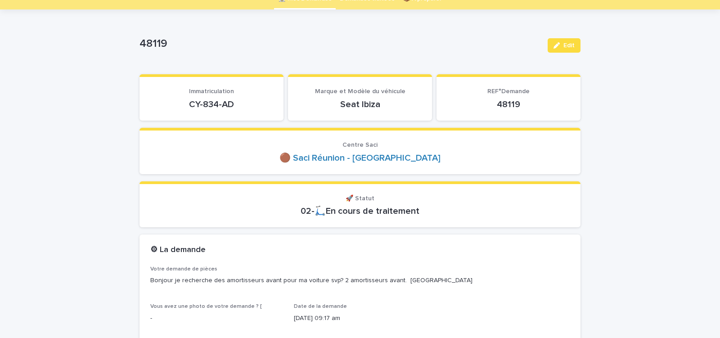
scroll to position [76, 0]
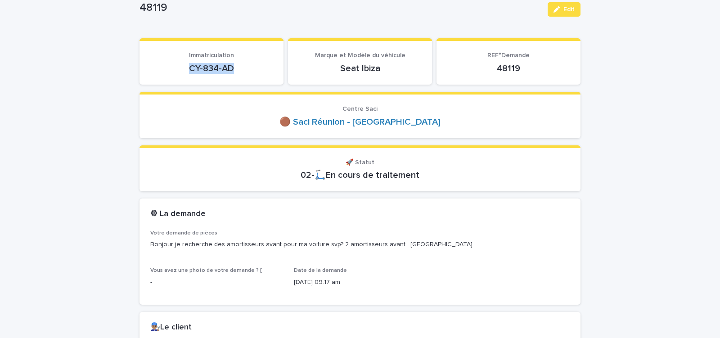
drag, startPoint x: 183, startPoint y: 70, endPoint x: 242, endPoint y: 69, distance: 58.9
click at [237, 69] on p "CY-834-AD" at bounding box center [211, 68] width 122 height 11
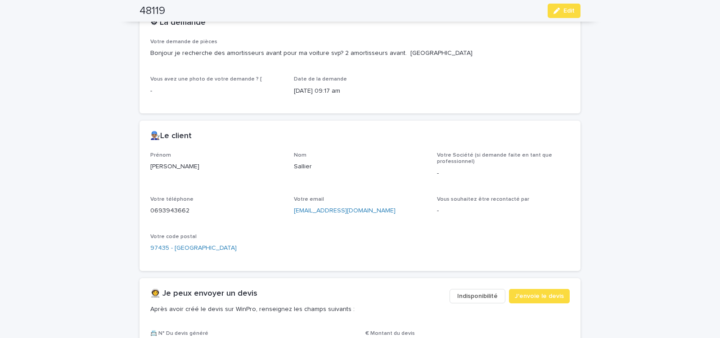
scroll to position [306, 0]
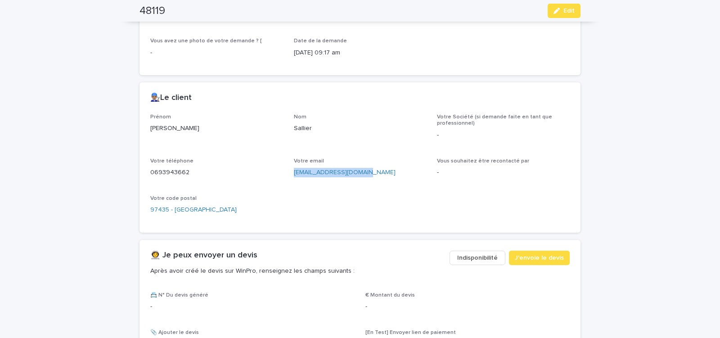
drag, startPoint x: 291, startPoint y: 179, endPoint x: 359, endPoint y: 178, distance: 68.4
click at [358, 179] on div "Votre email [EMAIL_ADDRESS][DOMAIN_NAME]" at bounding box center [360, 171] width 133 height 27
click at [550, 11] on button "Edit" at bounding box center [563, 11] width 33 height 14
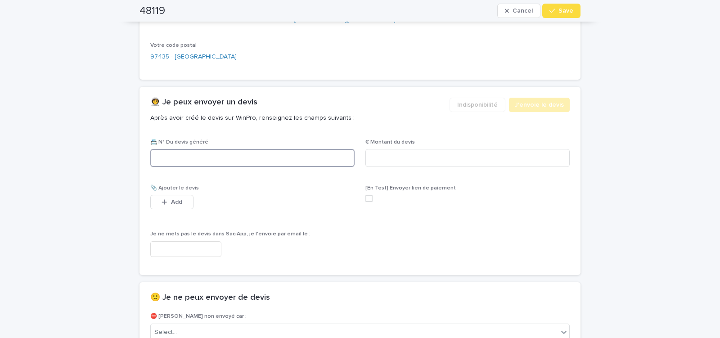
paste input "********"
type input "********"
click at [396, 158] on input at bounding box center [467, 158] width 204 height 18
type input "******"
click at [190, 248] on input "text" at bounding box center [185, 249] width 71 height 16
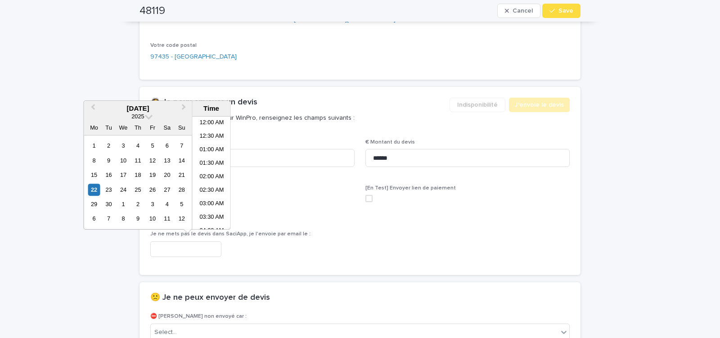
scroll to position [193, 0]
click at [212, 159] on li "08:30 AM" at bounding box center [212, 158] width 38 height 13
type input "**********"
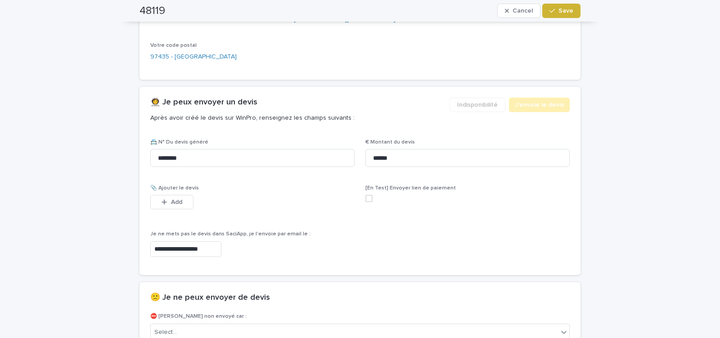
click at [560, 9] on span "Save" at bounding box center [565, 11] width 15 height 6
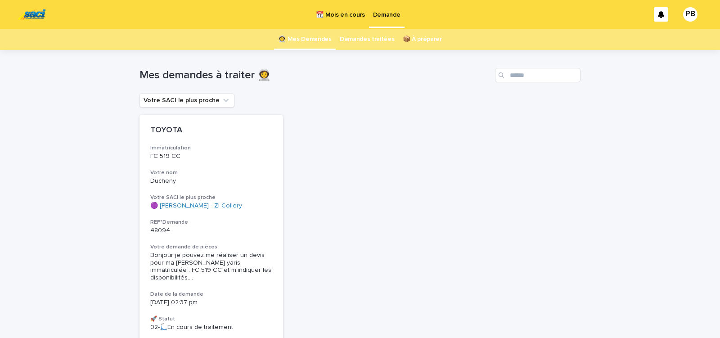
click at [348, 17] on p "📆 Mois en cours" at bounding box center [340, 9] width 49 height 19
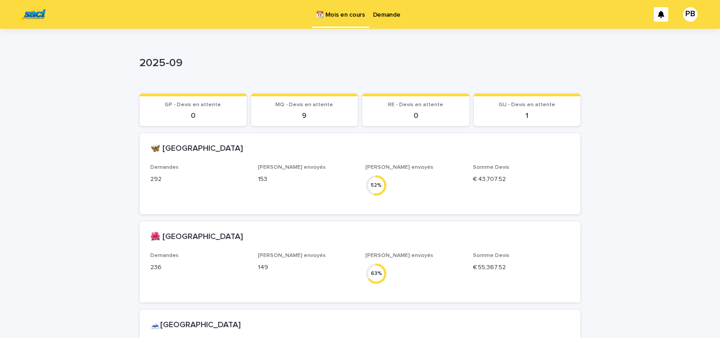
click at [62, 89] on div "Loading... Saving… Loading... Saving… 2025-09 2025-09 Sorry, there was an error…" at bounding box center [360, 280] width 720 height 502
click at [385, 17] on p "Demande" at bounding box center [386, 9] width 27 height 19
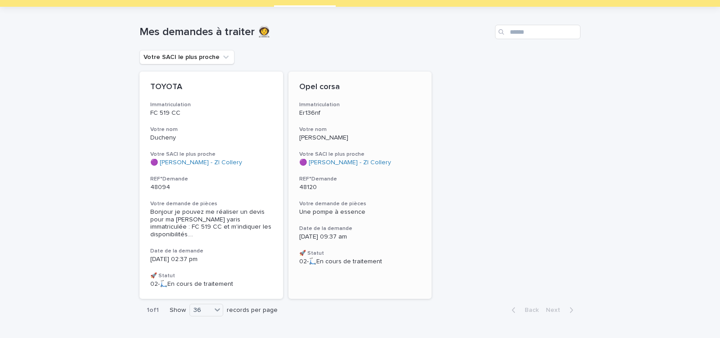
scroll to position [63, 0]
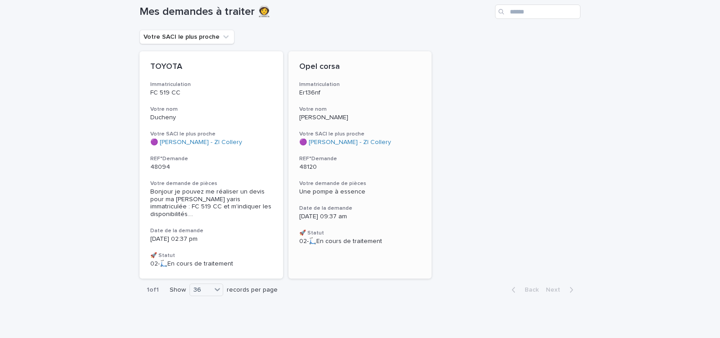
click at [380, 170] on p "48120" at bounding box center [360, 167] width 122 height 8
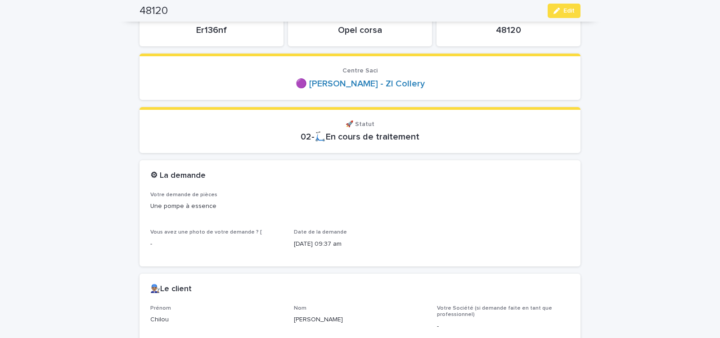
scroll to position [76, 0]
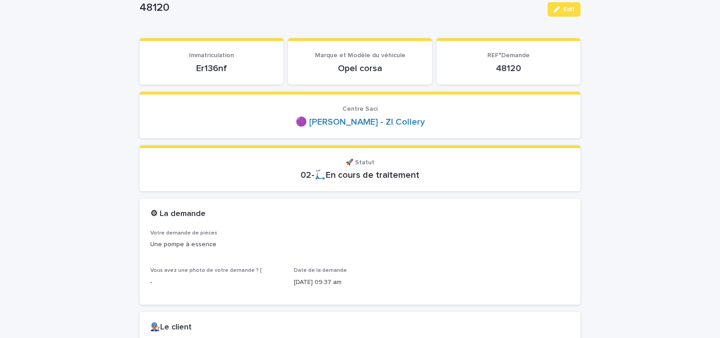
drag, startPoint x: 186, startPoint y: 71, endPoint x: 242, endPoint y: 68, distance: 56.3
click at [240, 69] on p "Er136nf" at bounding box center [211, 68] width 122 height 11
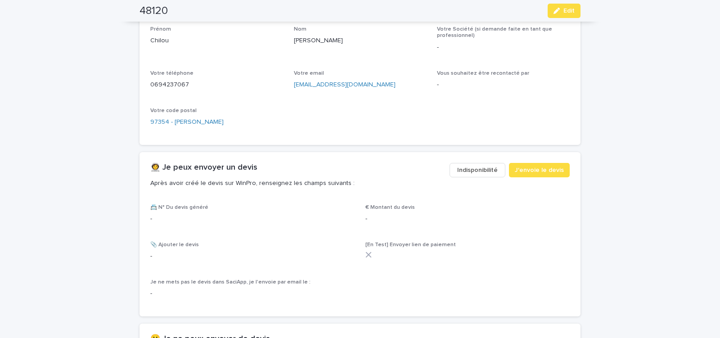
scroll to position [421, 0]
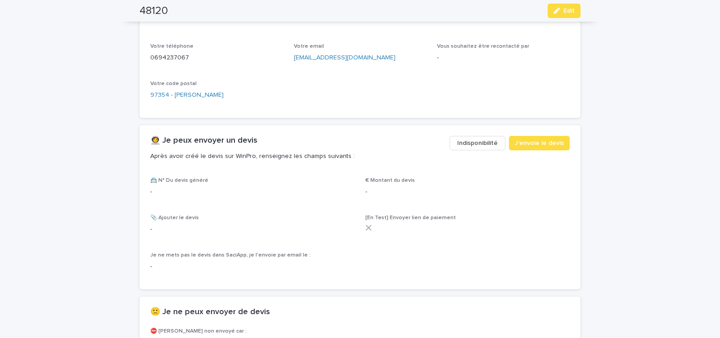
click at [471, 140] on span "Indisponibilité" at bounding box center [477, 143] width 40 height 9
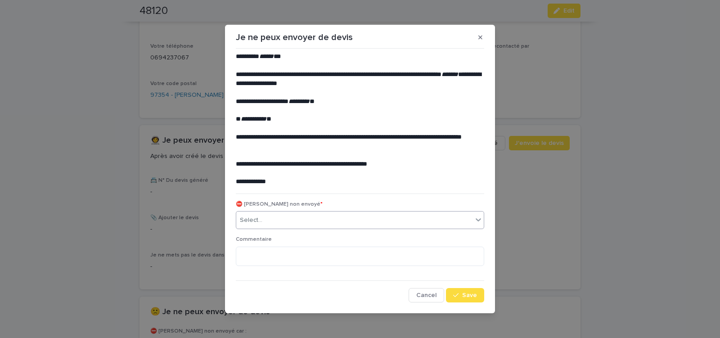
click at [269, 222] on div "Select..." at bounding box center [354, 220] width 236 height 15
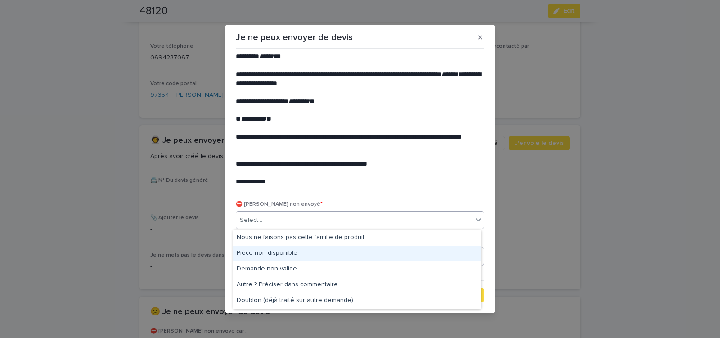
drag, startPoint x: 270, startPoint y: 252, endPoint x: 312, endPoint y: 259, distance: 42.4
click at [270, 251] on div "Pièce non disponible" at bounding box center [356, 254] width 247 height 16
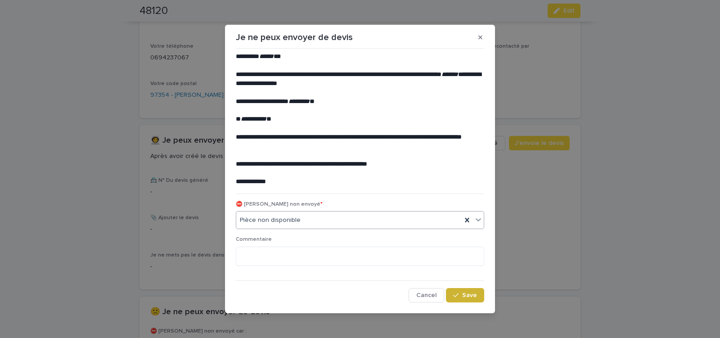
click at [455, 294] on icon "button" at bounding box center [455, 295] width 5 height 4
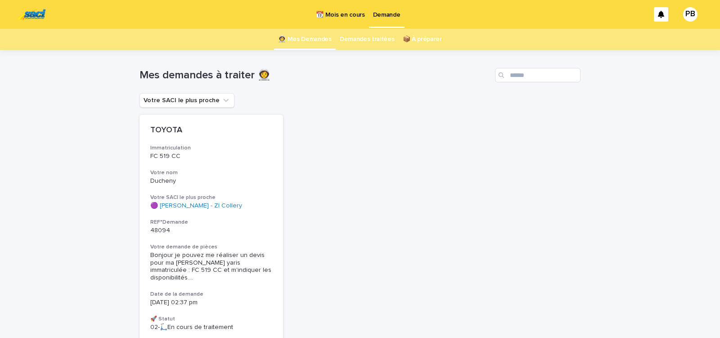
click at [350, 15] on p "📆 Mois en cours" at bounding box center [340, 9] width 49 height 19
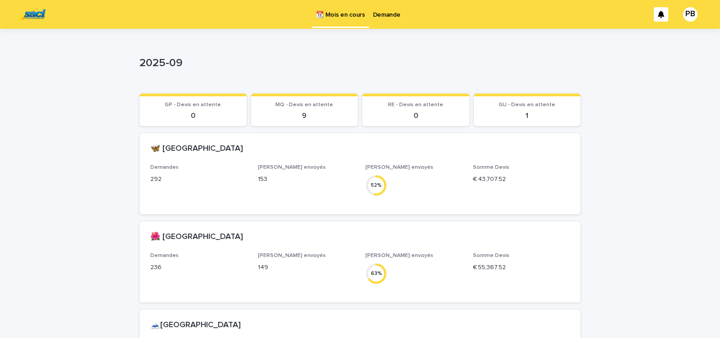
click at [388, 14] on p "Demande" at bounding box center [386, 9] width 27 height 19
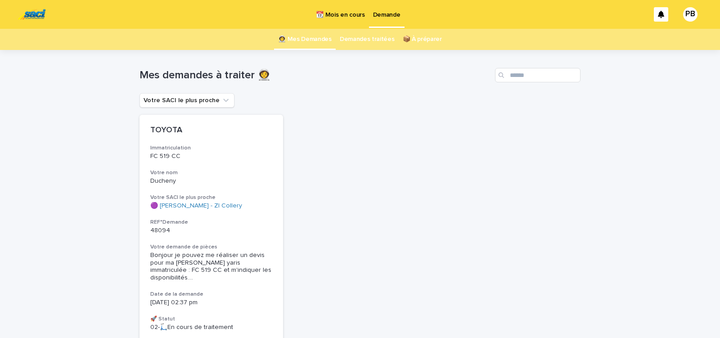
click at [338, 15] on p "📆 Mois en cours" at bounding box center [340, 9] width 49 height 19
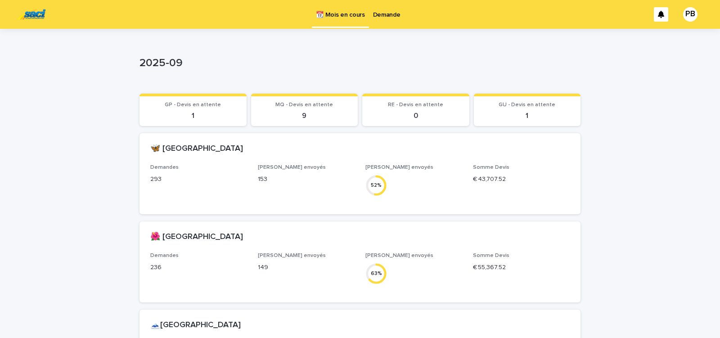
click at [382, 15] on p "Demande" at bounding box center [386, 9] width 27 height 19
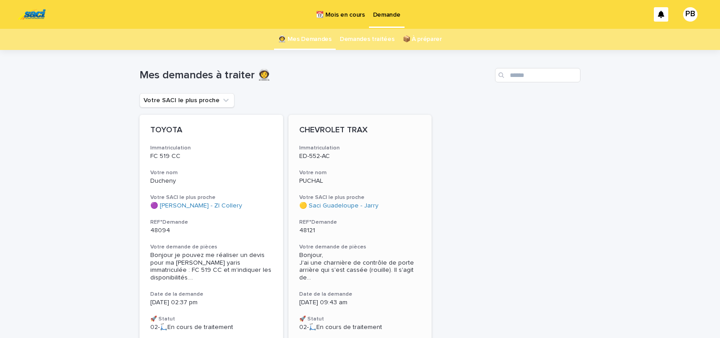
click at [393, 238] on div "CHEVROLET TRAX Immatriculation ED-552-AC Votre nom PUCHAL Votre SACI le plus pr…" at bounding box center [359, 228] width 143 height 227
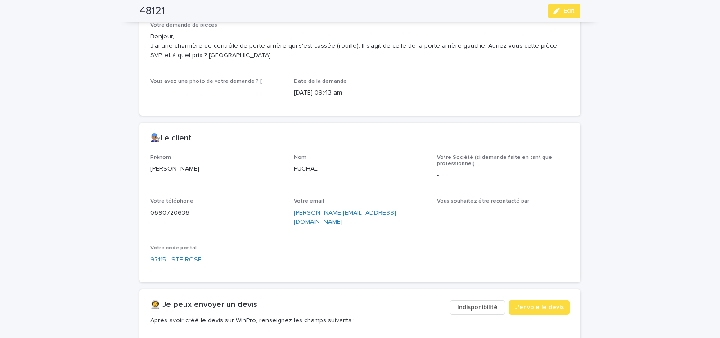
scroll to position [306, 0]
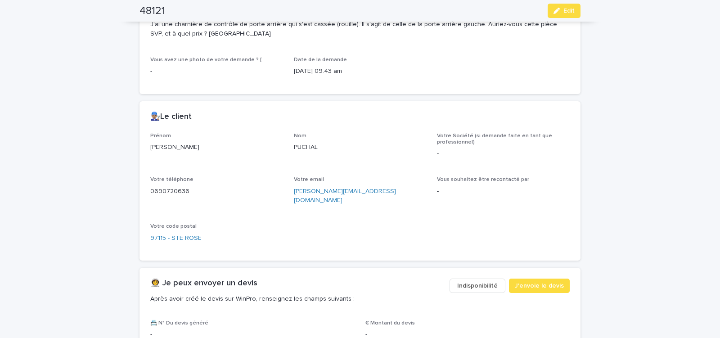
click at [471, 281] on span "Indisponibilité" at bounding box center [477, 285] width 40 height 9
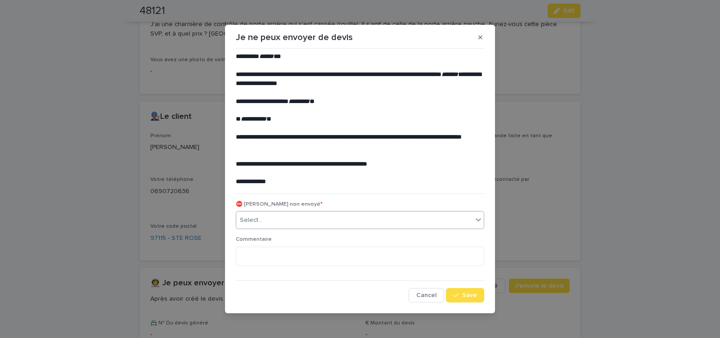
click at [322, 223] on div "Select..." at bounding box center [354, 220] width 236 height 15
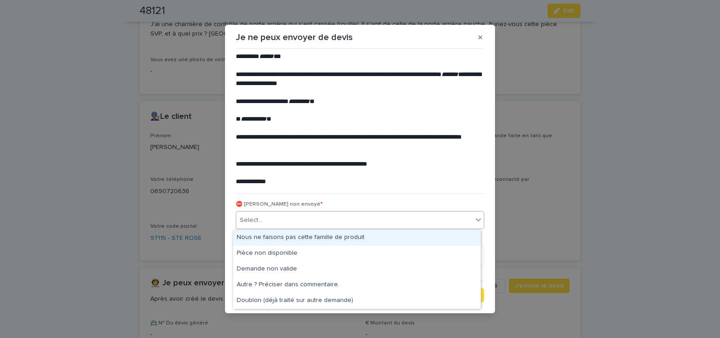
click at [302, 236] on div "Nous ne faisons pas cette famille de produit" at bounding box center [356, 238] width 247 height 16
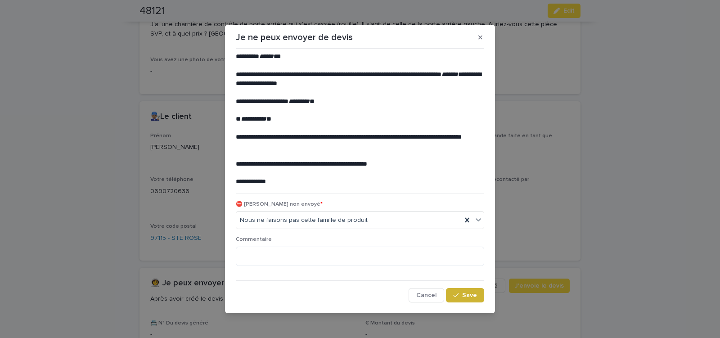
click at [462, 296] on span "Save" at bounding box center [469, 295] width 15 height 6
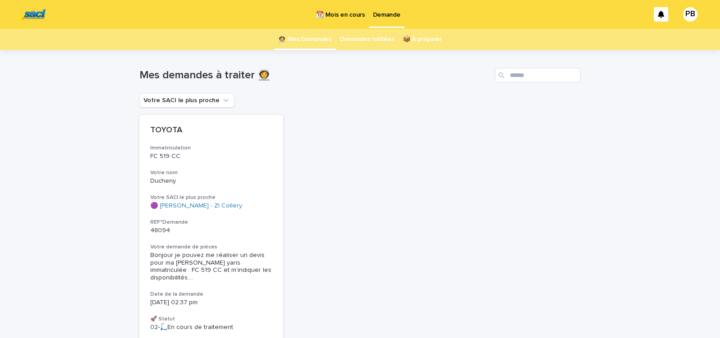
click at [350, 18] on p "📆 Mois en cours" at bounding box center [340, 9] width 49 height 19
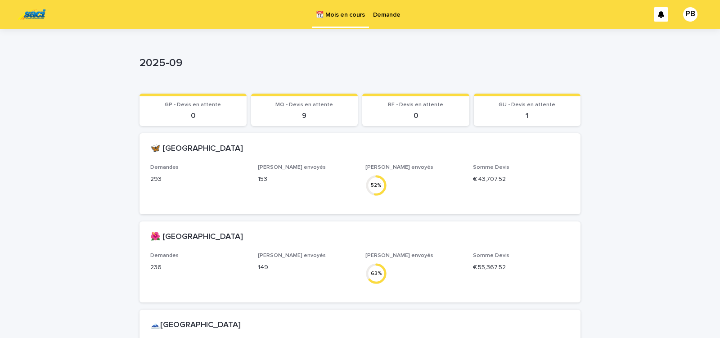
click at [374, 15] on p "Demande" at bounding box center [386, 9] width 27 height 19
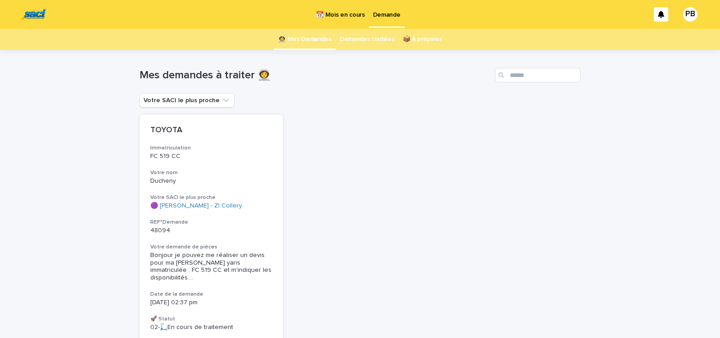
click at [346, 18] on p "📆 Mois en cours" at bounding box center [340, 9] width 49 height 19
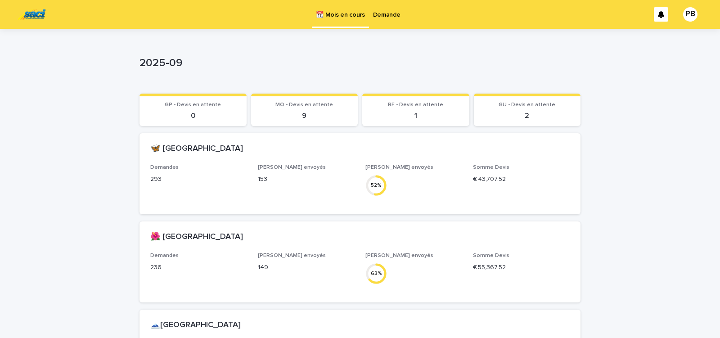
click at [384, 13] on p "Demande" at bounding box center [386, 9] width 27 height 19
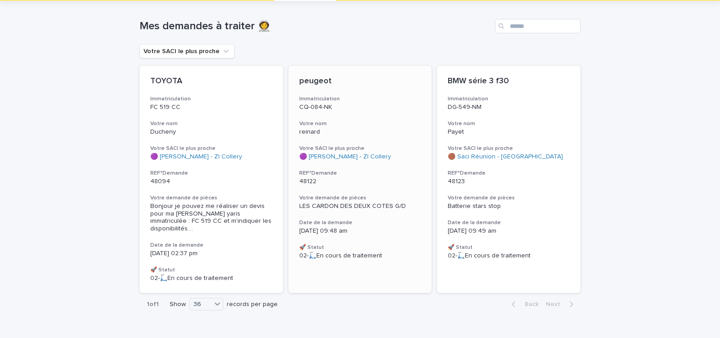
scroll to position [63, 0]
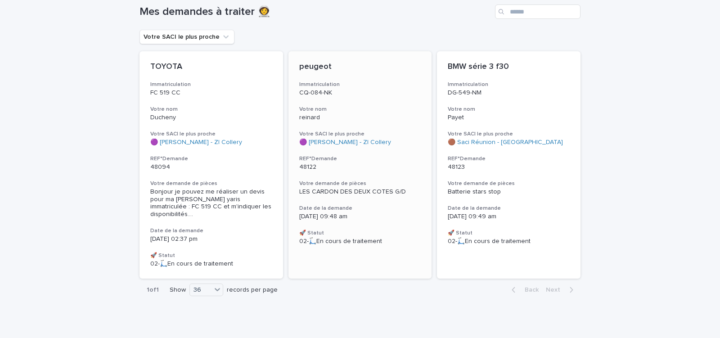
click at [374, 168] on p "48122" at bounding box center [360, 167] width 122 height 8
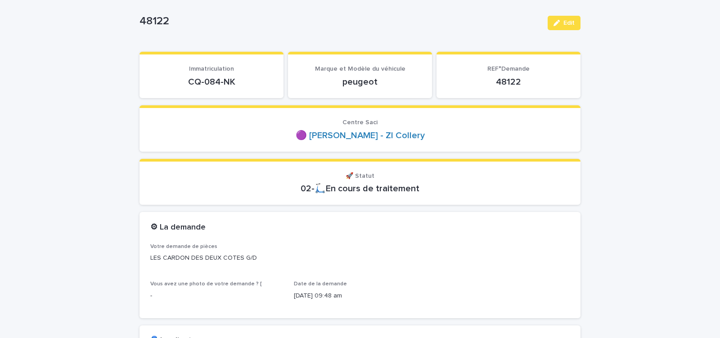
scroll to position [76, 0]
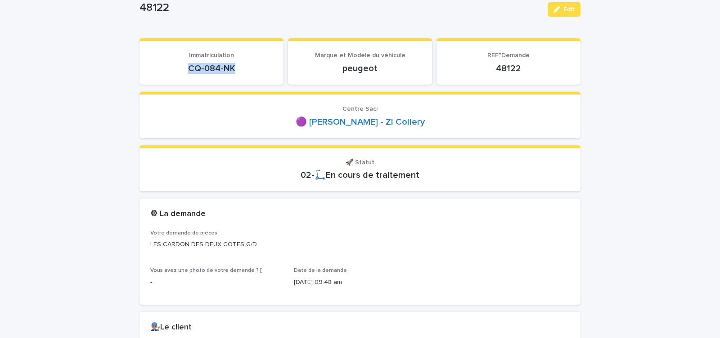
drag, startPoint x: 177, startPoint y: 69, endPoint x: 243, endPoint y: 71, distance: 66.6
click at [243, 71] on p "CQ-084-NK" at bounding box center [211, 68] width 122 height 11
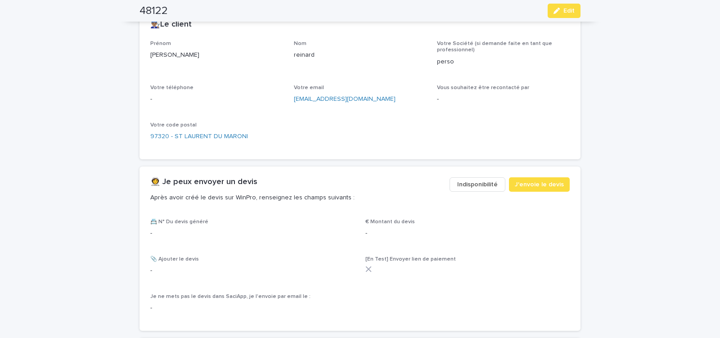
scroll to position [421, 0]
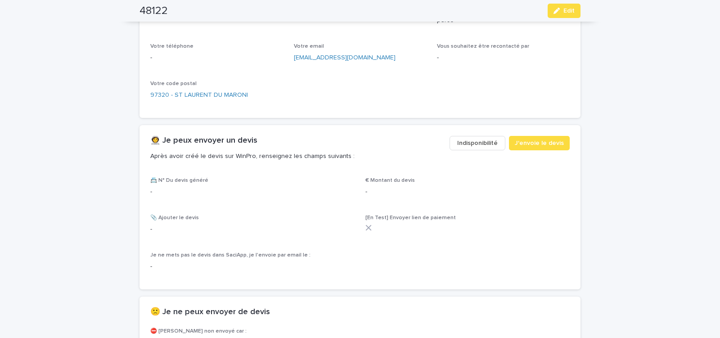
click at [466, 143] on span "Indisponibilité" at bounding box center [477, 143] width 40 height 9
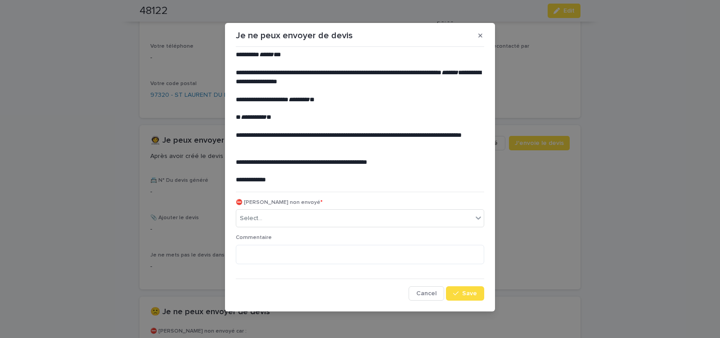
scroll to position [2, 0]
click at [287, 216] on div "Select..." at bounding box center [354, 218] width 236 height 15
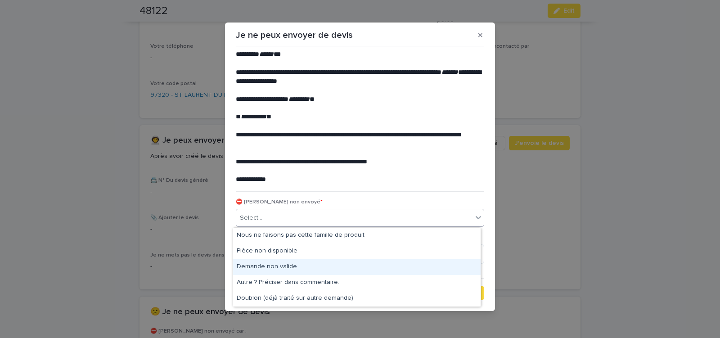
click at [267, 267] on div "Demande non valide" at bounding box center [356, 267] width 247 height 16
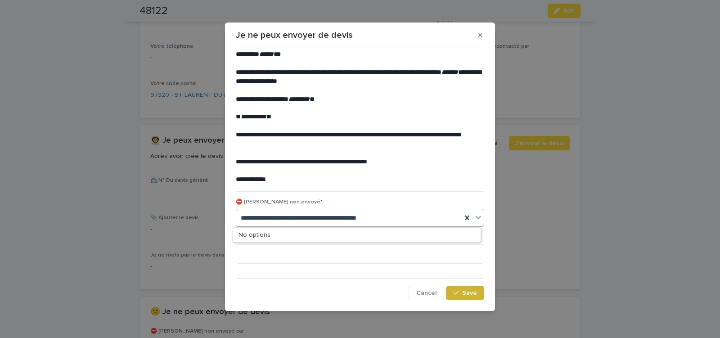
type input "**********"
click at [459, 294] on div "button" at bounding box center [457, 293] width 9 height 6
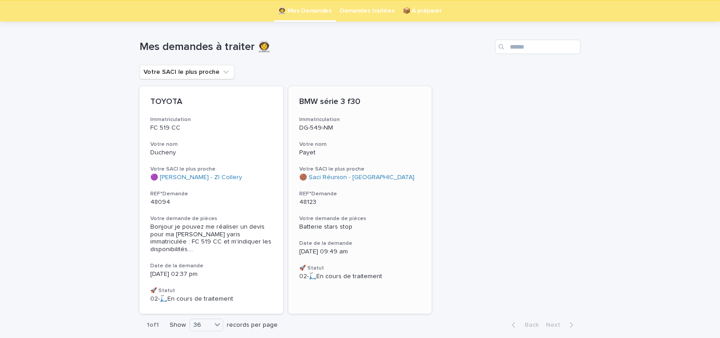
scroll to position [29, 0]
click at [395, 212] on div "BMW série 3 f30 Immatriculation DG-549-NM Votre nom Payet Votre SACI le plus pr…" at bounding box center [359, 188] width 143 height 205
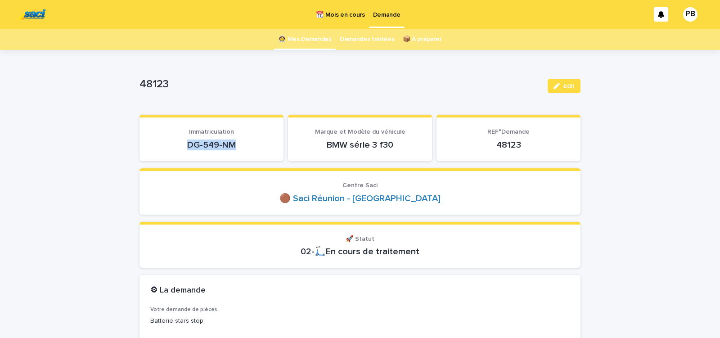
drag, startPoint x: 179, startPoint y: 147, endPoint x: 267, endPoint y: 152, distance: 87.4
click at [264, 150] on div "DG-549-NM" at bounding box center [211, 144] width 122 height 13
click at [254, 70] on div "48123 Edit" at bounding box center [359, 86] width 441 height 36
drag, startPoint x: 245, startPoint y: 94, endPoint x: 240, endPoint y: 91, distance: 5.2
click at [245, 93] on div "48123" at bounding box center [339, 86] width 401 height 17
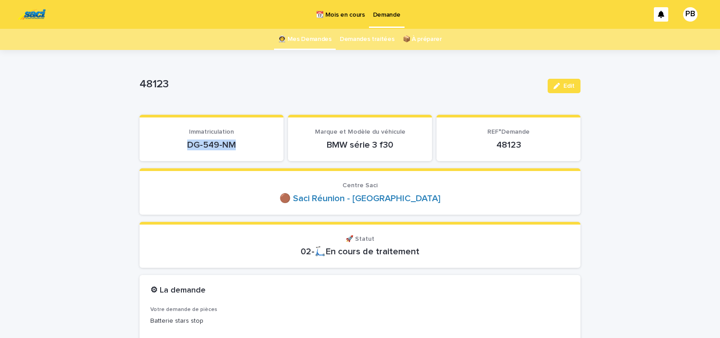
drag, startPoint x: 183, startPoint y: 148, endPoint x: 252, endPoint y: 148, distance: 68.8
click at [248, 148] on p "DG-549-NM" at bounding box center [211, 144] width 122 height 11
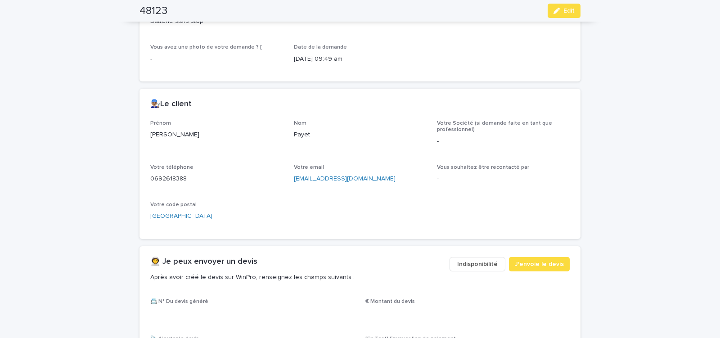
scroll to position [306, 0]
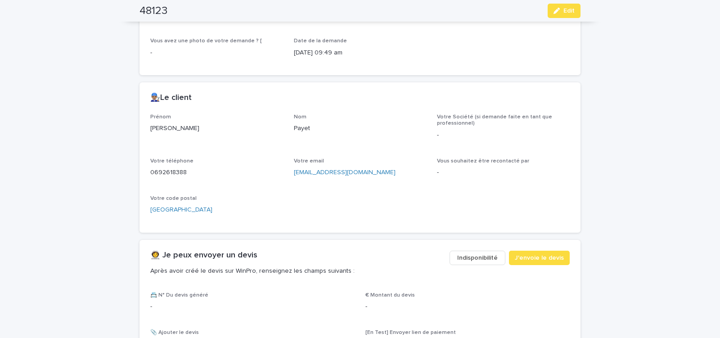
click at [478, 259] on span "Indisponibilité" at bounding box center [477, 257] width 40 height 9
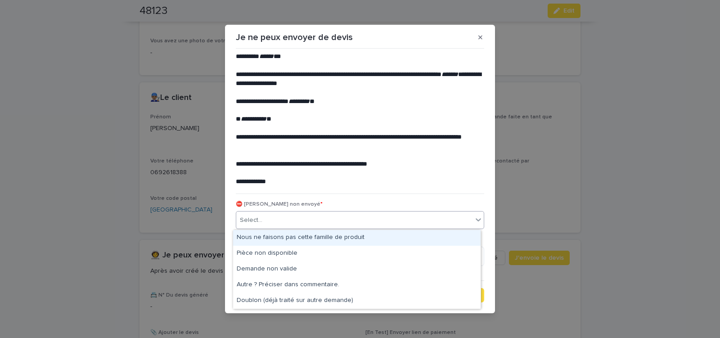
click at [307, 223] on div "Select..." at bounding box center [354, 220] width 236 height 15
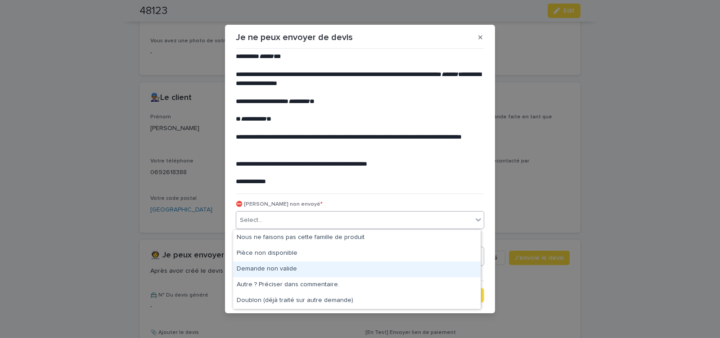
click at [286, 265] on div "Demande non valide" at bounding box center [356, 269] width 247 height 16
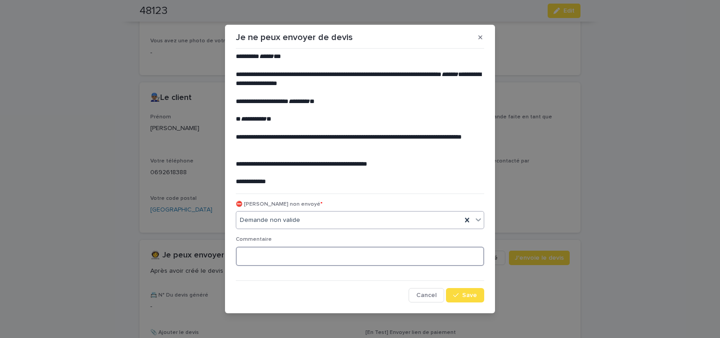
click at [287, 260] on textarea at bounding box center [360, 255] width 248 height 19
click at [457, 295] on div "button" at bounding box center [457, 295] width 9 height 6
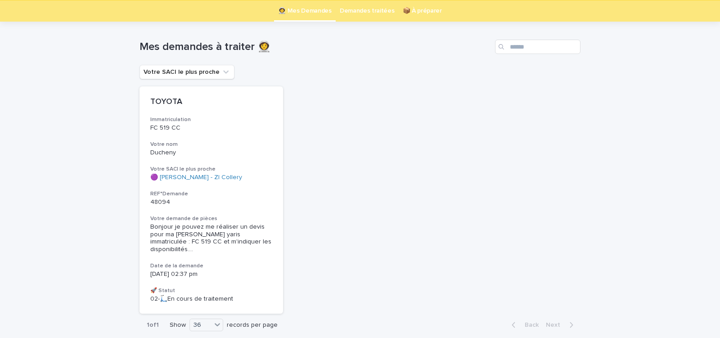
scroll to position [29, 0]
drag, startPoint x: 485, startPoint y: 128, endPoint x: 478, endPoint y: 125, distance: 7.3
click at [483, 128] on div "TOYOTA Immatriculation FC 519 CC Votre nom Ducheny Votre SACI le plus proche 🟣 …" at bounding box center [359, 199] width 441 height 227
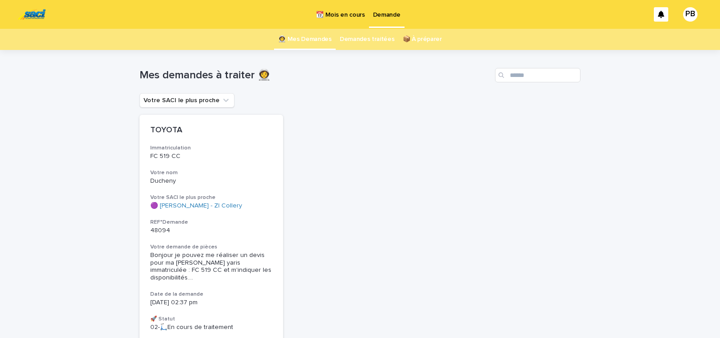
click at [343, 13] on p "📆 Mois en cours" at bounding box center [340, 9] width 49 height 19
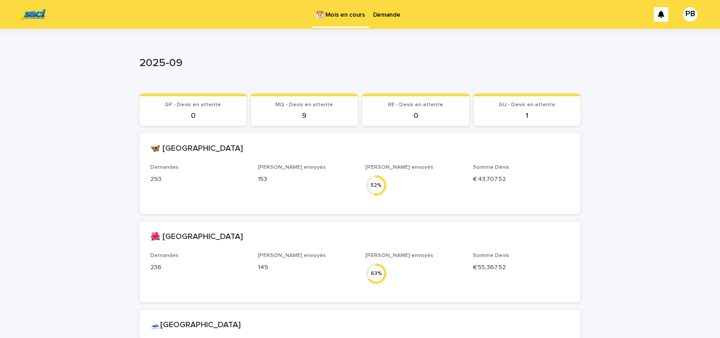
click at [388, 15] on p "Demande" at bounding box center [386, 9] width 27 height 19
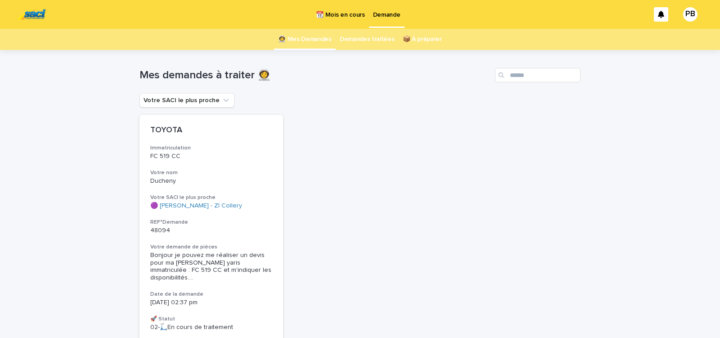
click at [341, 15] on p "📆 Mois en cours" at bounding box center [340, 9] width 49 height 19
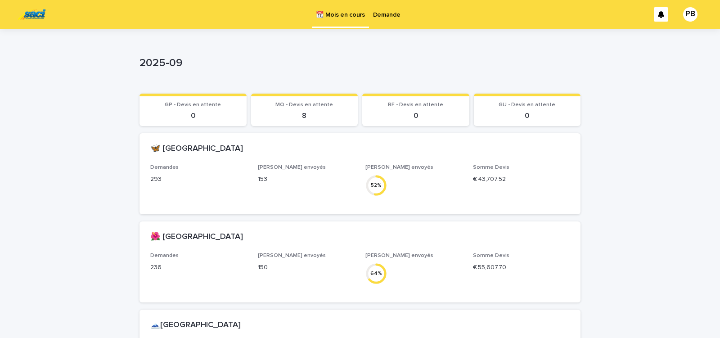
click at [390, 11] on p "Demande" at bounding box center [386, 9] width 27 height 19
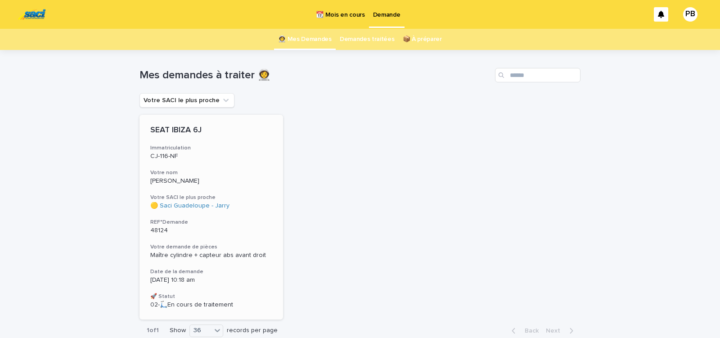
click at [244, 221] on h3 "REF°Demande" at bounding box center [211, 222] width 122 height 7
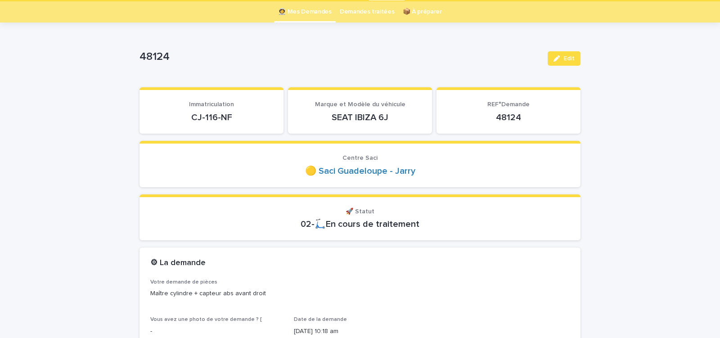
scroll to position [38, 0]
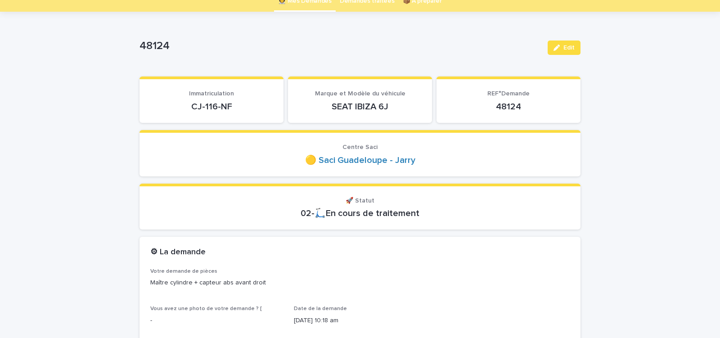
drag, startPoint x: 187, startPoint y: 109, endPoint x: 241, endPoint y: 109, distance: 54.4
click at [238, 109] on p "CJ-116-NF" at bounding box center [211, 106] width 122 height 11
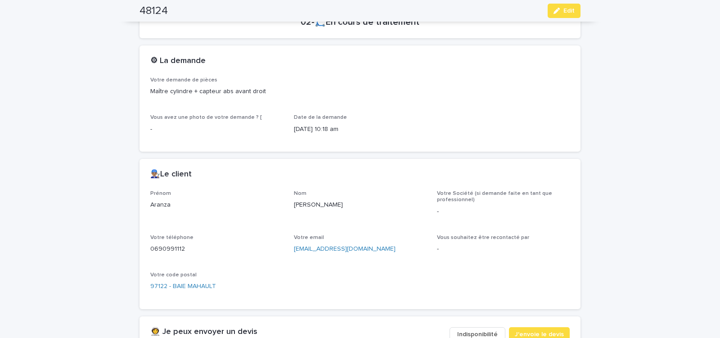
scroll to position [268, 0]
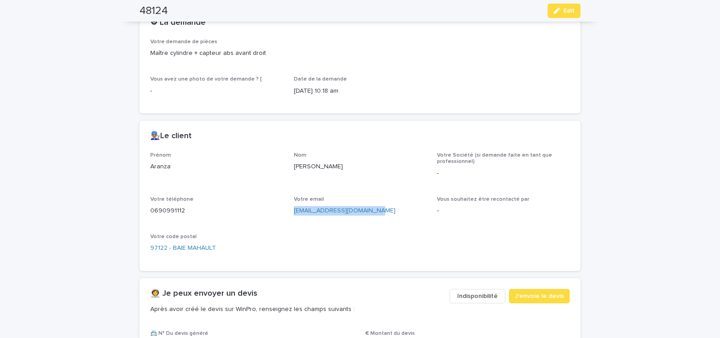
drag, startPoint x: 290, startPoint y: 217, endPoint x: 397, endPoint y: 222, distance: 107.2
click at [394, 225] on div "Prénom [PERSON_NAME] Votre Société (si demande faite en tant que professionnel)…" at bounding box center [359, 206] width 419 height 108
click at [542, 294] on span "J'envoie le devis" at bounding box center [539, 295] width 49 height 9
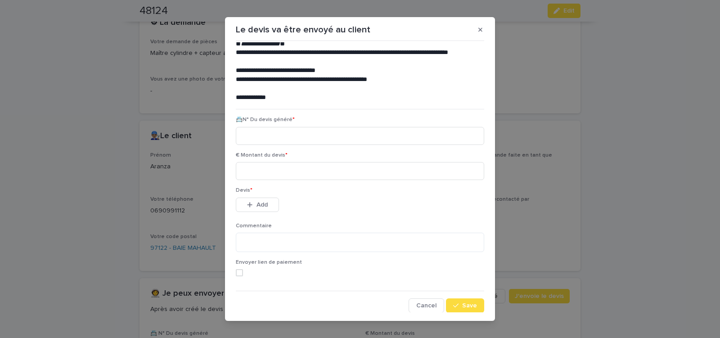
scroll to position [41, 0]
paste input "********"
type input "********"
drag, startPoint x: 277, startPoint y: 171, endPoint x: 226, endPoint y: 186, distance: 53.0
click at [277, 171] on input at bounding box center [360, 170] width 248 height 18
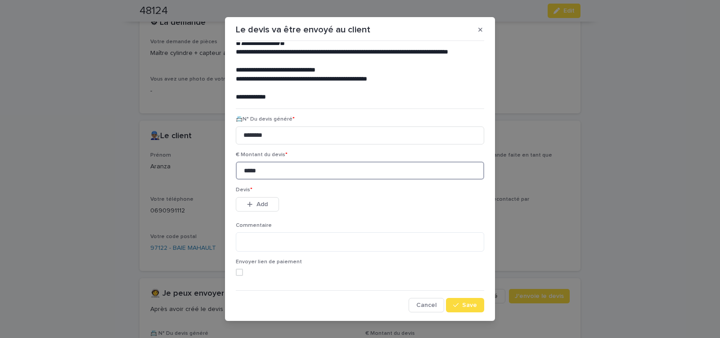
type input "*****"
click at [260, 205] on span "Add" at bounding box center [261, 204] width 11 height 6
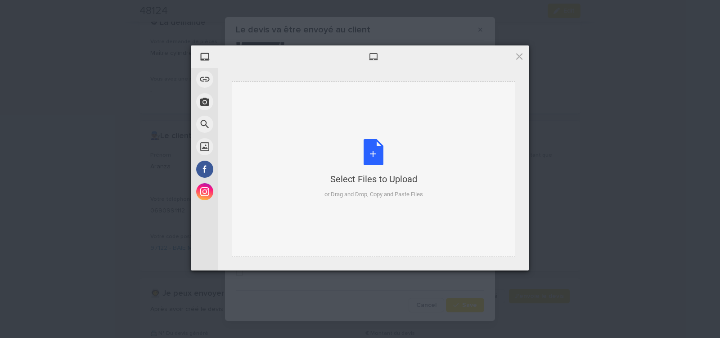
click at [372, 148] on div "Select Files to Upload or Drag and Drop, Copy and Paste Files" at bounding box center [373, 169] width 99 height 60
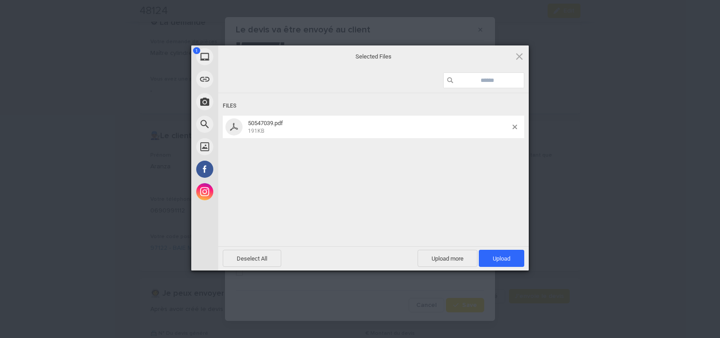
drag, startPoint x: 513, startPoint y: 255, endPoint x: 489, endPoint y: 235, distance: 31.3
click at [512, 254] on span "Upload 1" at bounding box center [501, 258] width 45 height 17
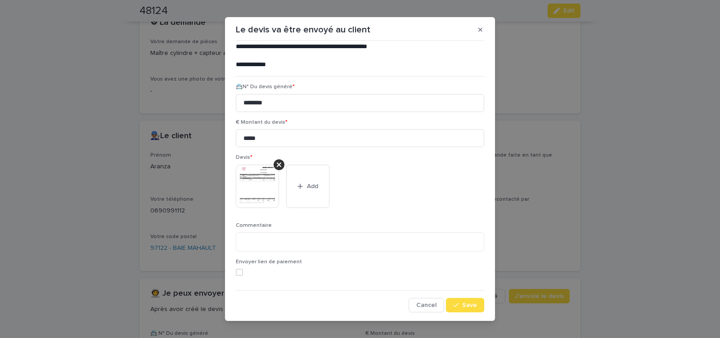
scroll to position [10, 0]
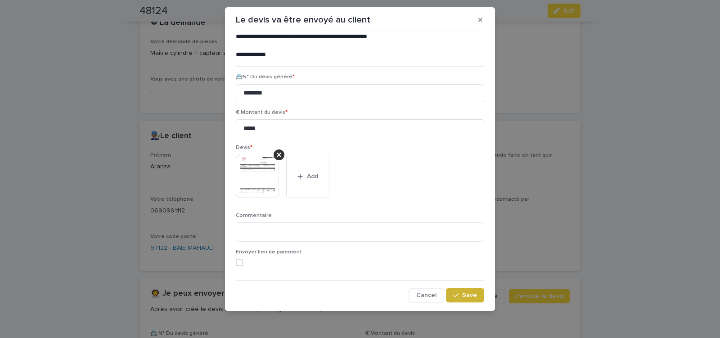
click at [455, 296] on div "button" at bounding box center [457, 295] width 9 height 6
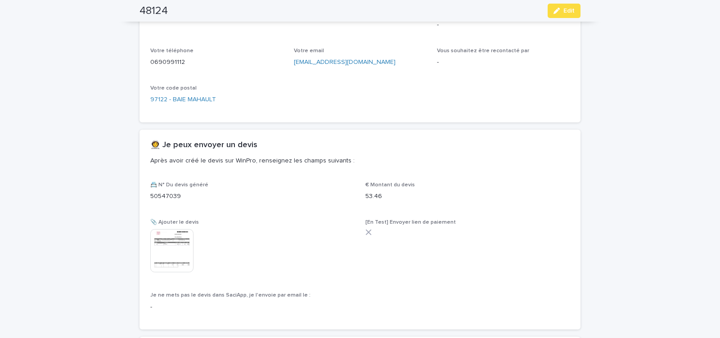
scroll to position [432, 0]
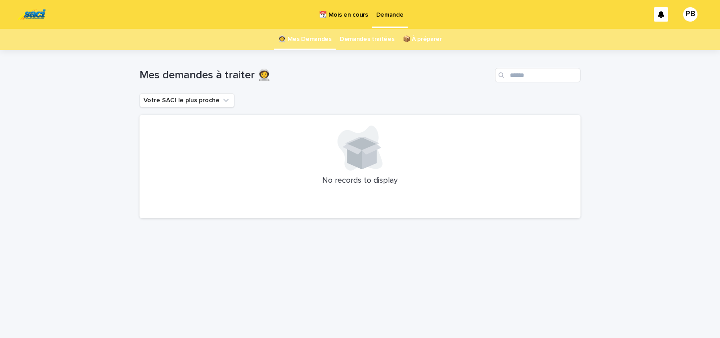
click at [345, 17] on p "📆 Mois en cours" at bounding box center [343, 9] width 49 height 19
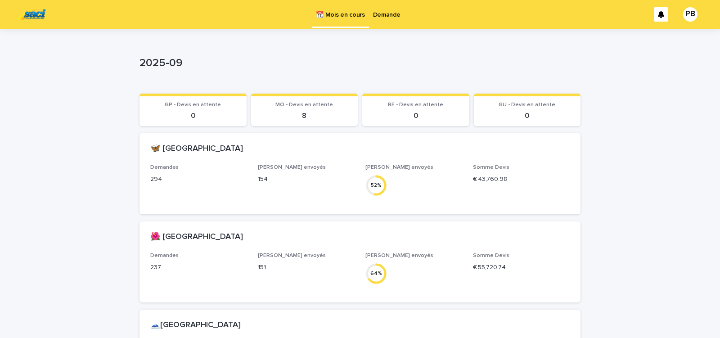
click at [388, 16] on p "Demande" at bounding box center [386, 9] width 27 height 19
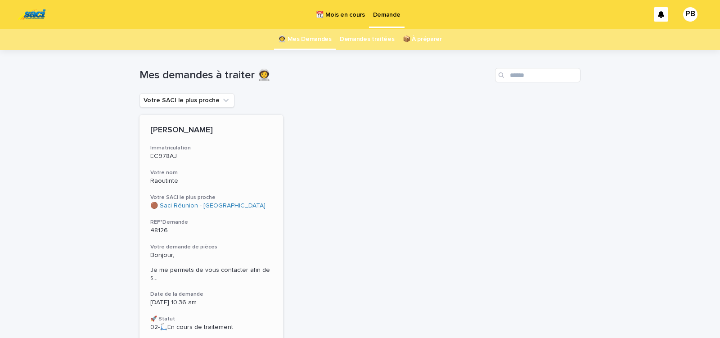
click at [242, 237] on div "[PERSON_NAME] Immatriculation EC978AJ Votre nom Raoutinte Votre SACI le plus pr…" at bounding box center [210, 228] width 143 height 227
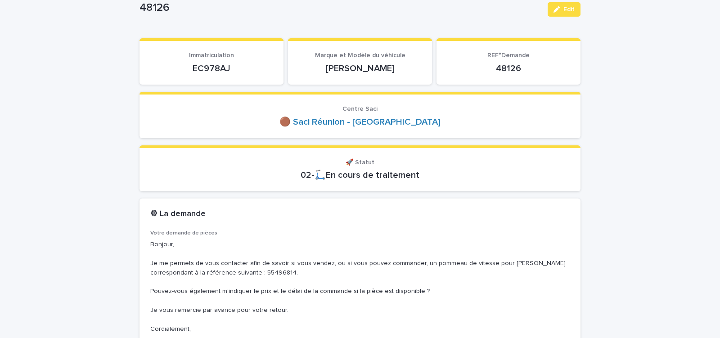
scroll to position [153, 0]
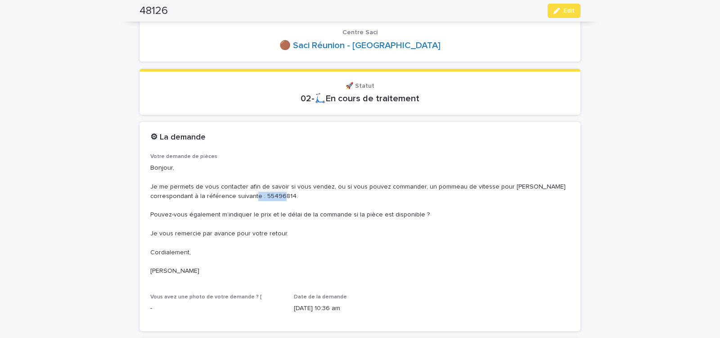
drag, startPoint x: 229, startPoint y: 197, endPoint x: 252, endPoint y: 197, distance: 22.5
click at [251, 197] on p "Bonjour, Je me permets de vous contacter afin de savoir si vous vendez, ou si v…" at bounding box center [359, 219] width 419 height 112
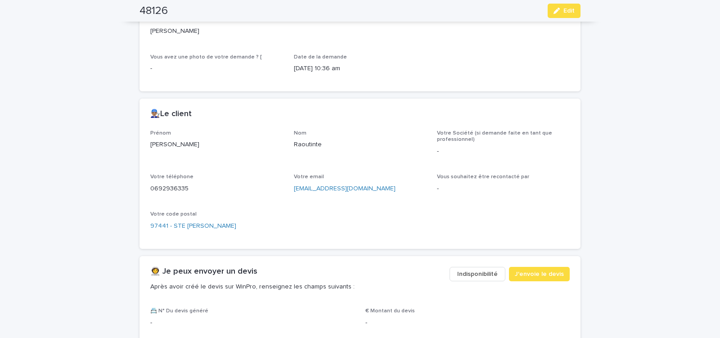
scroll to position [421, 0]
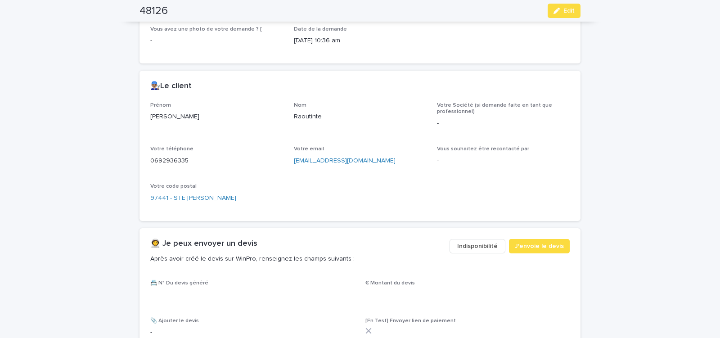
click at [463, 247] on span "Indisponibilité" at bounding box center [477, 246] width 40 height 9
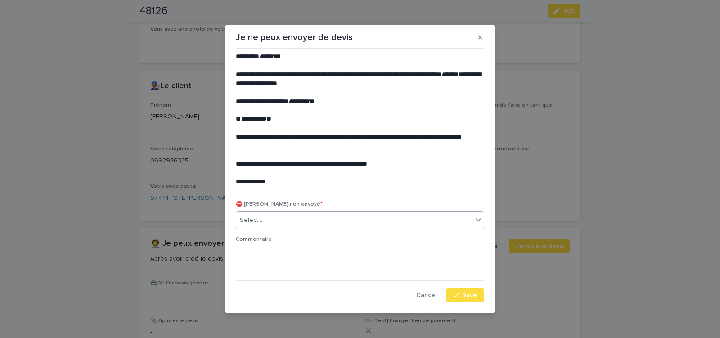
click at [291, 222] on div "Select..." at bounding box center [354, 220] width 236 height 15
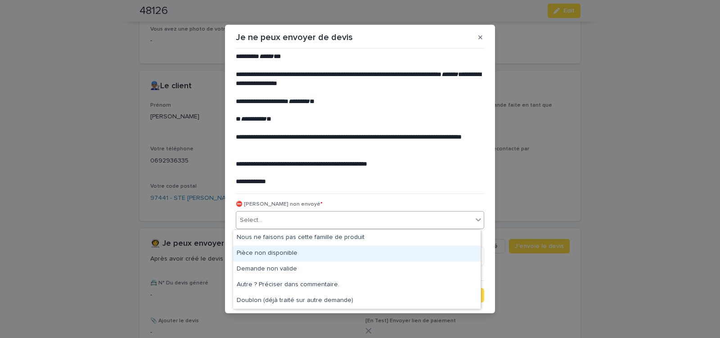
click at [278, 252] on div "Pièce non disponible" at bounding box center [356, 254] width 247 height 16
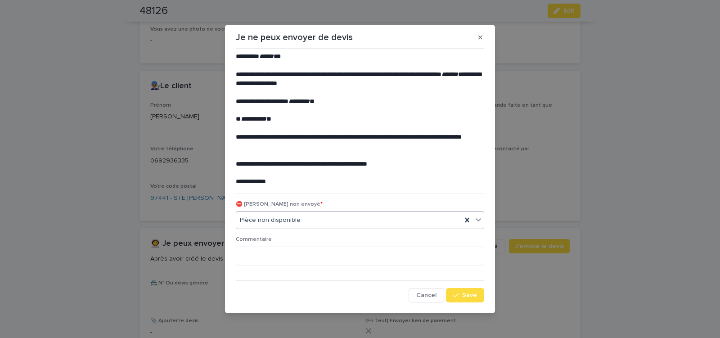
drag, startPoint x: 460, startPoint y: 296, endPoint x: 417, endPoint y: 273, distance: 48.1
click at [460, 296] on button "Save" at bounding box center [465, 295] width 38 height 14
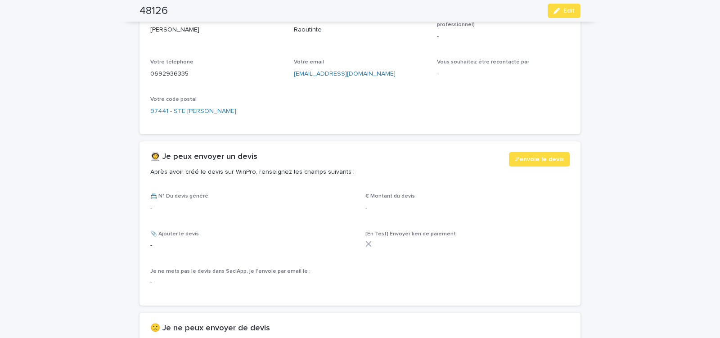
scroll to position [536, 0]
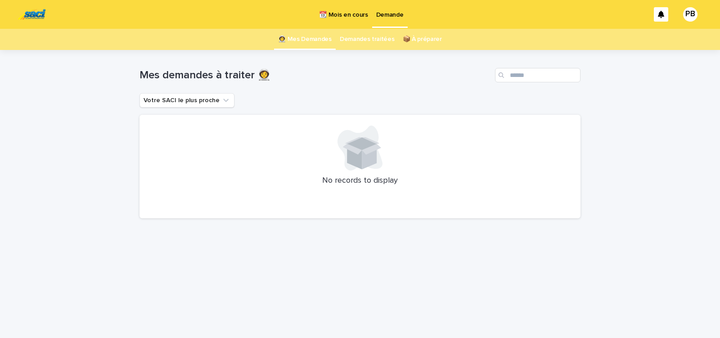
click at [344, 13] on p "📆 Mois en cours" at bounding box center [343, 9] width 49 height 19
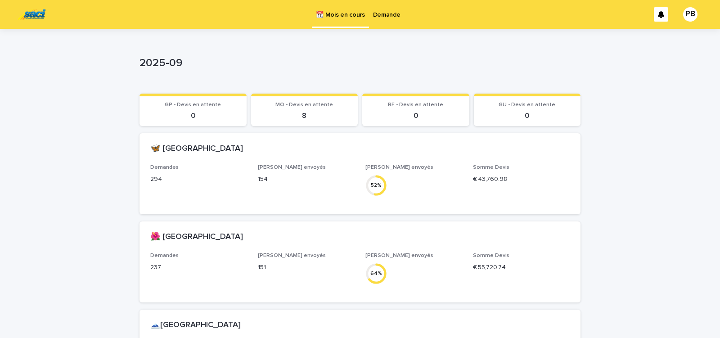
click at [494, 44] on div "2025-09 2025-09 Sorry, there was an error saving your record. Please try again.…" at bounding box center [359, 257] width 441 height 457
click at [77, 76] on div "Loading... Saving… Loading... Saving… 2025-09 2025-09 Sorry, there was an error…" at bounding box center [360, 280] width 720 height 502
click at [381, 15] on p "Demande" at bounding box center [386, 9] width 27 height 19
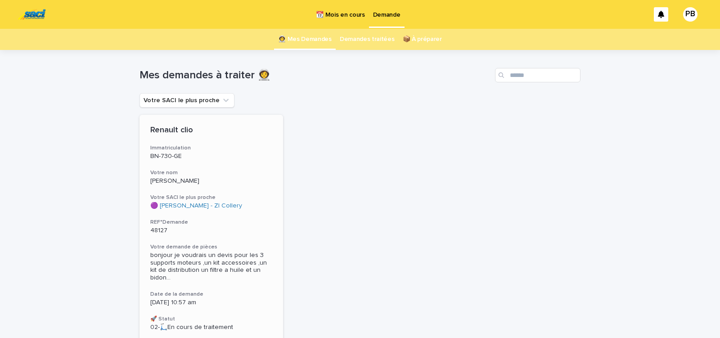
click at [226, 225] on div "48127" at bounding box center [211, 229] width 122 height 9
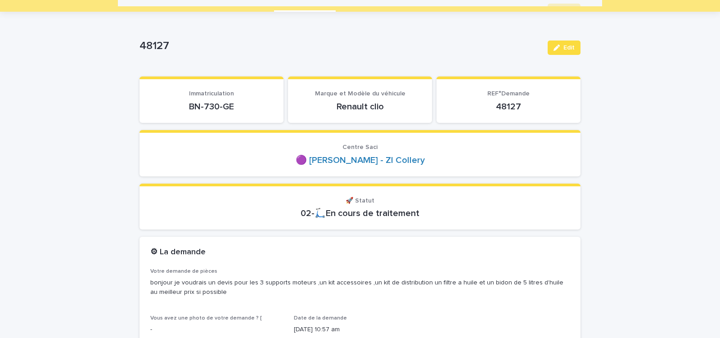
scroll to position [38, 0]
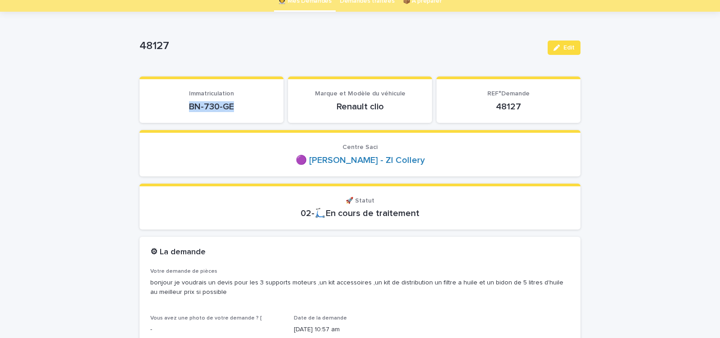
drag, startPoint x: 188, startPoint y: 108, endPoint x: 250, endPoint y: 107, distance: 61.6
click at [246, 107] on p "BN-730-GE" at bounding box center [211, 106] width 122 height 11
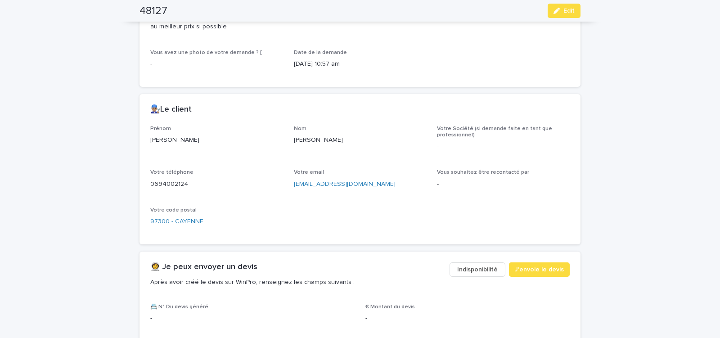
scroll to position [306, 0]
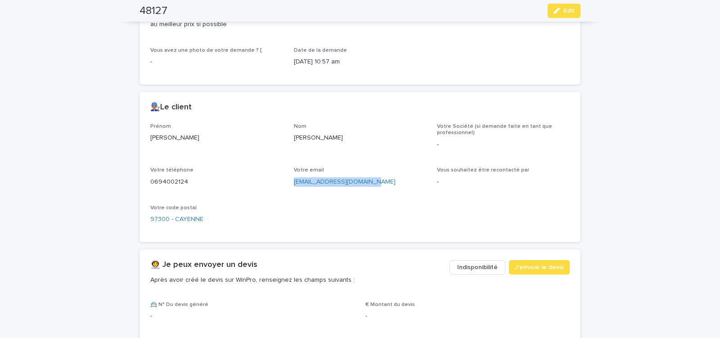
drag, startPoint x: 290, startPoint y: 184, endPoint x: 382, endPoint y: 189, distance: 92.3
click at [378, 189] on div "Prénom [PERSON_NAME] Nom [PERSON_NAME] Votre Société (si demande faite en tant …" at bounding box center [359, 177] width 419 height 108
click at [546, 266] on span "J'envoie le devis" at bounding box center [539, 267] width 49 height 9
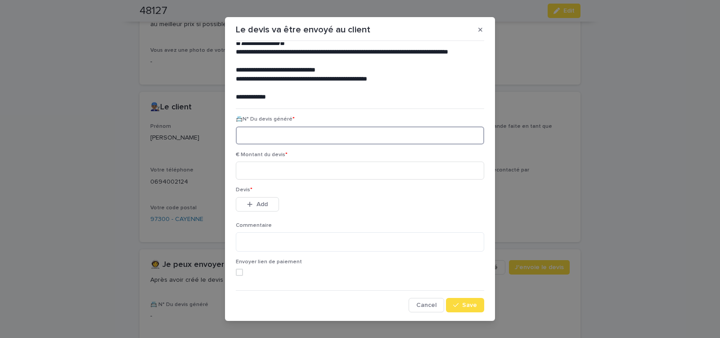
paste input "********"
type input "********"
click at [295, 172] on input at bounding box center [360, 170] width 248 height 18
type input "******"
click at [269, 202] on button "Add" at bounding box center [257, 204] width 43 height 14
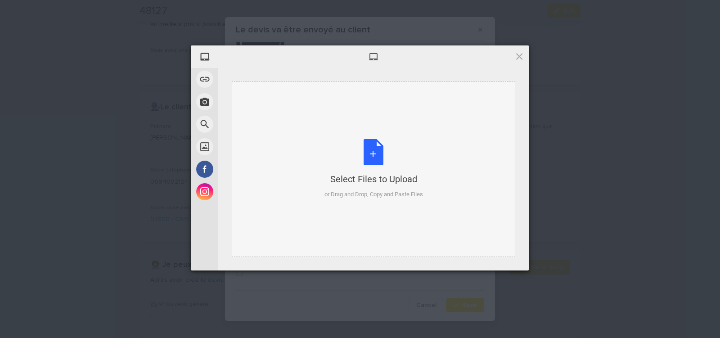
click at [372, 154] on div "Select Files to Upload or Drag and Drop, Copy and Paste Files" at bounding box center [373, 169] width 99 height 60
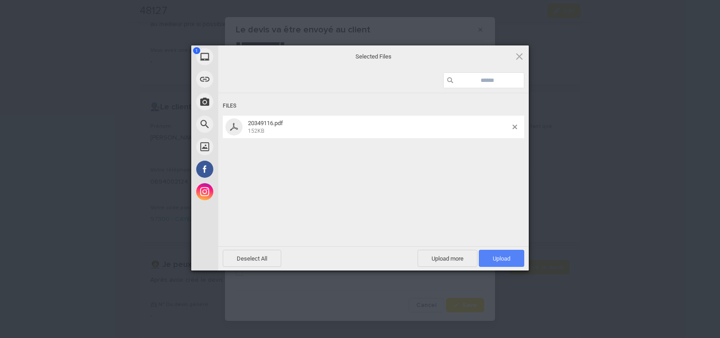
click at [492, 269] on div "Deselect All Upload more Upload 1" at bounding box center [373, 258] width 310 height 24
click at [493, 258] on span "Upload 1" at bounding box center [502, 258] width 18 height 7
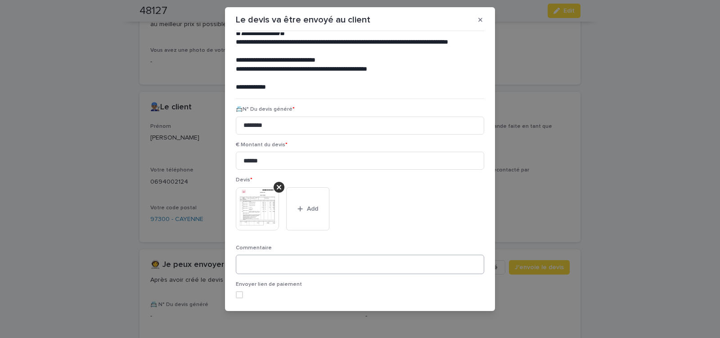
scroll to position [73, 0]
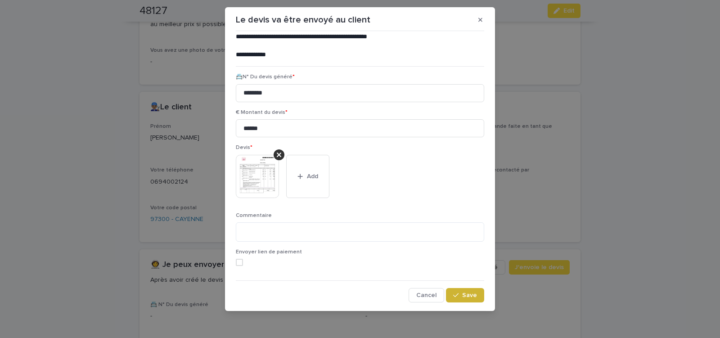
click at [453, 296] on icon "button" at bounding box center [455, 295] width 5 height 6
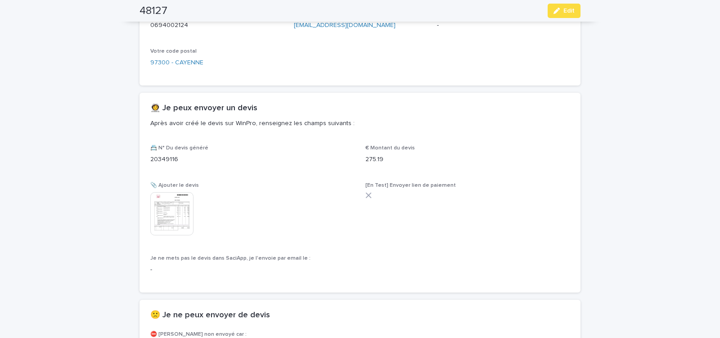
scroll to position [470, 0]
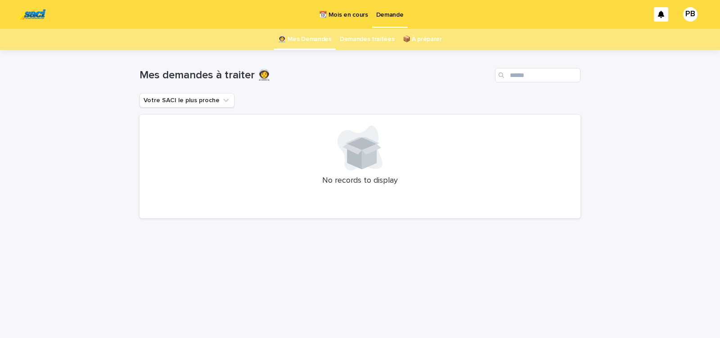
click at [339, 16] on p "📆 Mois en cours" at bounding box center [343, 9] width 49 height 19
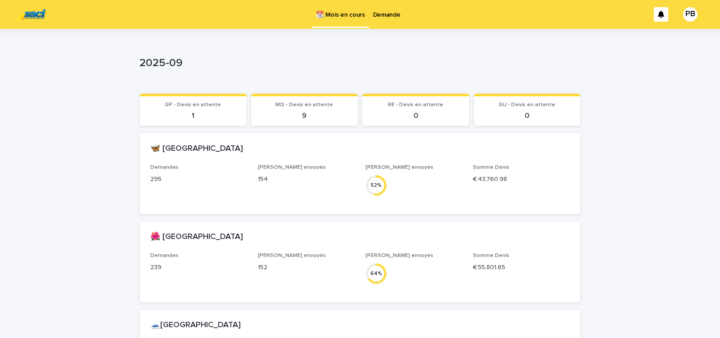
click at [383, 17] on p "Demande" at bounding box center [386, 9] width 27 height 19
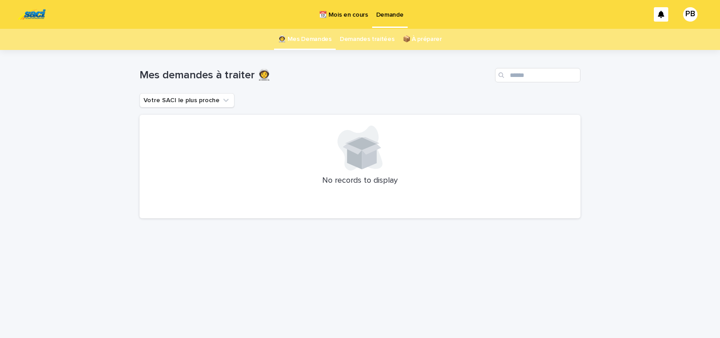
click at [350, 13] on p "📆 Mois en cours" at bounding box center [343, 9] width 49 height 19
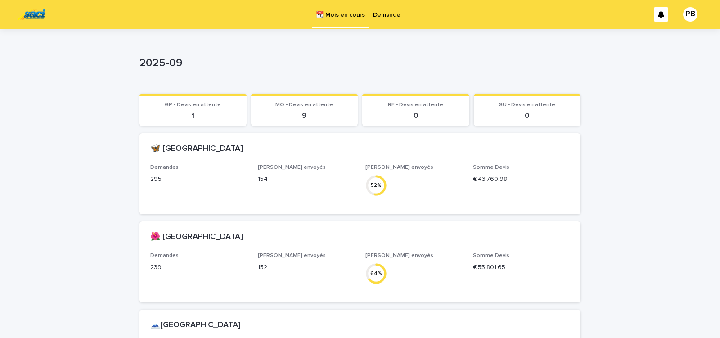
click at [512, 70] on div "2025-09" at bounding box center [357, 65] width 437 height 17
click at [390, 13] on p "Demande" at bounding box center [386, 9] width 27 height 19
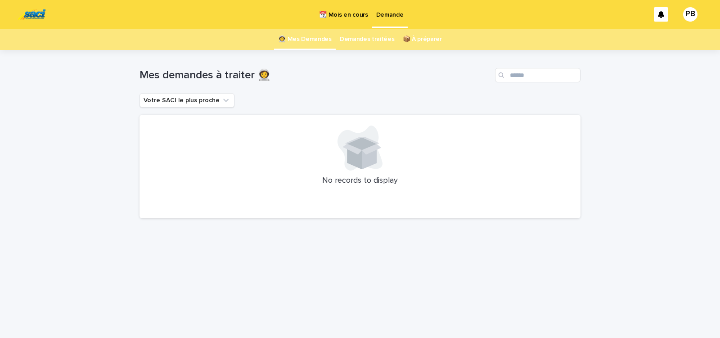
click at [530, 318] on div "Loading... Saving… Loading... Saving… Mes demandes à traiter 👩‍🚀 Votre SACI le …" at bounding box center [360, 194] width 720 height 288
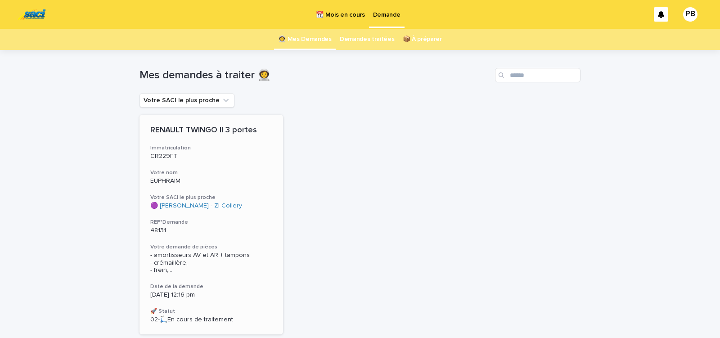
click at [252, 226] on div "48131" at bounding box center [211, 229] width 122 height 9
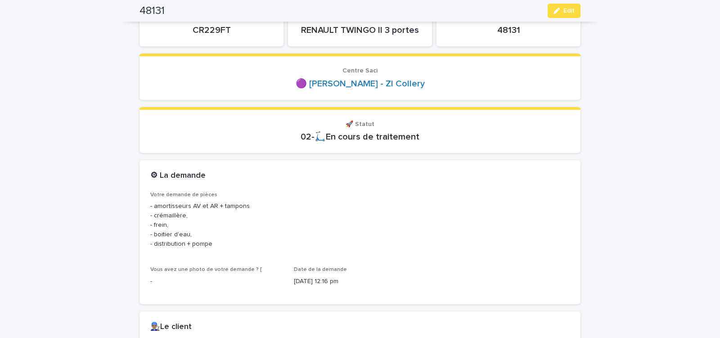
scroll to position [76, 0]
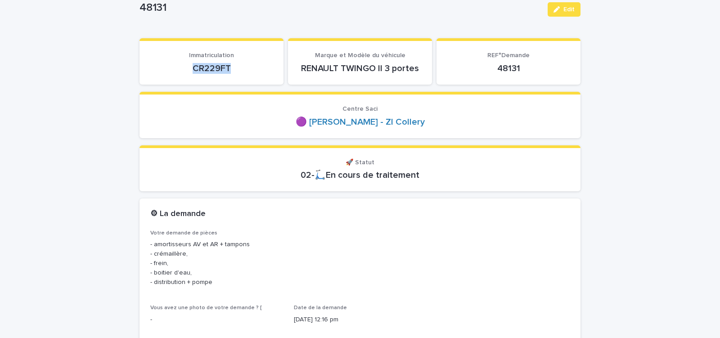
drag, startPoint x: 187, startPoint y: 67, endPoint x: 242, endPoint y: 66, distance: 54.4
click at [238, 67] on p "CR229FT" at bounding box center [211, 68] width 122 height 11
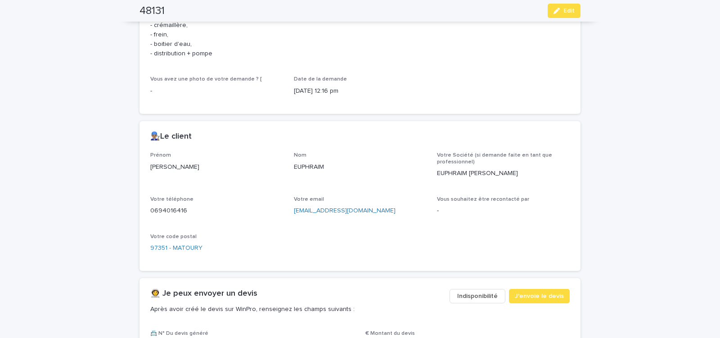
scroll to position [306, 0]
drag, startPoint x: 285, startPoint y: 215, endPoint x: 380, endPoint y: 217, distance: 94.5
click at [374, 216] on div "Prénom [PERSON_NAME] Société (si demande faite en tant que professionnel) EUPHR…" at bounding box center [359, 205] width 419 height 108
click at [521, 286] on div "👩‍🚀 Je peux envoyer un devis Après avoir créé le devis sur WinPro, renseignez l…" at bounding box center [359, 303] width 441 height 52
click at [520, 290] on button "J'envoie le devis" at bounding box center [539, 295] width 61 height 14
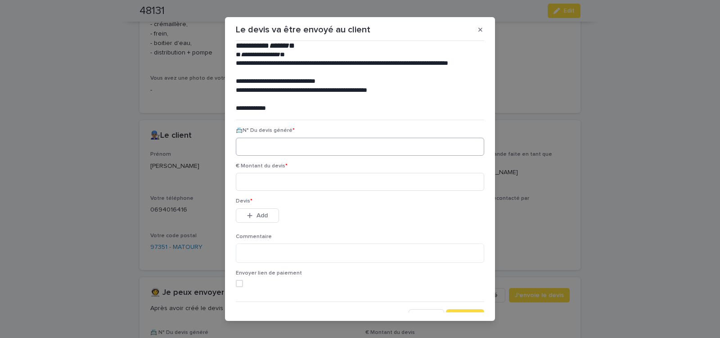
scroll to position [41, 0]
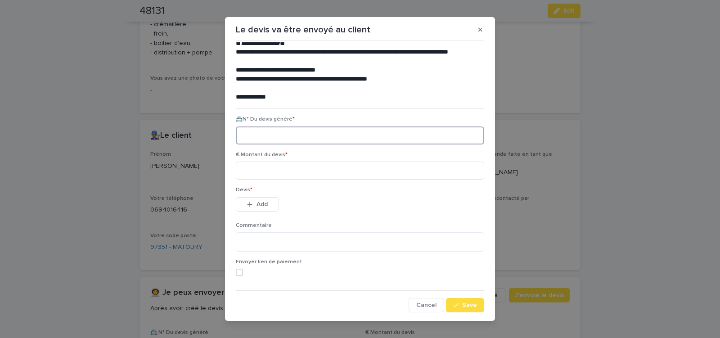
paste input "********"
type input "********"
click at [271, 173] on input at bounding box center [360, 170] width 248 height 18
type input "******"
click at [261, 205] on span "Add" at bounding box center [261, 204] width 11 height 6
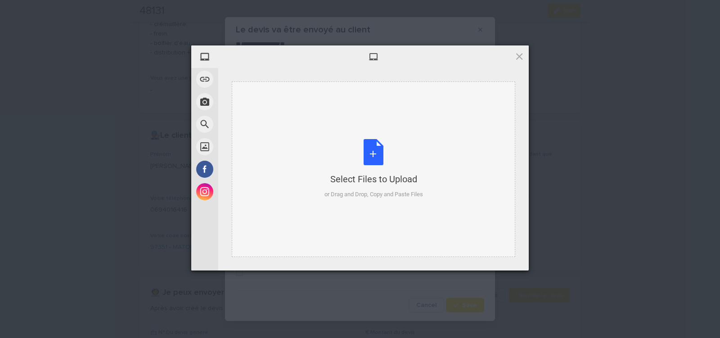
click at [380, 152] on div "Select Files to Upload or Drag and Drop, Copy and Paste Files" at bounding box center [373, 169] width 99 height 60
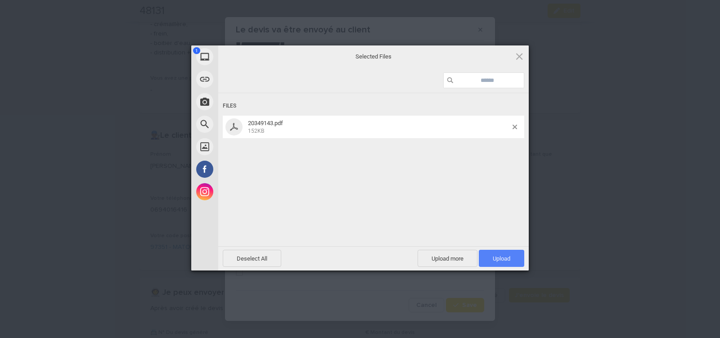
click at [497, 256] on span "Upload 1" at bounding box center [502, 258] width 18 height 7
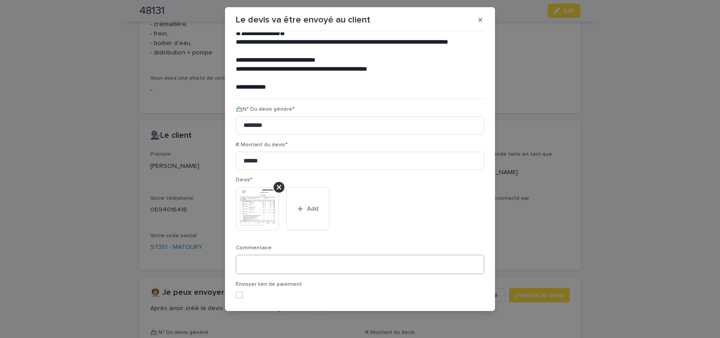
scroll to position [73, 0]
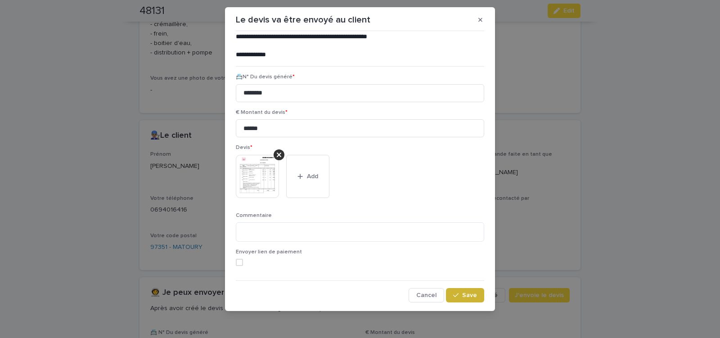
drag, startPoint x: 466, startPoint y: 294, endPoint x: 321, endPoint y: 220, distance: 162.3
click at [465, 294] on span "Save" at bounding box center [469, 295] width 15 height 6
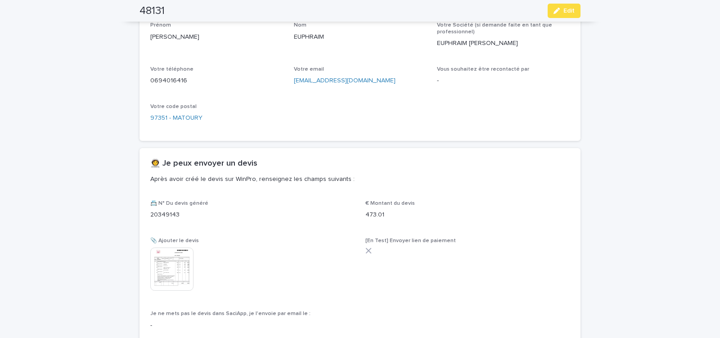
scroll to position [470, 0]
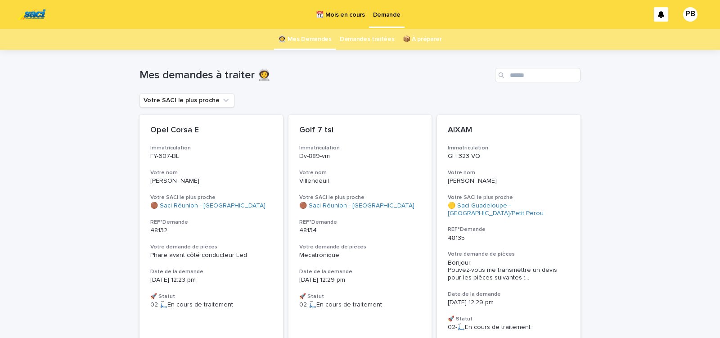
click at [350, 12] on p "📆 Mois en cours" at bounding box center [340, 9] width 49 height 19
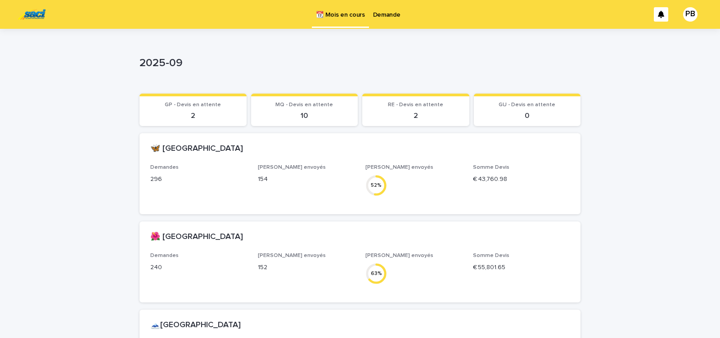
click at [396, 13] on p "Demande" at bounding box center [386, 9] width 27 height 19
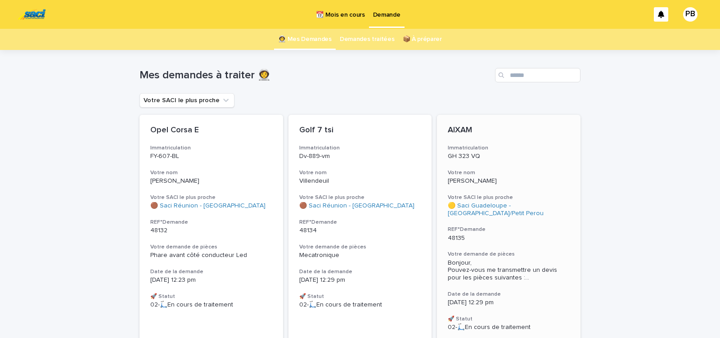
click at [523, 284] on div "AIXAM Immatriculation GH 323 VQ Votre nom [PERSON_NAME] SACI le plus proche 🟡 S…" at bounding box center [508, 228] width 143 height 227
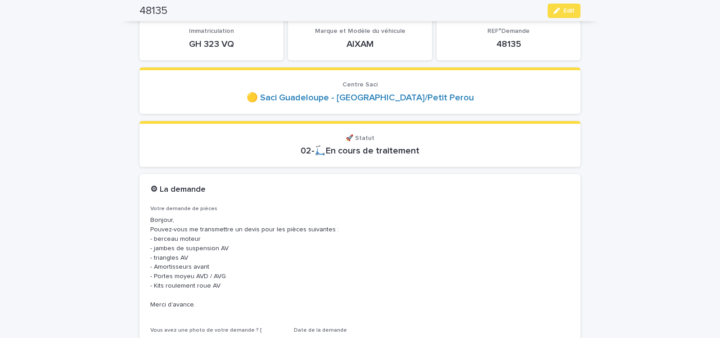
scroll to position [76, 0]
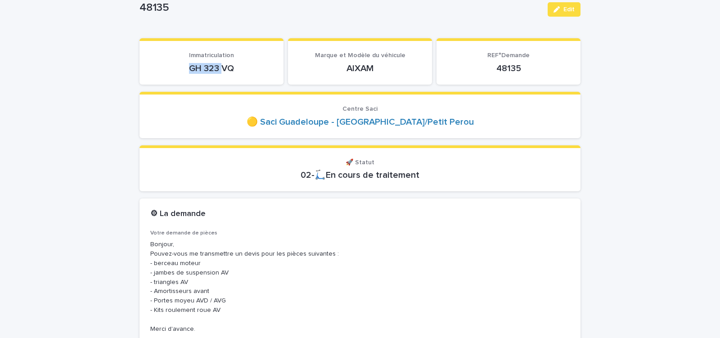
drag, startPoint x: 191, startPoint y: 72, endPoint x: 235, endPoint y: 74, distance: 44.6
click at [227, 74] on div "GH 323 VQ" at bounding box center [211, 67] width 122 height 13
click at [208, 76] on section "Immatriculation GH 323 VQ" at bounding box center [211, 61] width 144 height 46
drag, startPoint x: 185, startPoint y: 67, endPoint x: 237, endPoint y: 71, distance: 51.9
click at [236, 71] on p "GH 323 VQ" at bounding box center [211, 68] width 122 height 11
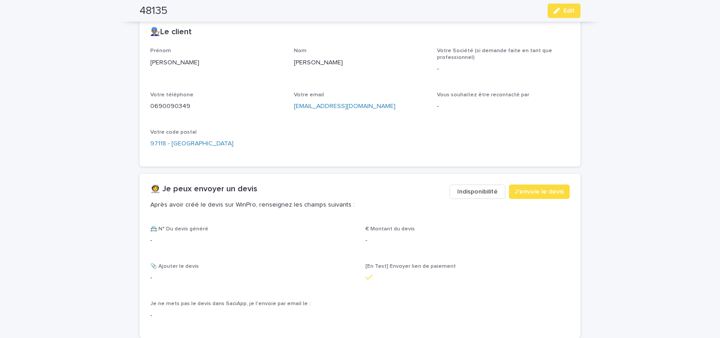
scroll to position [459, 0]
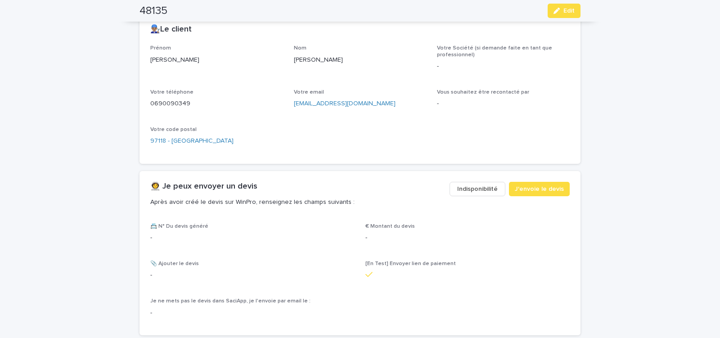
click at [478, 188] on span "Indisponibilité" at bounding box center [477, 188] width 40 height 9
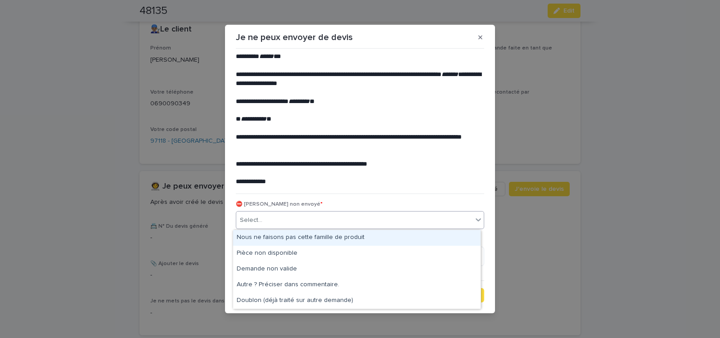
click at [316, 220] on div "Select..." at bounding box center [354, 220] width 236 height 15
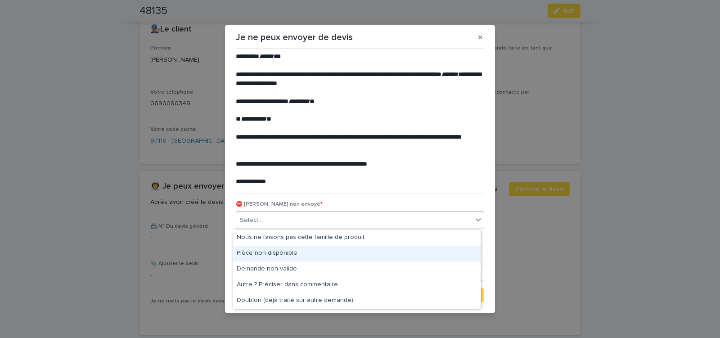
click at [286, 254] on div "Pièce non disponible" at bounding box center [356, 254] width 247 height 16
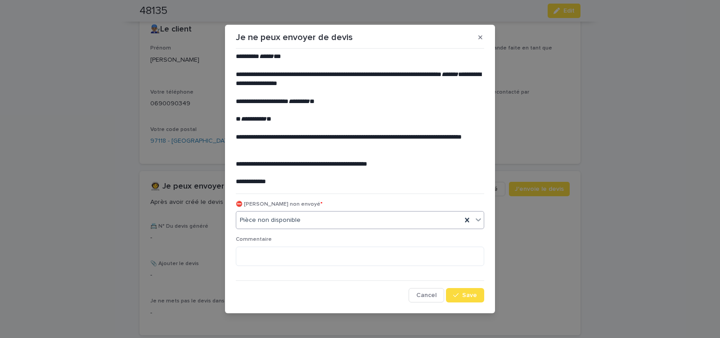
drag, startPoint x: 318, startPoint y: 216, endPoint x: 322, endPoint y: 222, distance: 7.3
click at [318, 215] on div "Pièce non disponible" at bounding box center [348, 220] width 225 height 15
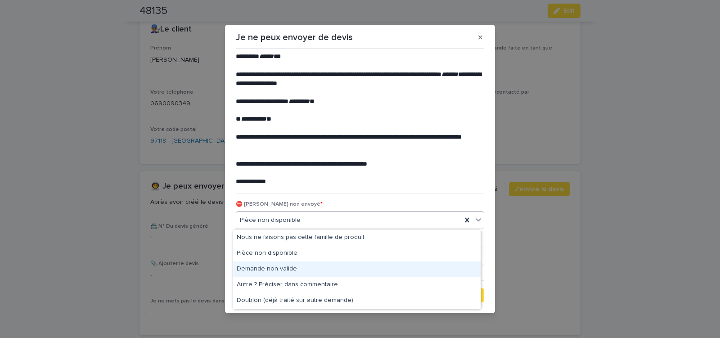
click at [289, 268] on div "Demande non valide" at bounding box center [356, 269] width 247 height 16
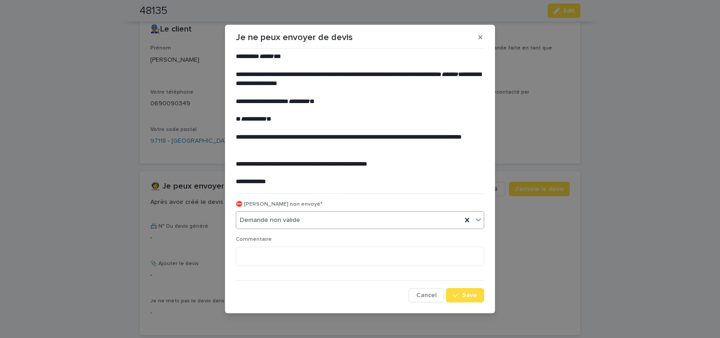
drag, startPoint x: 466, startPoint y: 296, endPoint x: 442, endPoint y: 280, distance: 28.2
click at [462, 290] on button "Save" at bounding box center [465, 295] width 38 height 14
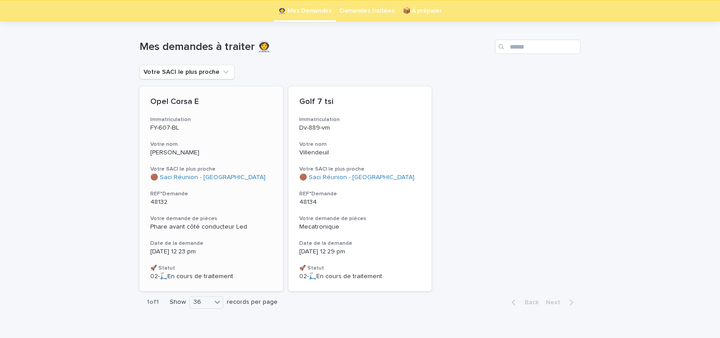
scroll to position [29, 0]
click at [367, 219] on h3 "Votre demande de pièces" at bounding box center [360, 218] width 122 height 7
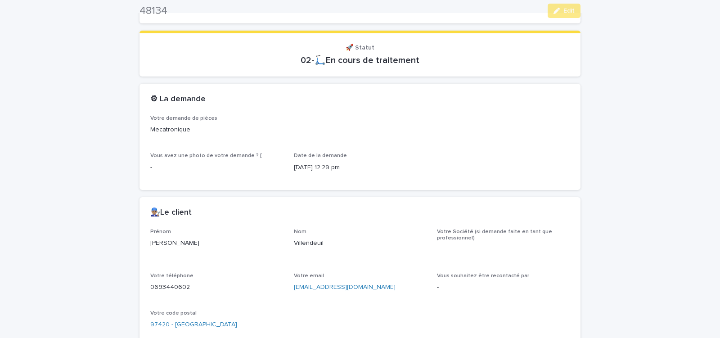
scroll to position [344, 0]
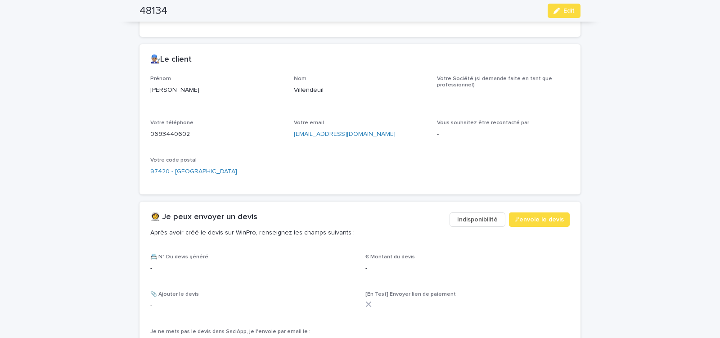
click at [467, 217] on span "Indisponibilité" at bounding box center [477, 219] width 40 height 9
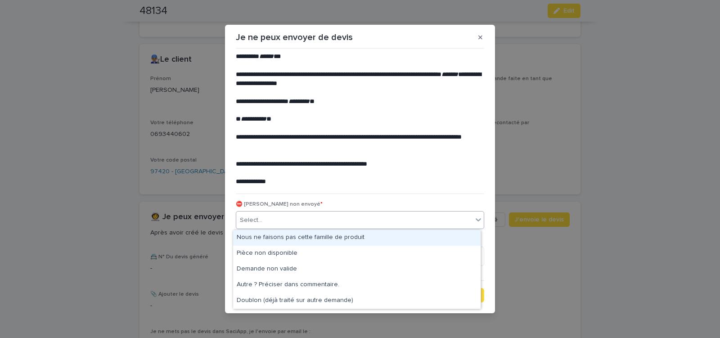
click at [336, 221] on div "Select..." at bounding box center [354, 220] width 236 height 15
click at [319, 237] on div "Nous ne faisons pas cette famille de produit" at bounding box center [356, 238] width 247 height 16
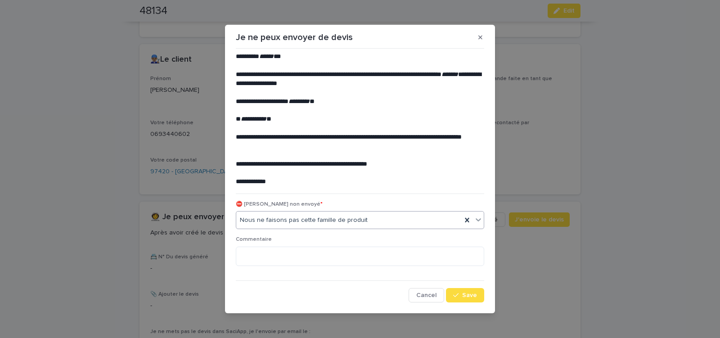
drag, startPoint x: 465, startPoint y: 296, endPoint x: 220, endPoint y: 188, distance: 267.2
click at [462, 292] on span "Save" at bounding box center [469, 295] width 15 height 6
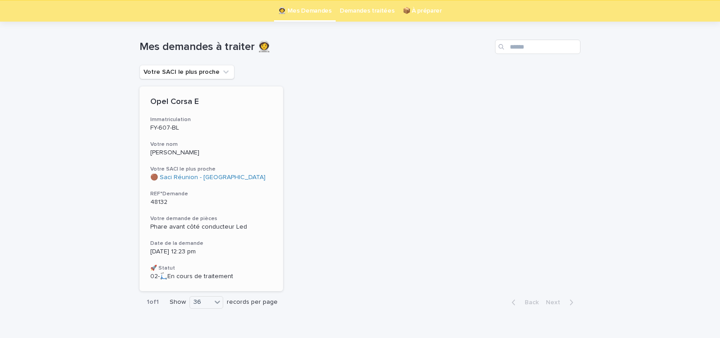
scroll to position [29, 0]
click at [241, 206] on div "Opel Corsa E Immatriculation FY-607-BL Votre nom [PERSON_NAME] Votre SACI le pl…" at bounding box center [210, 188] width 143 height 205
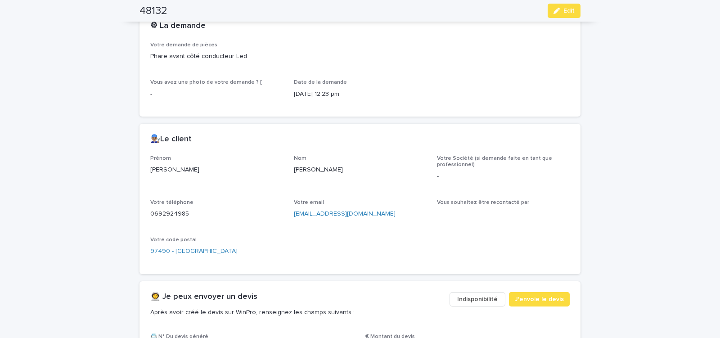
scroll to position [306, 0]
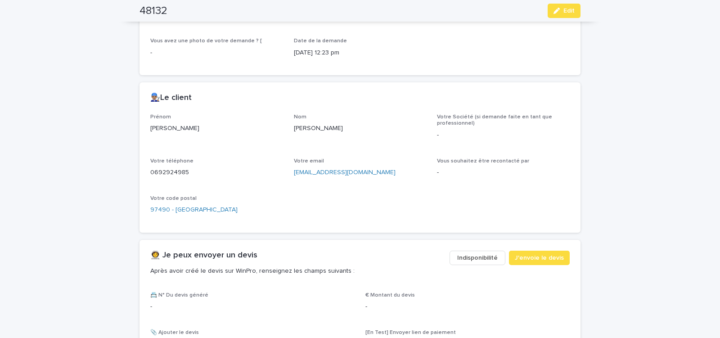
click at [491, 256] on span "Indisponibilité" at bounding box center [477, 257] width 40 height 9
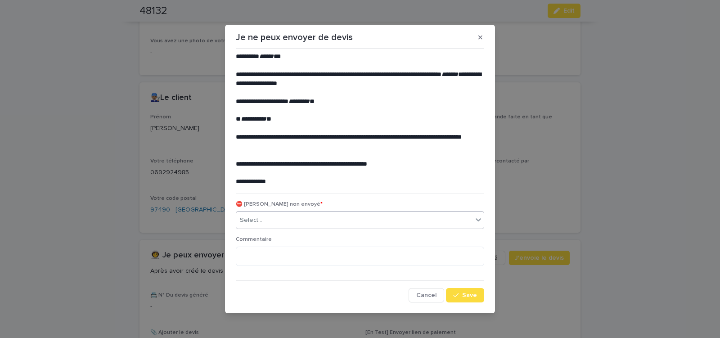
click at [327, 220] on div "Select..." at bounding box center [354, 220] width 236 height 15
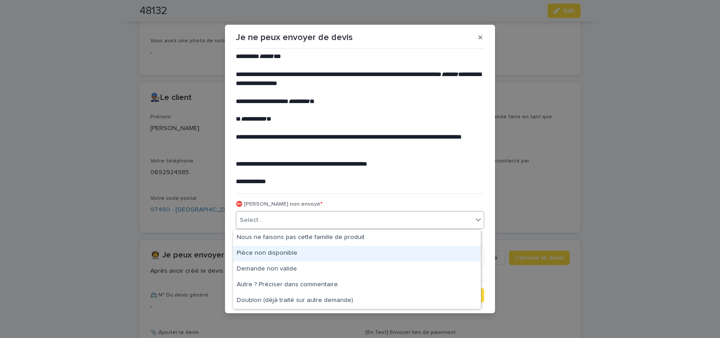
drag, startPoint x: 296, startPoint y: 255, endPoint x: 407, endPoint y: 291, distance: 116.2
click at [296, 255] on div "Pièce non disponible" at bounding box center [356, 254] width 247 height 16
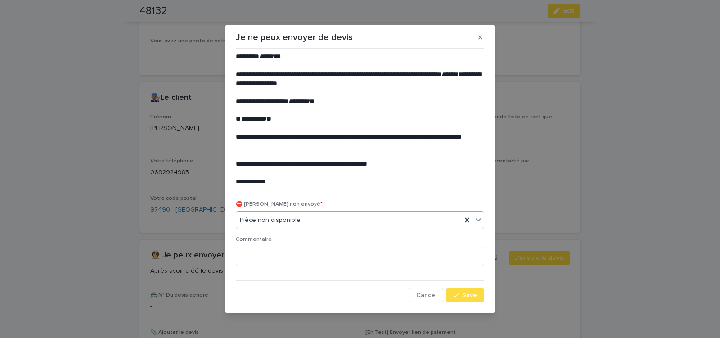
drag, startPoint x: 464, startPoint y: 298, endPoint x: 252, endPoint y: 218, distance: 226.5
click at [464, 298] on button "Save" at bounding box center [465, 295] width 38 height 14
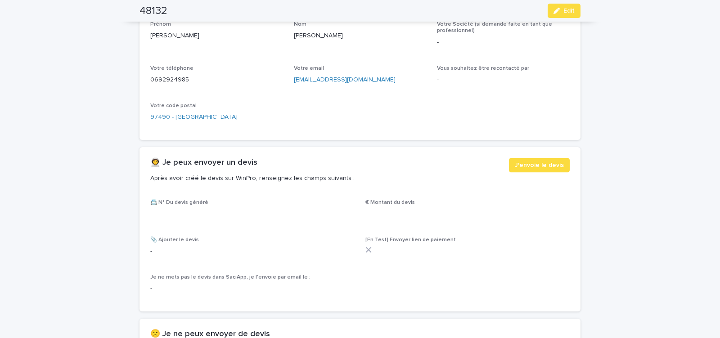
scroll to position [421, 0]
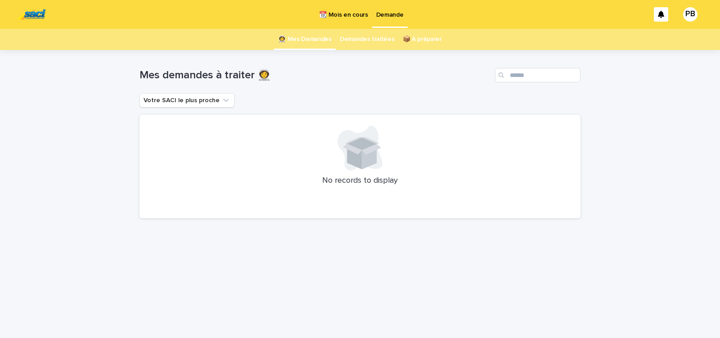
click at [347, 12] on p "📆 Mois en cours" at bounding box center [343, 9] width 49 height 19
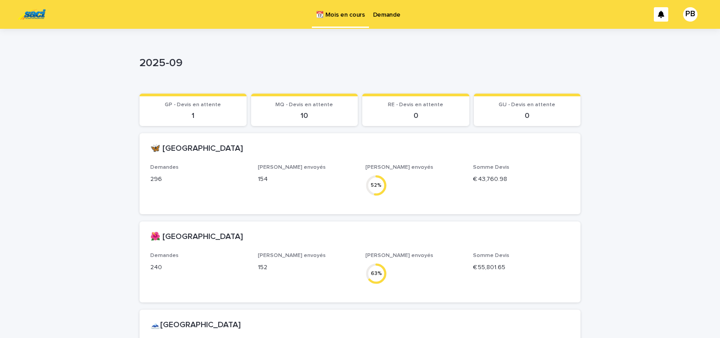
click at [378, 17] on p "Demande" at bounding box center [386, 9] width 27 height 19
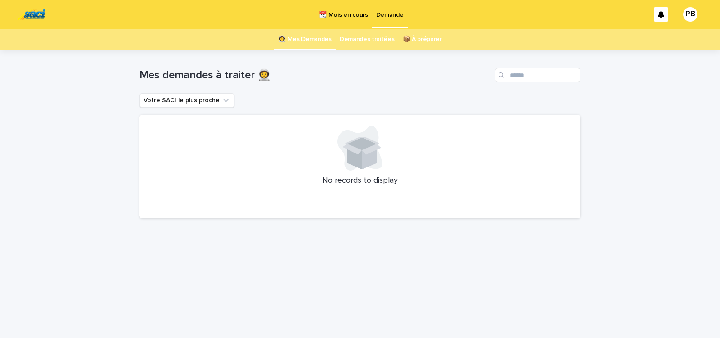
click at [402, 276] on div "Loading... Saving… Loading... Saving… Mes demandes à traiter 👩‍🚀 Votre SACI le …" at bounding box center [360, 182] width 450 height 265
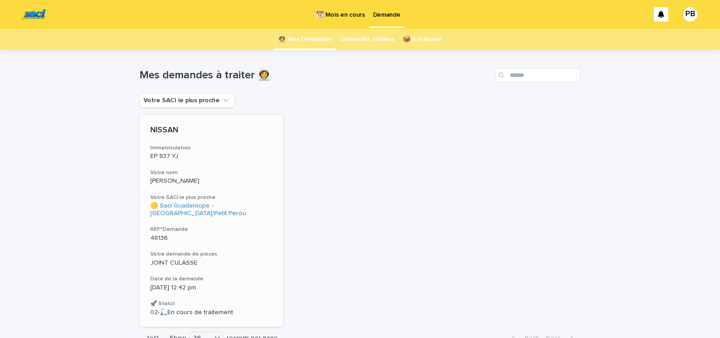
click at [223, 227] on h3 "REF°Demande" at bounding box center [211, 229] width 122 height 7
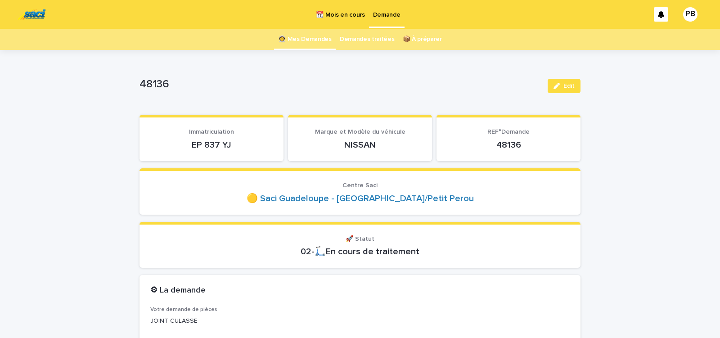
scroll to position [38, 0]
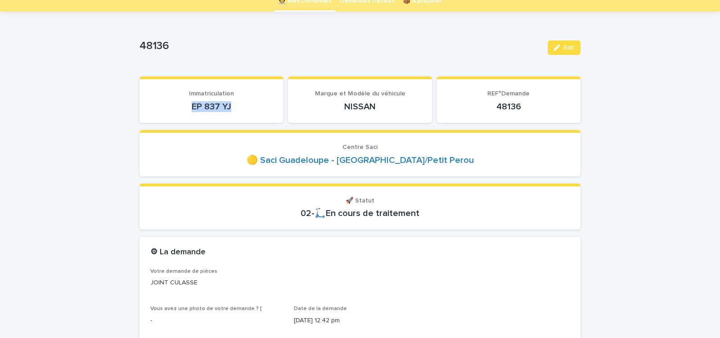
drag, startPoint x: 189, startPoint y: 110, endPoint x: 243, endPoint y: 111, distance: 54.0
click at [242, 111] on p "EP 837 YJ" at bounding box center [211, 106] width 122 height 11
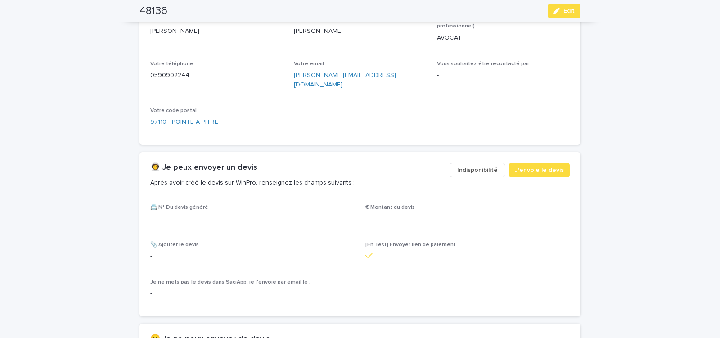
scroll to position [535, 0]
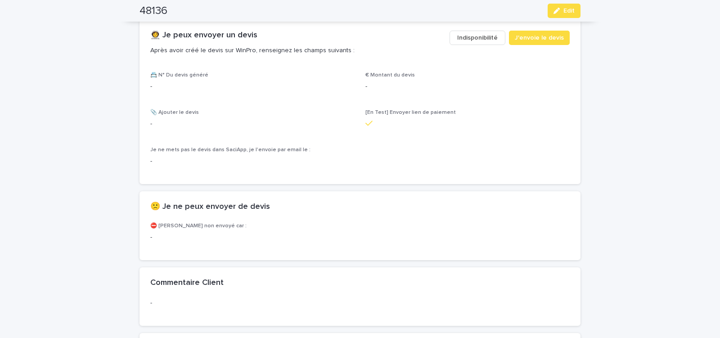
click at [470, 33] on span "Indisponibilité" at bounding box center [477, 37] width 40 height 9
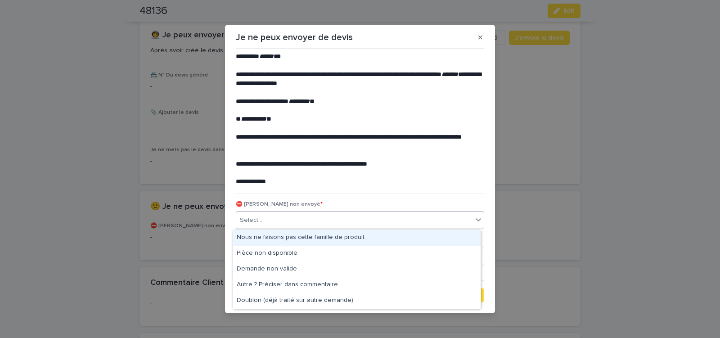
drag, startPoint x: 261, startPoint y: 217, endPoint x: 261, endPoint y: 238, distance: 20.7
click at [261, 218] on div "Select..." at bounding box center [354, 220] width 236 height 15
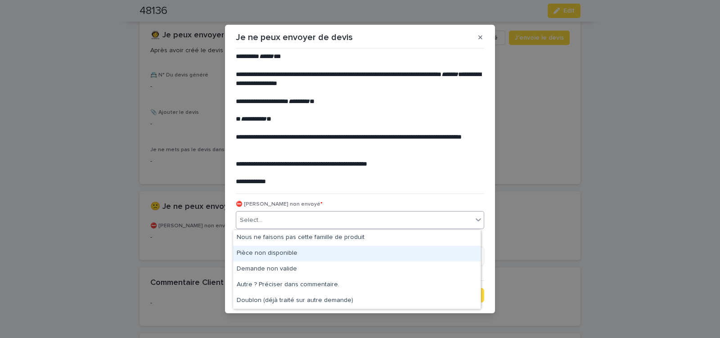
drag, startPoint x: 260, startPoint y: 255, endPoint x: 294, endPoint y: 259, distance: 33.5
click at [263, 255] on div "Pièce non disponible" at bounding box center [356, 254] width 247 height 16
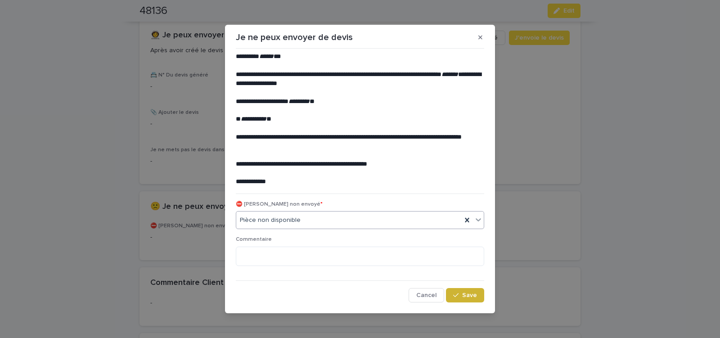
drag, startPoint x: 456, startPoint y: 296, endPoint x: 453, endPoint y: 288, distance: 8.3
click at [457, 292] on div "button" at bounding box center [457, 295] width 9 height 6
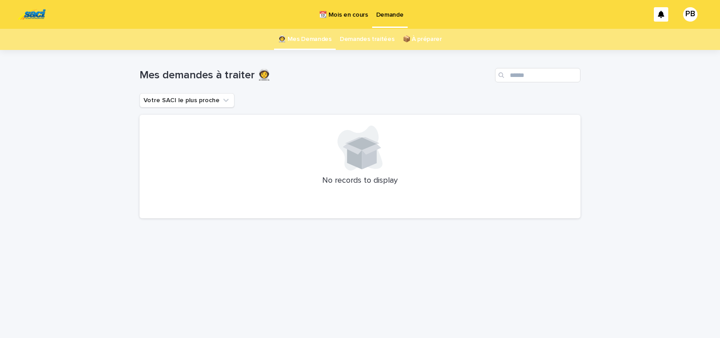
click at [194, 237] on div "Loading... Saving… Loading... Saving… Mes demandes à traiter 👩‍🚀 Votre SACI le …" at bounding box center [360, 182] width 450 height 265
click at [102, 77] on div "Loading... Saving… Loading... Saving… Mes demandes à traiter 👩‍🚀 Votre SACI le …" at bounding box center [360, 194] width 720 height 288
